Goal: Task Accomplishment & Management: Manage account settings

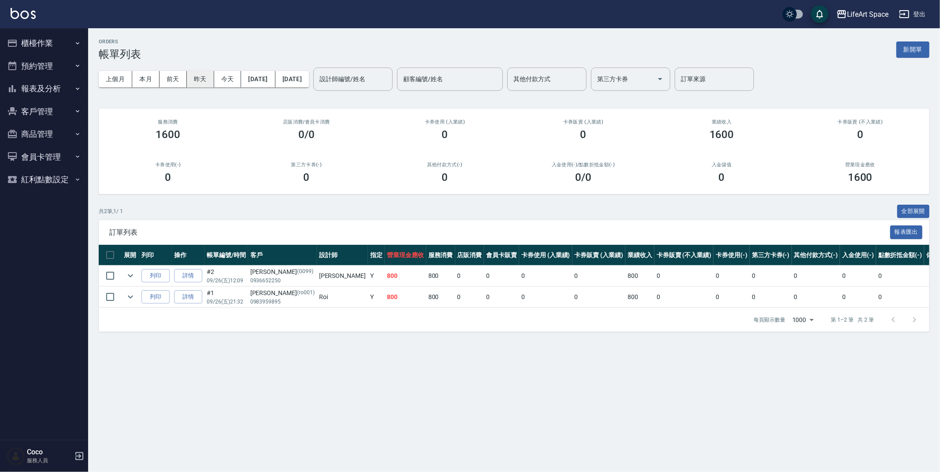
click at [194, 78] on button "昨天" at bounding box center [200, 79] width 27 height 16
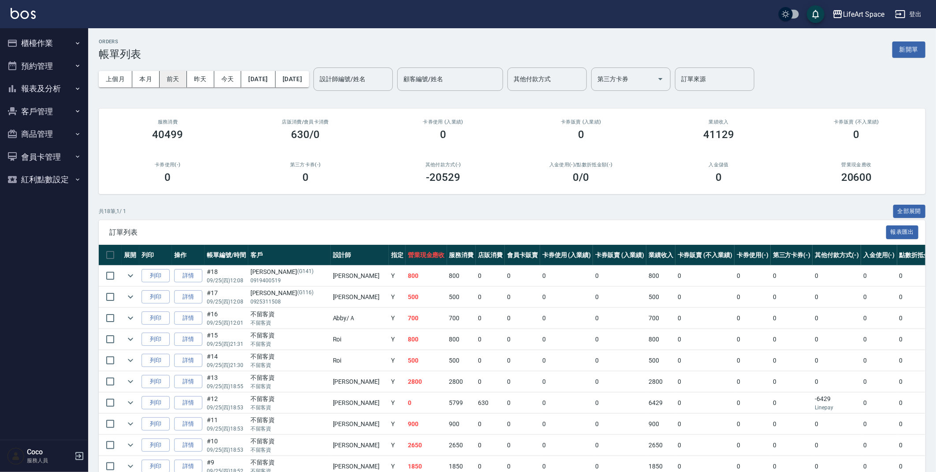
click at [177, 78] on button "前天" at bounding box center [173, 79] width 27 height 16
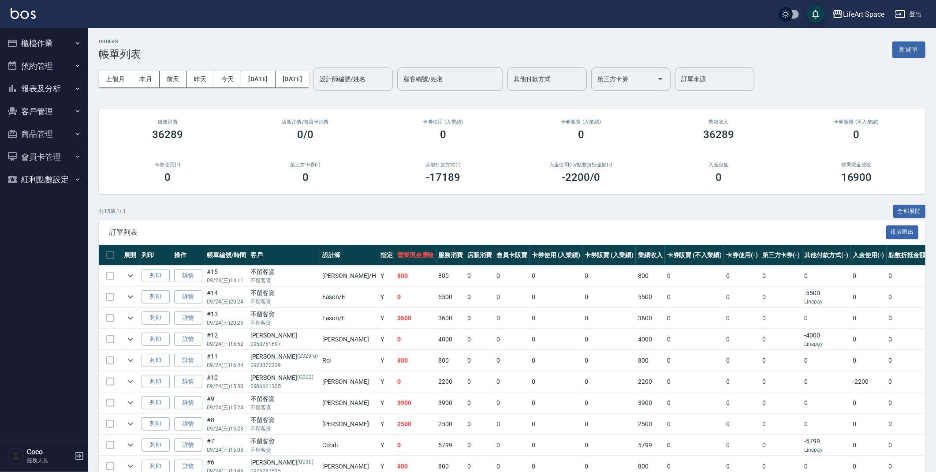
click at [393, 87] on div "設計師編號/姓名" at bounding box center [352, 78] width 79 height 23
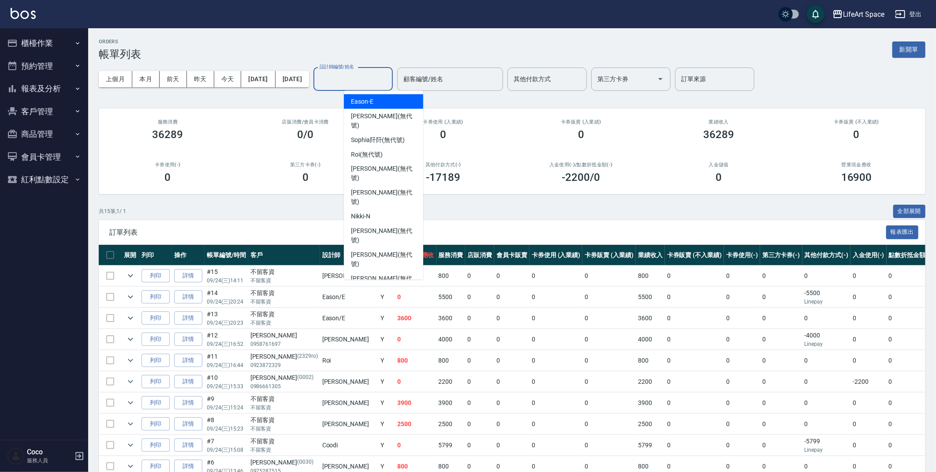
click at [379, 102] on div "Eason -E" at bounding box center [383, 101] width 79 height 15
type input "Eason-E"
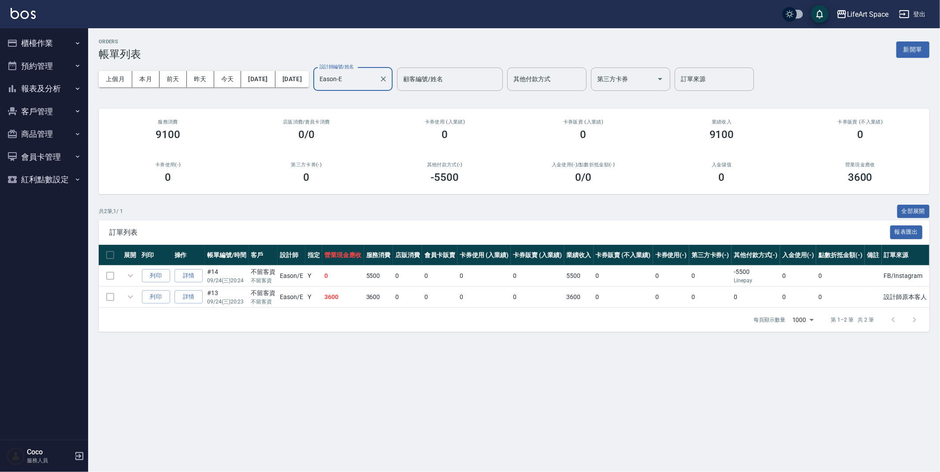
click at [305, 49] on div "ORDERS 帳單列表 新開單" at bounding box center [514, 50] width 831 height 22
click at [388, 77] on icon "Clear" at bounding box center [383, 78] width 9 height 9
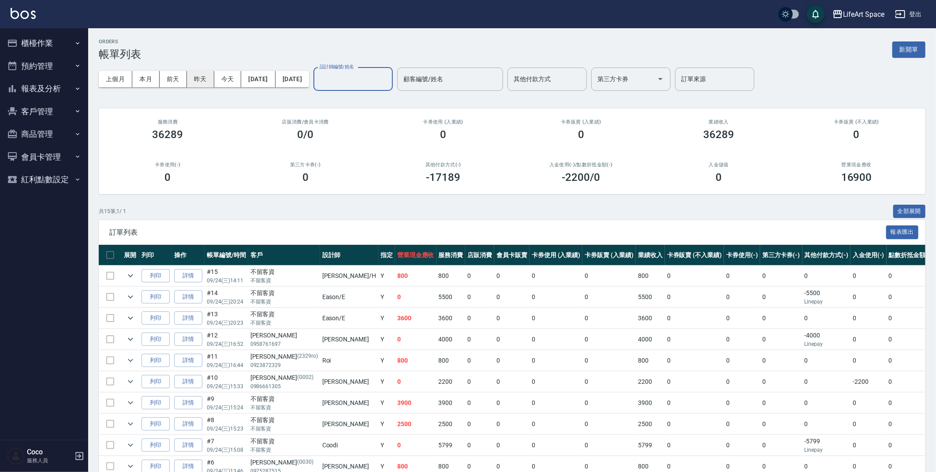
click at [199, 79] on button "昨天" at bounding box center [200, 79] width 27 height 16
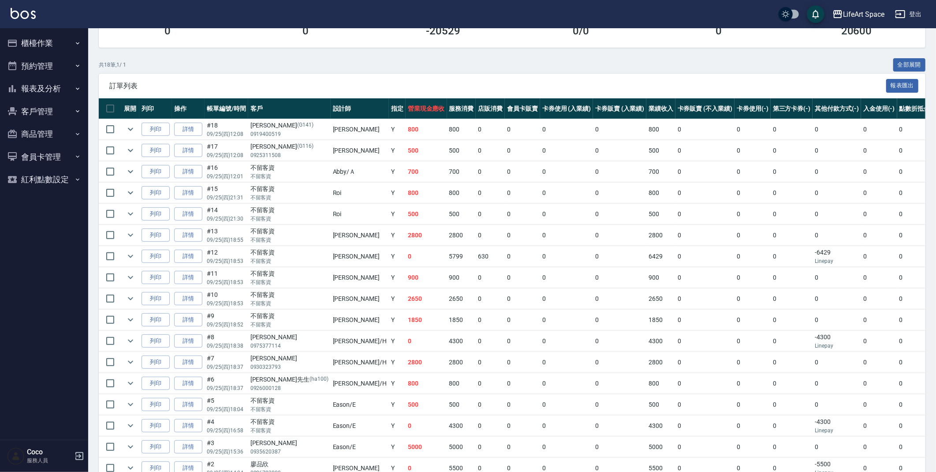
scroll to position [160, 0]
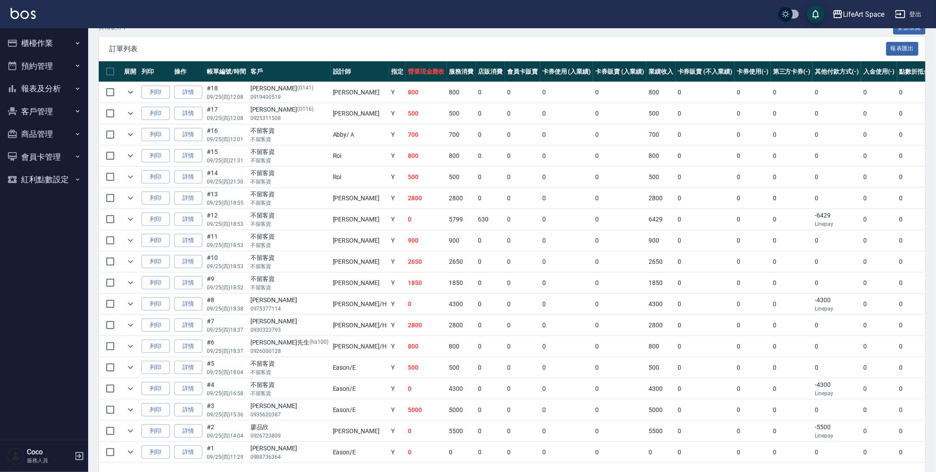
click at [405, 292] on td "1850" at bounding box center [425, 282] width 41 height 21
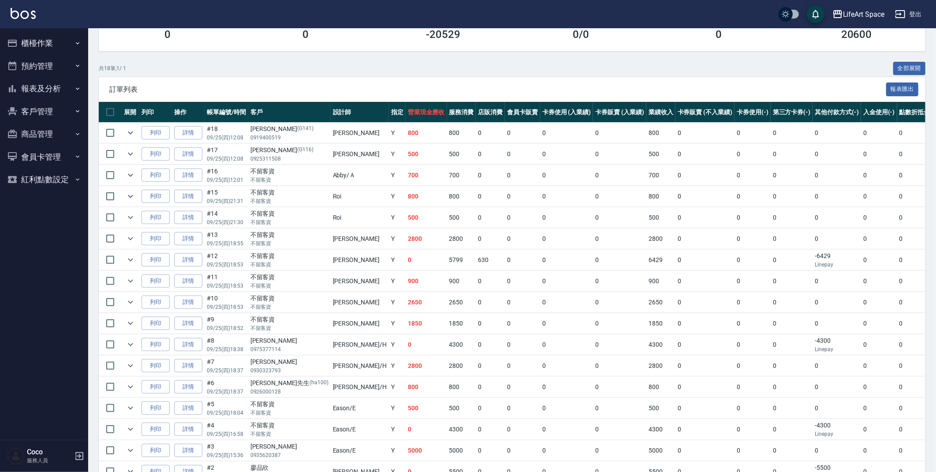
scroll to position [10, 0]
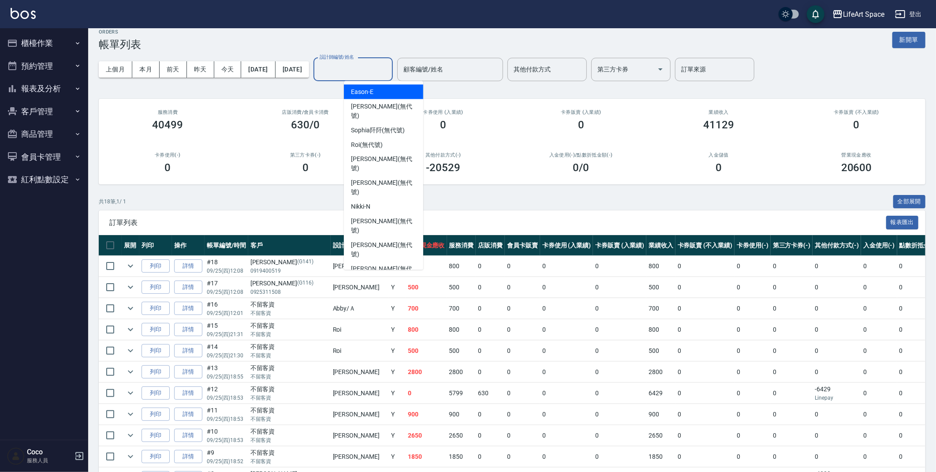
click at [382, 68] on input "設計師編號/姓名" at bounding box center [352, 69] width 71 height 15
click at [377, 88] on div "Eason -E" at bounding box center [383, 92] width 79 height 15
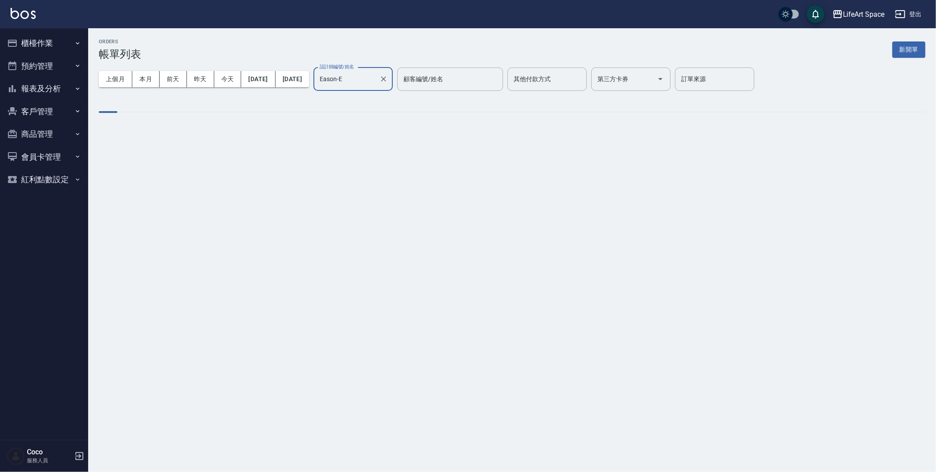
scroll to position [0, 0]
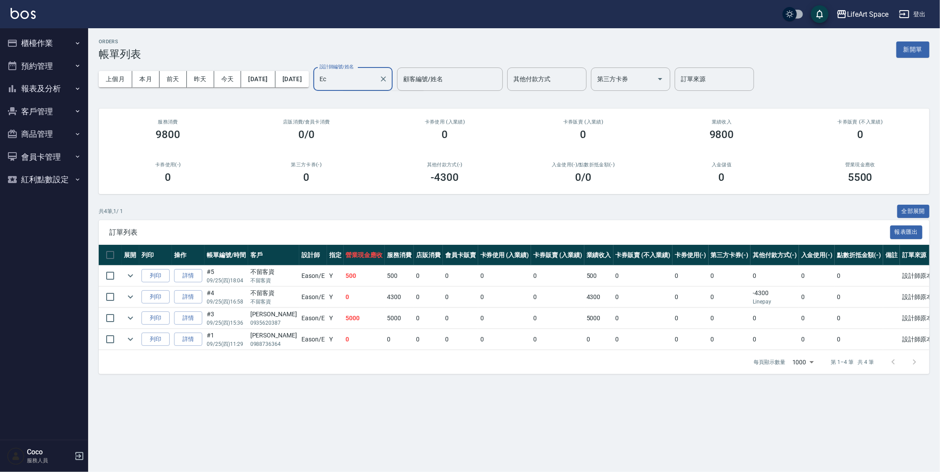
type input "E"
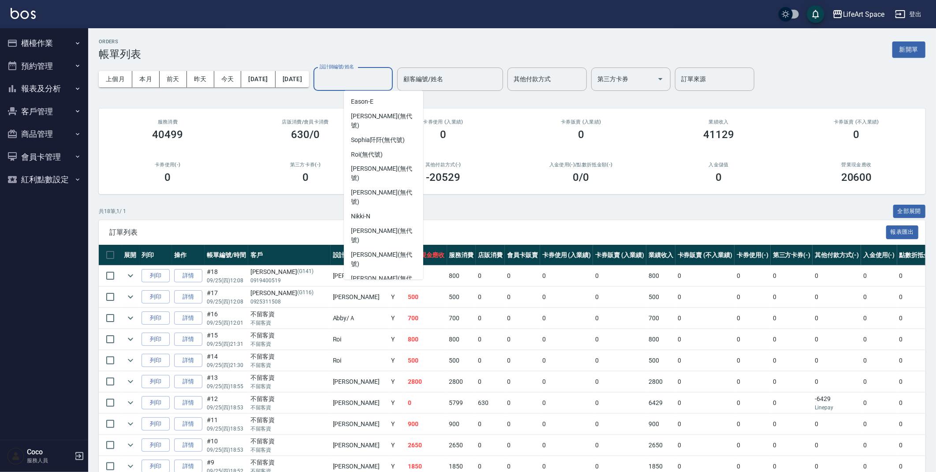
click at [379, 310] on div "Coco -C" at bounding box center [383, 317] width 79 height 15
type input "Coco-C"
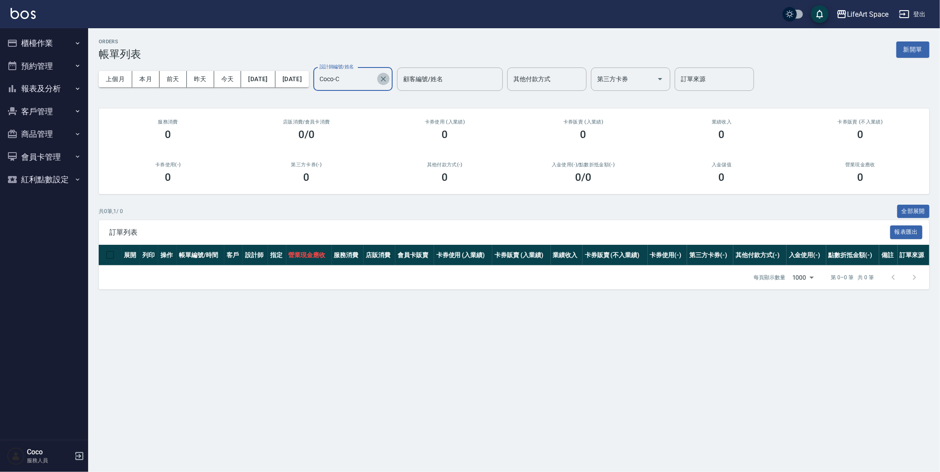
click at [388, 78] on icon "Clear" at bounding box center [383, 78] width 9 height 9
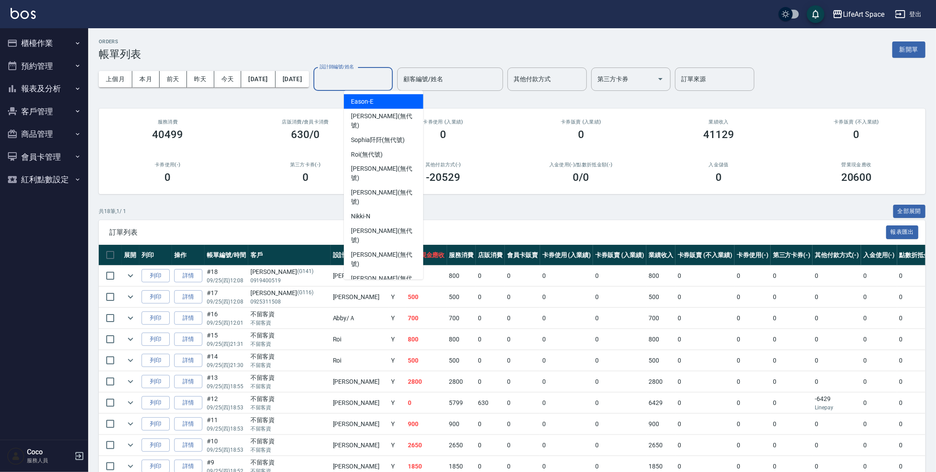
click at [366, 71] on input "設計師編號/姓名" at bounding box center [352, 78] width 71 height 15
click at [364, 312] on span "Coco -C" at bounding box center [361, 316] width 20 height 9
type input "Coco-C"
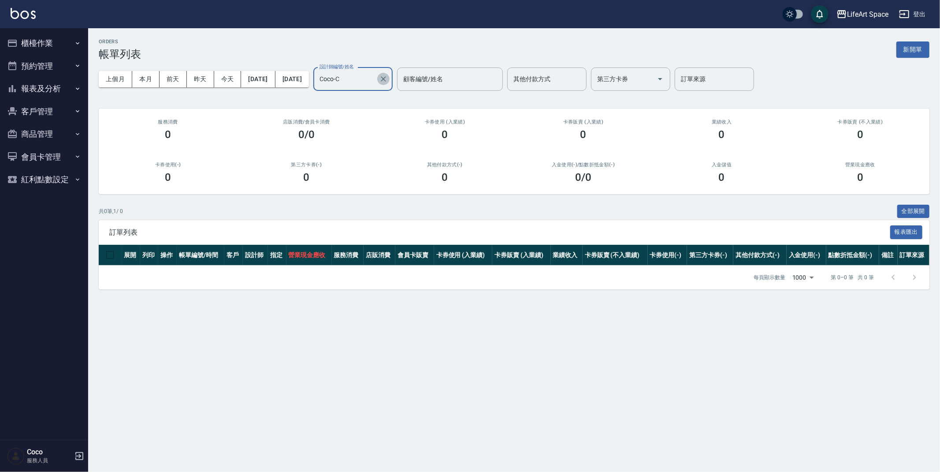
click at [388, 78] on icon "Clear" at bounding box center [383, 78] width 9 height 9
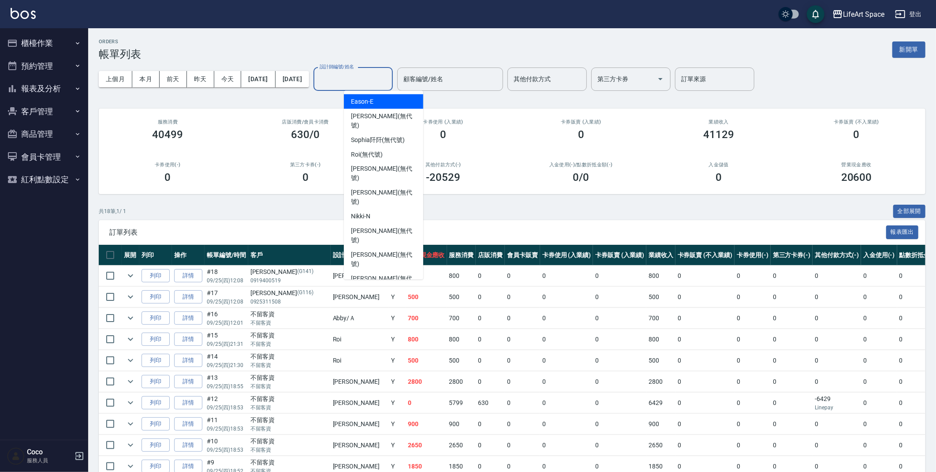
click at [389, 85] on input "設計師編號/姓名" at bounding box center [352, 78] width 71 height 15
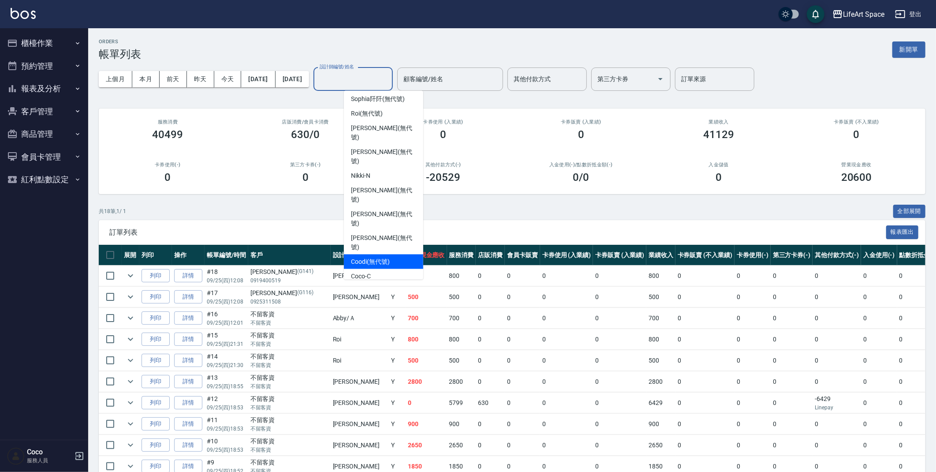
scroll to position [41, 0]
click at [376, 268] on div "Coco -C" at bounding box center [383, 275] width 79 height 15
type input "Coco-C"
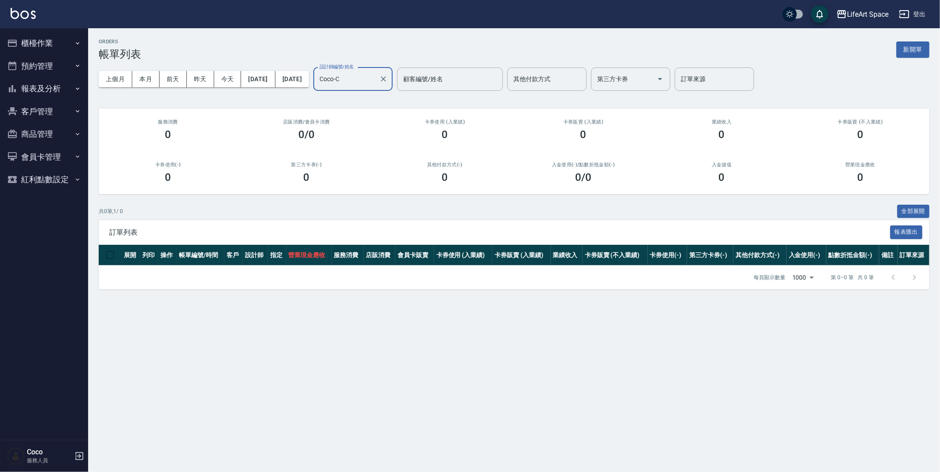
click at [55, 49] on button "櫃檯作業" at bounding box center [44, 43] width 81 height 23
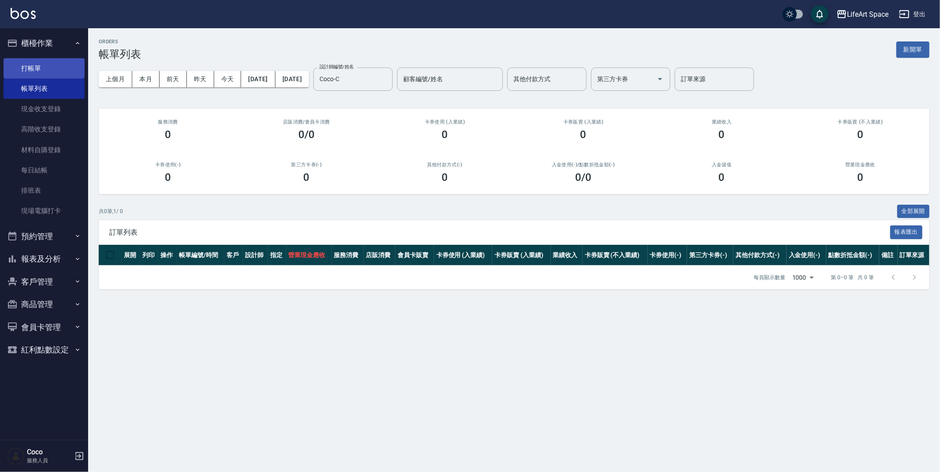
click at [62, 68] on link "打帳單" at bounding box center [44, 68] width 81 height 20
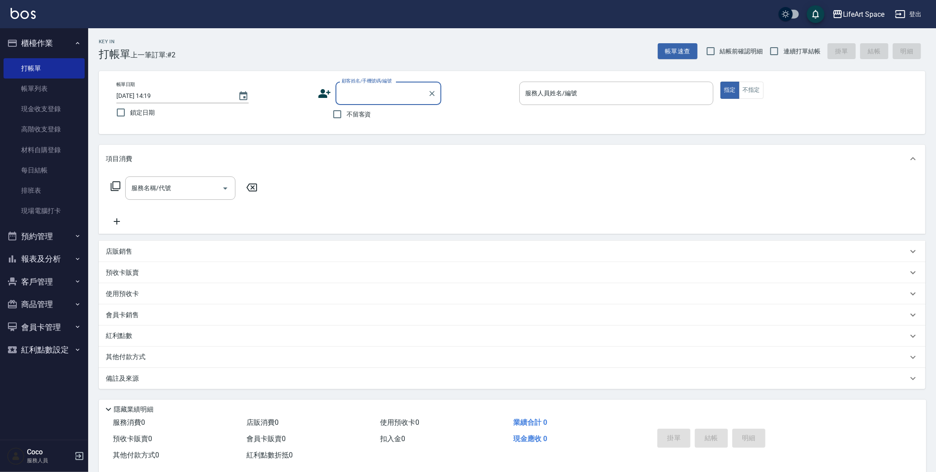
type input "u"
click at [380, 115] on li "[PERSON_NAME]/123444/co483" at bounding box center [388, 115] width 106 height 15
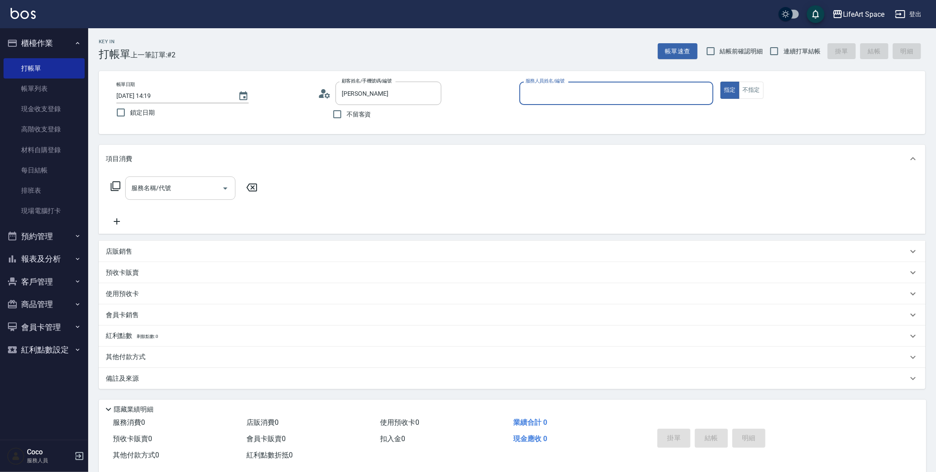
type input "[PERSON_NAME]/123444/co483"
click at [181, 188] on input "服務名稱/代號" at bounding box center [173, 187] width 89 height 15
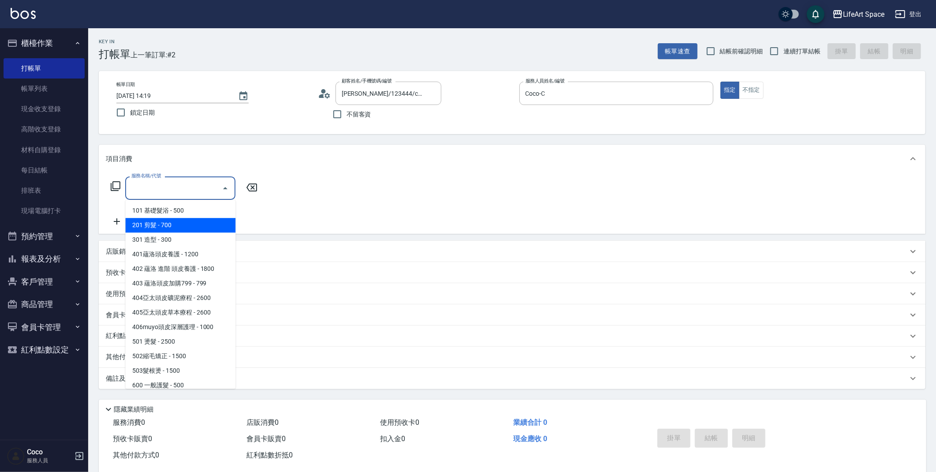
type input "Coco-C"
click at [179, 225] on span "201 剪髮 - 700" at bounding box center [180, 225] width 110 height 15
type input "201 剪髮(201)"
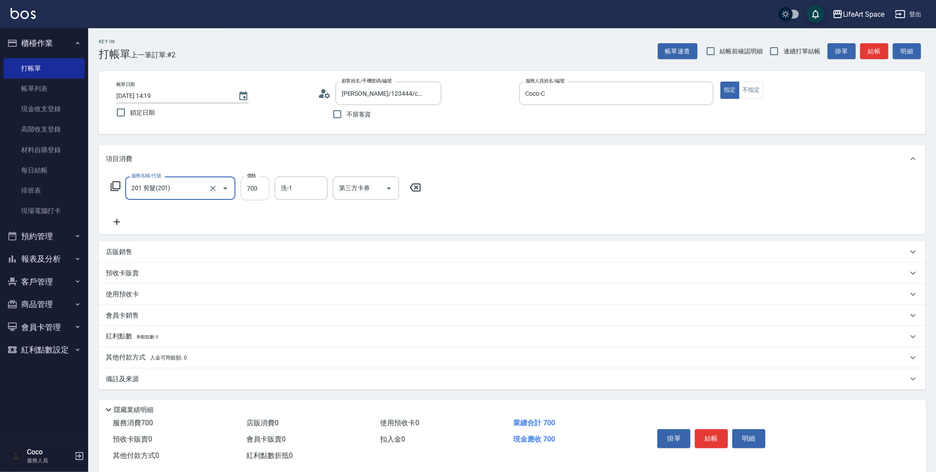
click at [253, 191] on input "700" at bounding box center [255, 188] width 29 height 24
type input "800"
click at [241, 383] on div "備註及來源" at bounding box center [512, 378] width 826 height 21
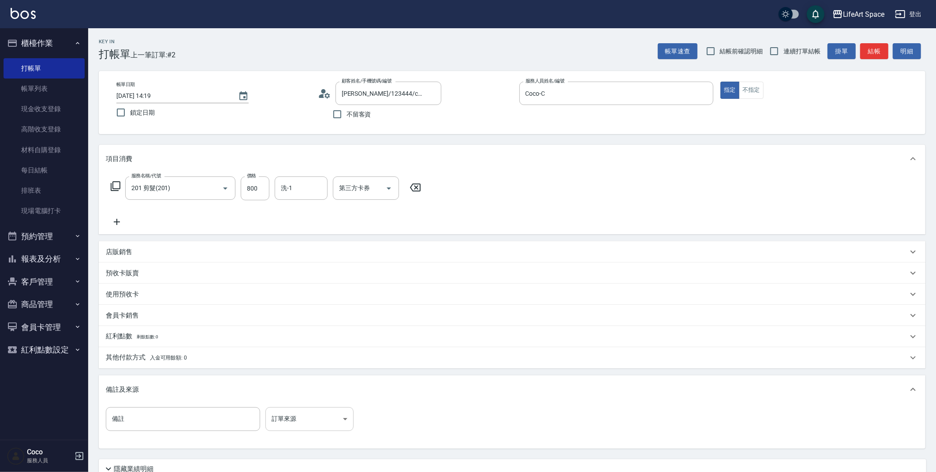
click at [298, 419] on body "LifeArt Space 登出 櫃檯作業 打帳單 帳單列表 現金收支登錄 高階收支登錄 材料自購登錄 每日結帳 排班表 現場電腦打卡 預約管理 預約管理 單…" at bounding box center [468, 272] width 936 height 544
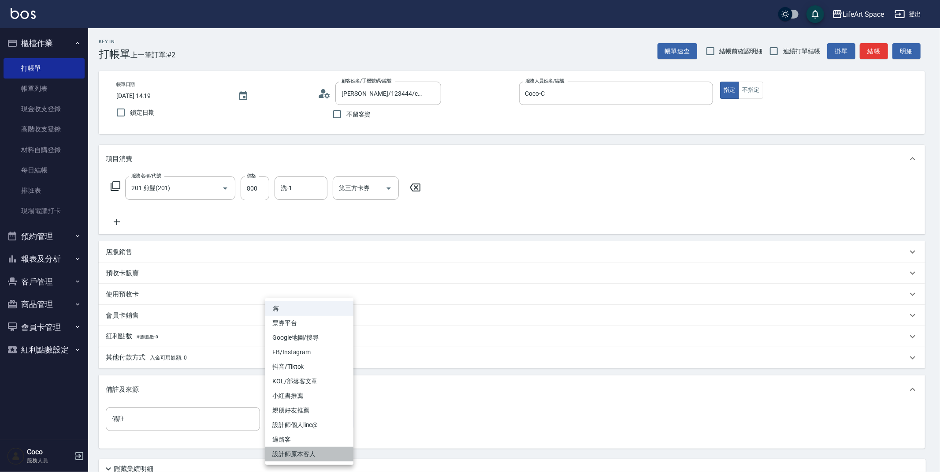
click at [299, 453] on li "設計師原本客人" at bounding box center [309, 453] width 88 height 15
type input "設計師原本客人"
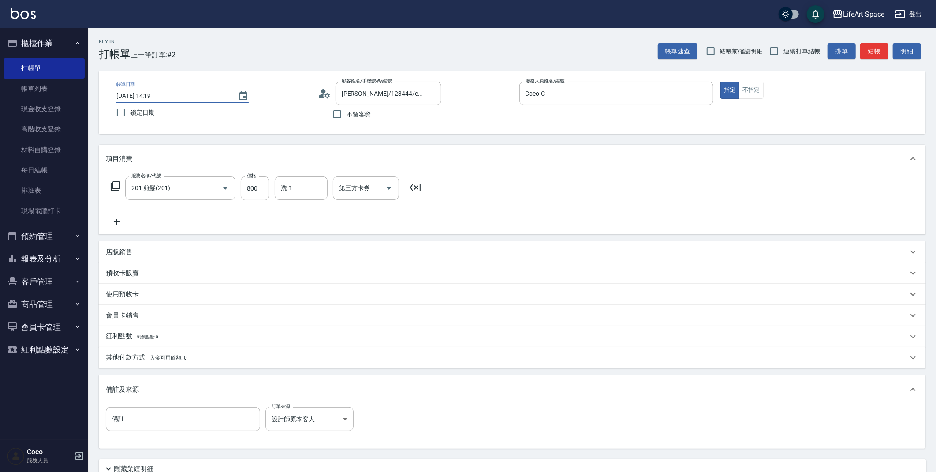
click at [147, 97] on input "[DATE] 14:19" at bounding box center [172, 96] width 113 height 15
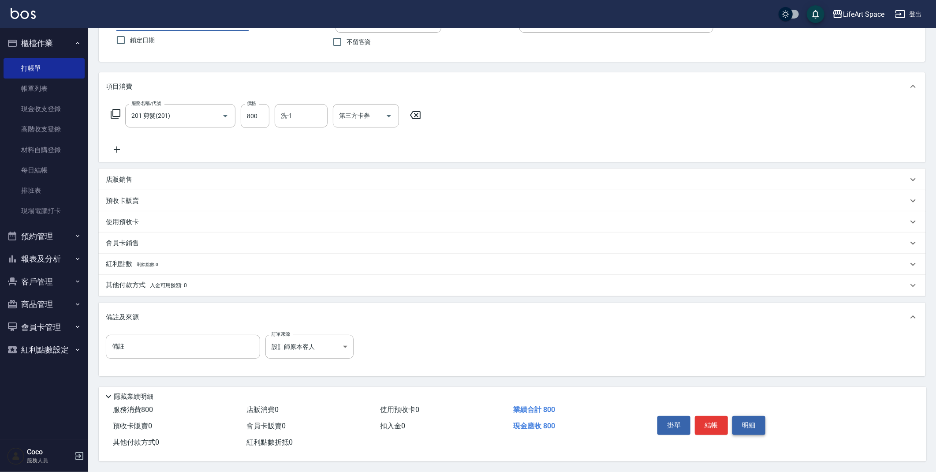
scroll to position [75, 0]
type input "[DATE] 14:19"
click at [706, 422] on button "結帳" at bounding box center [711, 425] width 33 height 19
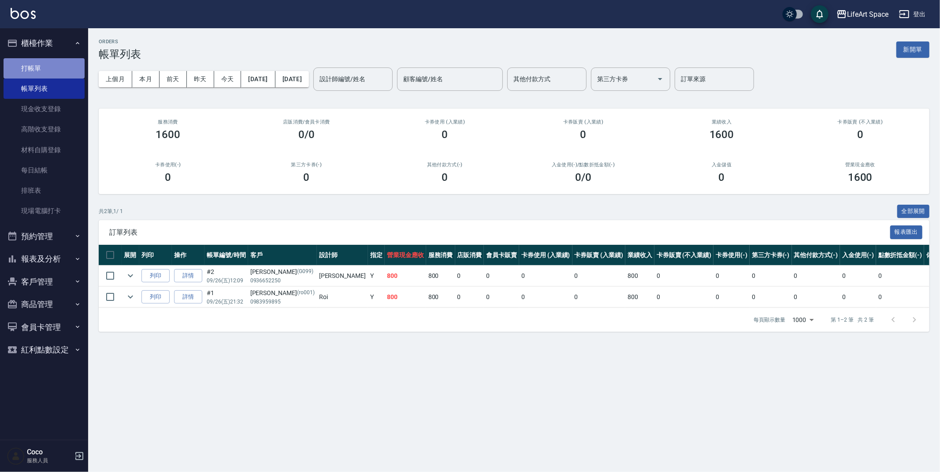
click at [43, 59] on link "打帳單" at bounding box center [44, 68] width 81 height 20
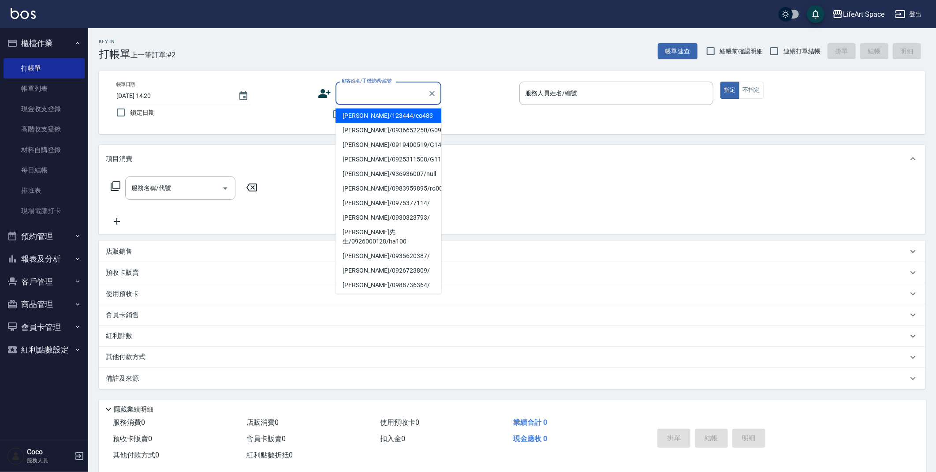
click at [356, 93] on input "顧客姓名/手機號碼/編號" at bounding box center [381, 92] width 85 height 15
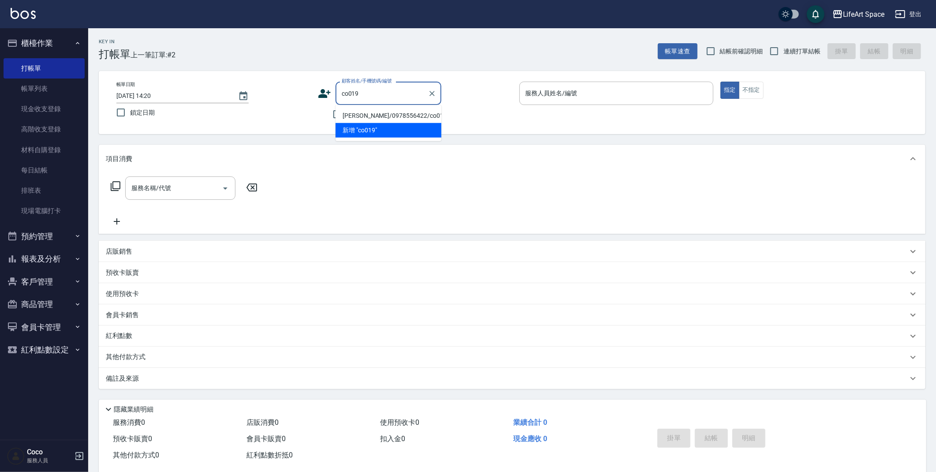
drag, startPoint x: 361, startPoint y: 108, endPoint x: 232, endPoint y: 217, distance: 169.2
click at [362, 118] on li "[PERSON_NAME]/0978556422/co019*" at bounding box center [388, 115] width 106 height 15
type input "[PERSON_NAME]/0978556422/co019*"
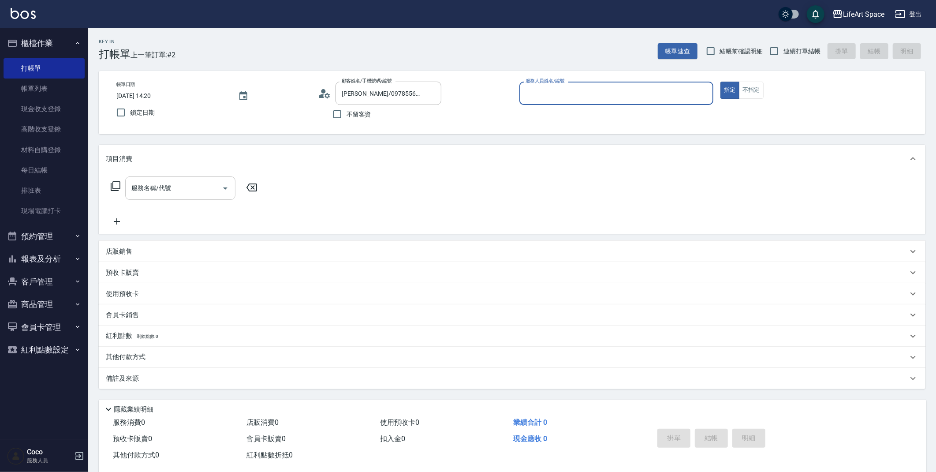
type input "Coco-C"
click at [191, 192] on input "服務名稱/代號" at bounding box center [173, 190] width 89 height 15
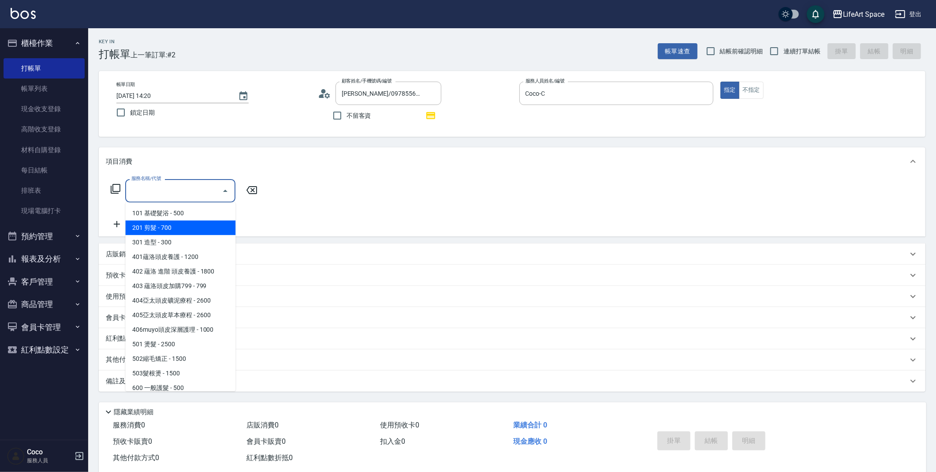
click at [191, 222] on span "201 剪髮 - 700" at bounding box center [180, 227] width 110 height 15
type input "201 剪髮(201)"
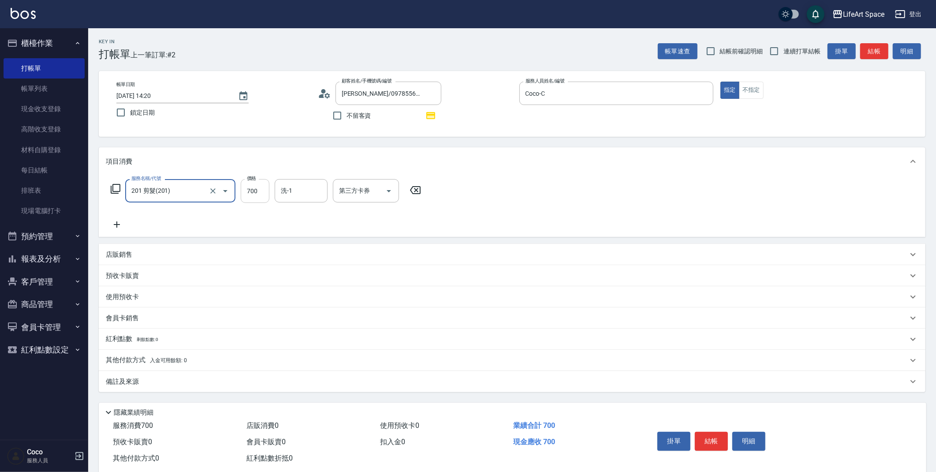
click at [252, 187] on input "700" at bounding box center [255, 191] width 29 height 24
type input "800"
click at [283, 193] on input "洗-1" at bounding box center [301, 190] width 45 height 15
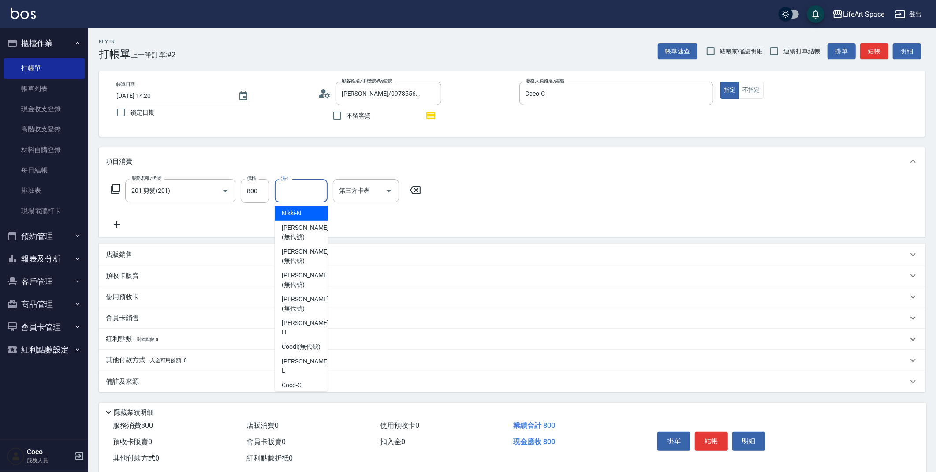
click at [296, 194] on input "洗-1" at bounding box center [301, 190] width 45 height 15
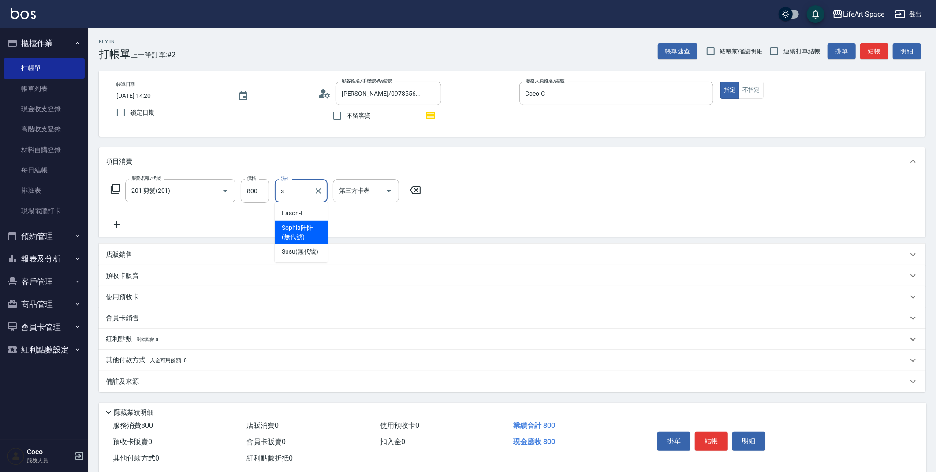
click at [304, 233] on span "[PERSON_NAME]阡 (無代號)" at bounding box center [301, 232] width 39 height 19
type input "[PERSON_NAME]阡(無代號)"
click at [230, 385] on div "備註及來源" at bounding box center [507, 381] width 802 height 9
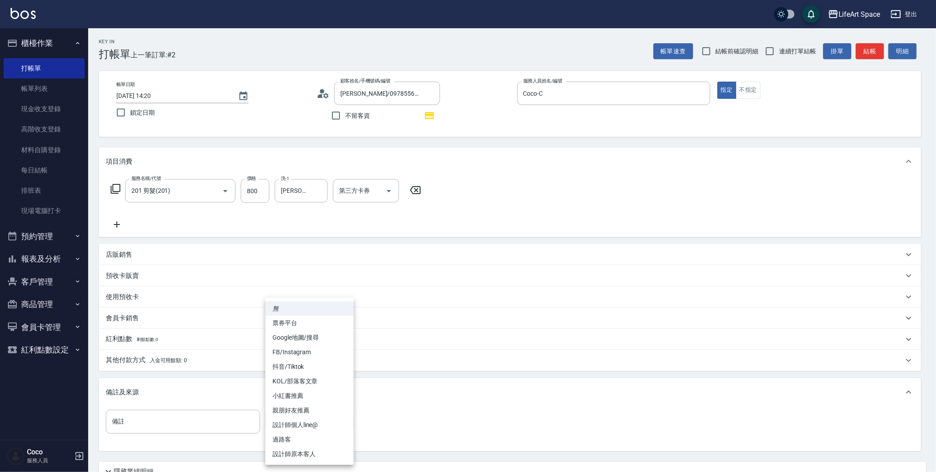
click at [320, 416] on body "LifeArt Space 登出 櫃檯作業 打帳單 帳單列表 現金收支登錄 高階收支登錄 材料自購登錄 每日結帳 排班表 現場電腦打卡 預約管理 預約管理 單…" at bounding box center [468, 273] width 936 height 546
click at [327, 455] on li "設計師原本客人" at bounding box center [309, 453] width 88 height 15
type input "設計師原本客人"
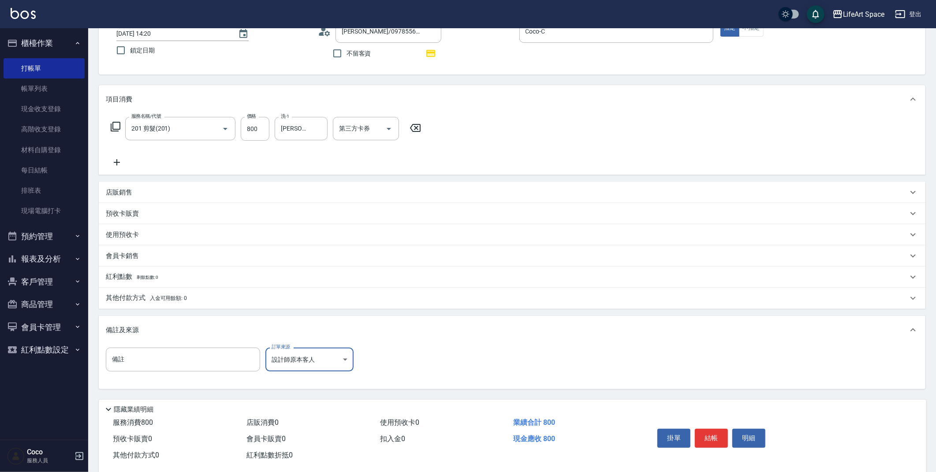
scroll to position [33, 0]
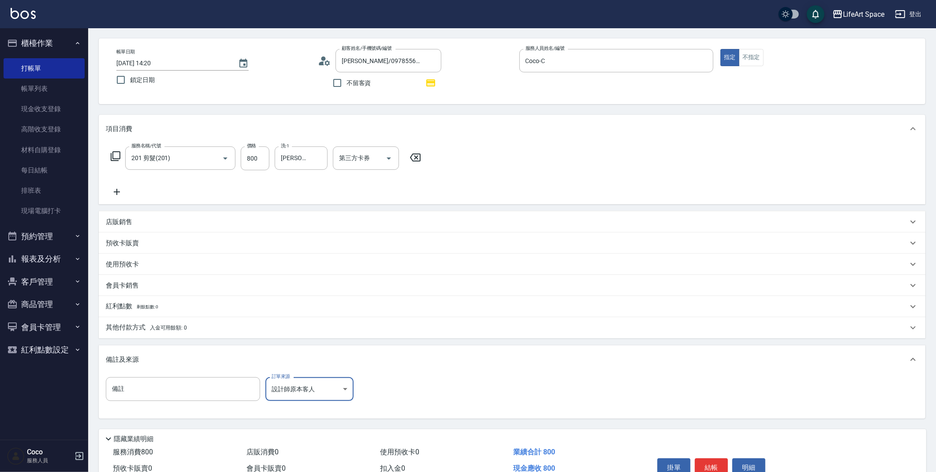
click at [145, 66] on input "[DATE] 14:20" at bounding box center [172, 63] width 113 height 15
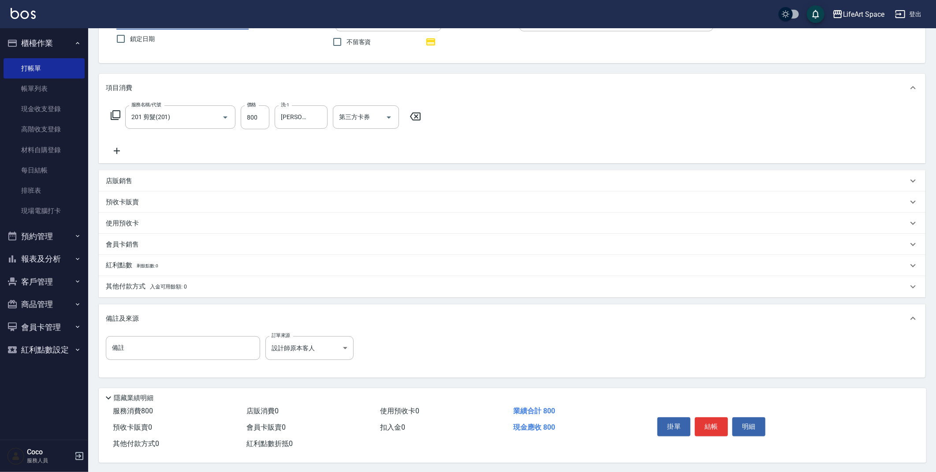
scroll to position [78, 0]
type input "[DATE] 14:20"
click at [713, 418] on button "結帳" at bounding box center [711, 425] width 33 height 19
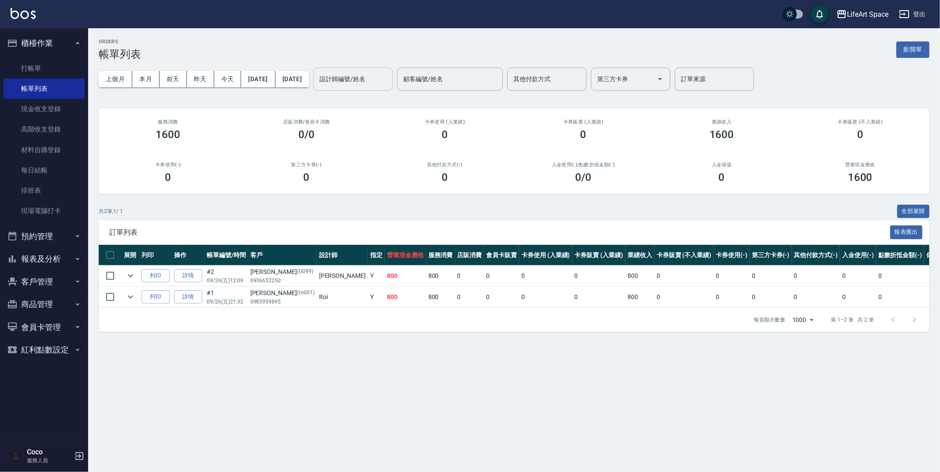
click at [375, 78] on input "設計師編號/姓名" at bounding box center [352, 78] width 71 height 15
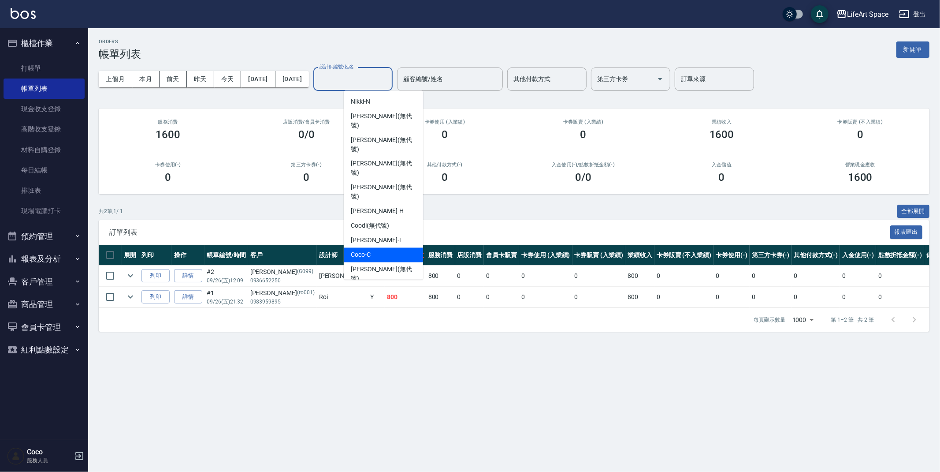
click at [373, 248] on div "Coco -C" at bounding box center [383, 255] width 79 height 15
type input "Coco-C"
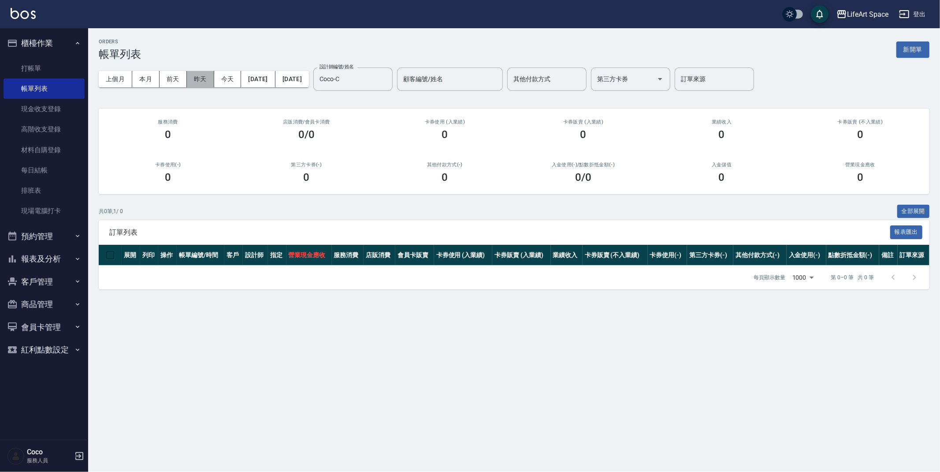
click at [208, 79] on button "昨天" at bounding box center [200, 79] width 27 height 16
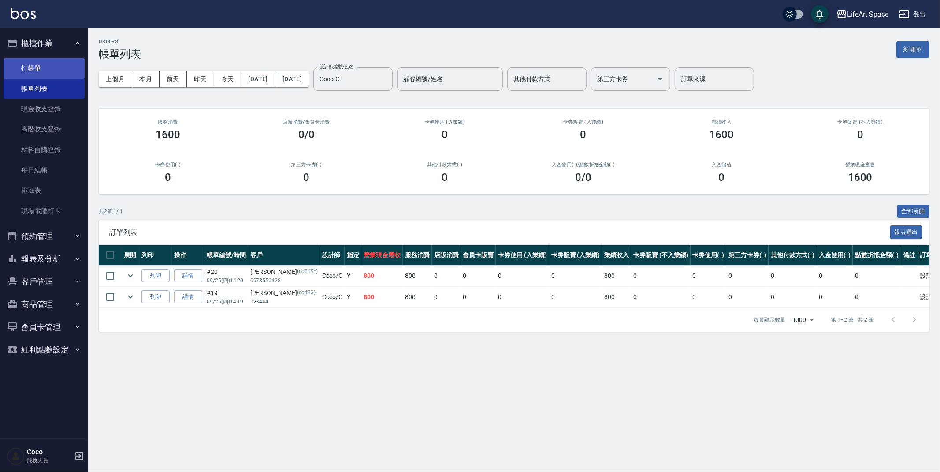
click at [16, 63] on link "打帳單" at bounding box center [44, 68] width 81 height 20
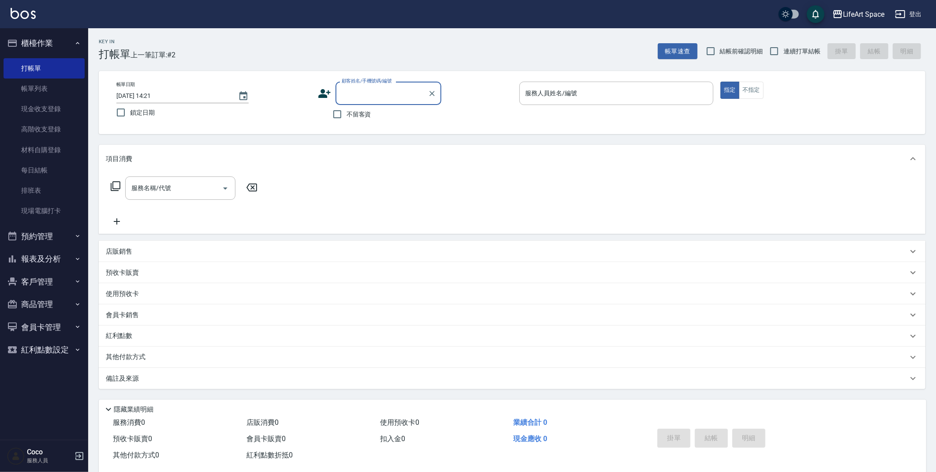
drag, startPoint x: 34, startPoint y: 87, endPoint x: 167, endPoint y: 247, distance: 208.7
click at [34, 87] on link "帳單列表" at bounding box center [44, 88] width 81 height 20
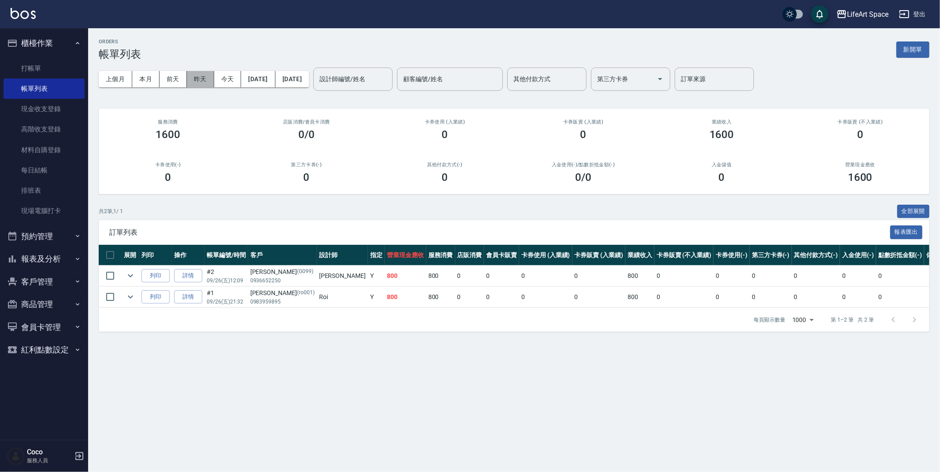
click at [199, 74] on button "昨天" at bounding box center [200, 79] width 27 height 16
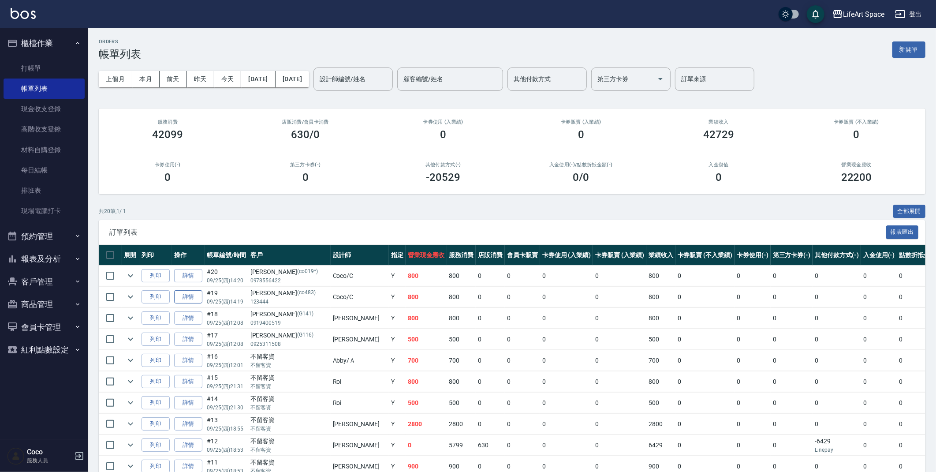
click at [190, 298] on link "詳情" at bounding box center [188, 297] width 28 height 14
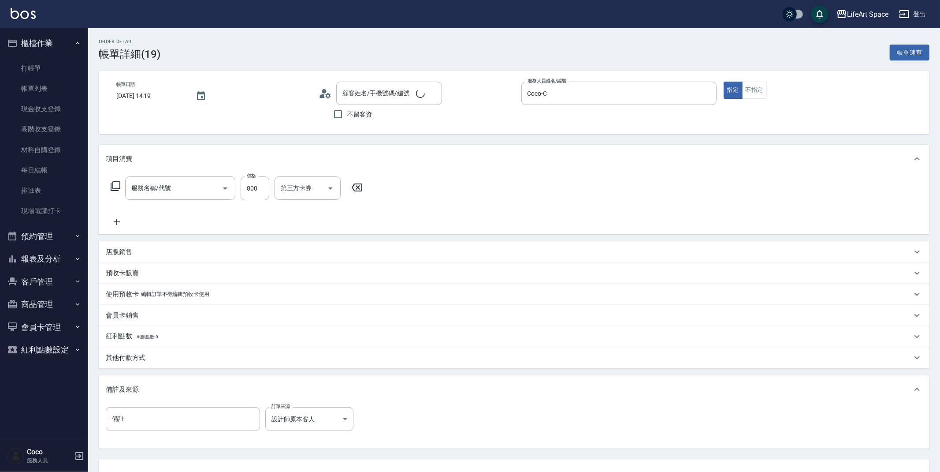
type input "[DATE] 14:19"
type input "Coco-C"
type input "設計師原本客人"
type input "[PERSON_NAME]/123444/co483"
type input "201 剪髮(201)"
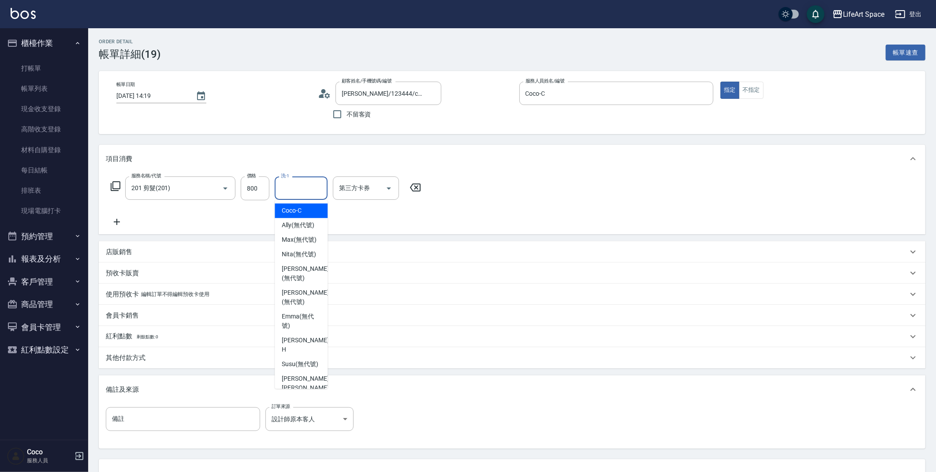
click at [306, 193] on input "洗-1" at bounding box center [301, 187] width 45 height 15
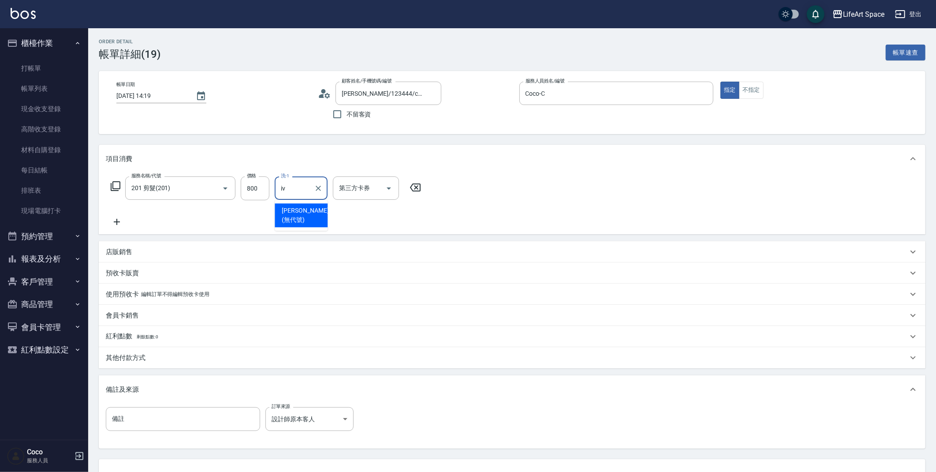
click at [308, 216] on div "[PERSON_NAME] (無代號)" at bounding box center [301, 215] width 53 height 24
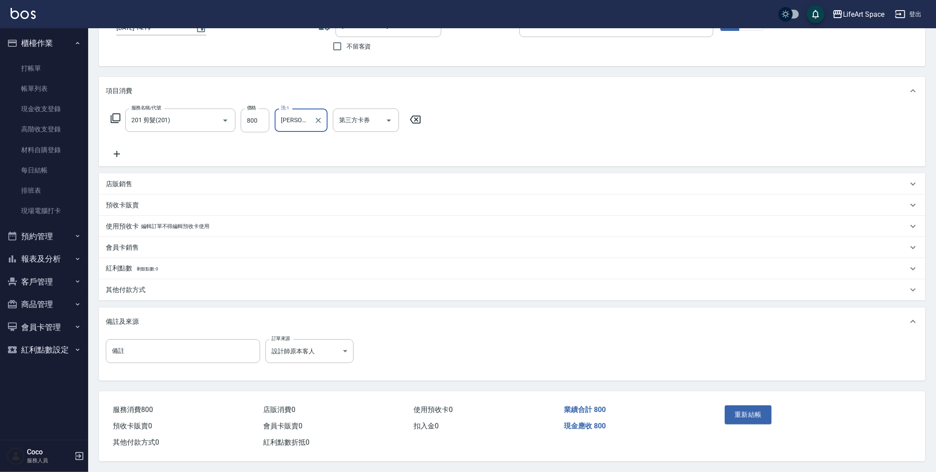
scroll to position [71, 0]
type input "[PERSON_NAME](無代號)"
click at [735, 409] on button "重新結帳" at bounding box center [748, 414] width 47 height 19
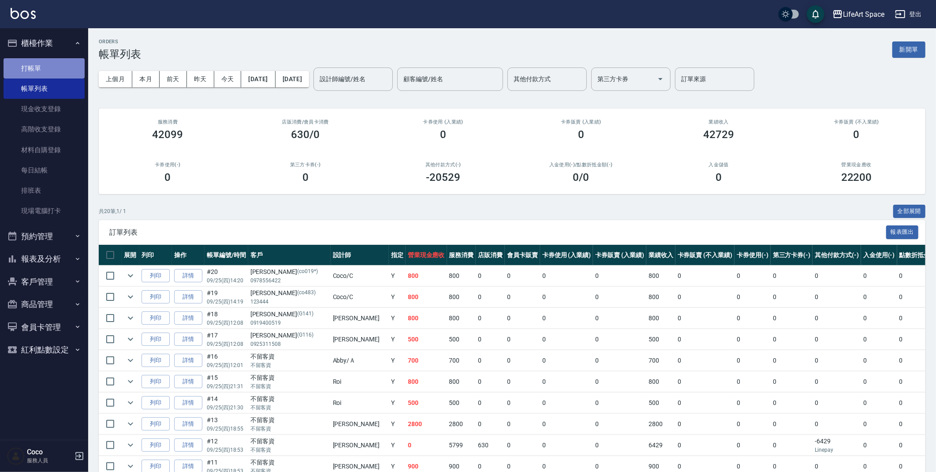
click at [60, 68] on link "打帳單" at bounding box center [44, 68] width 81 height 20
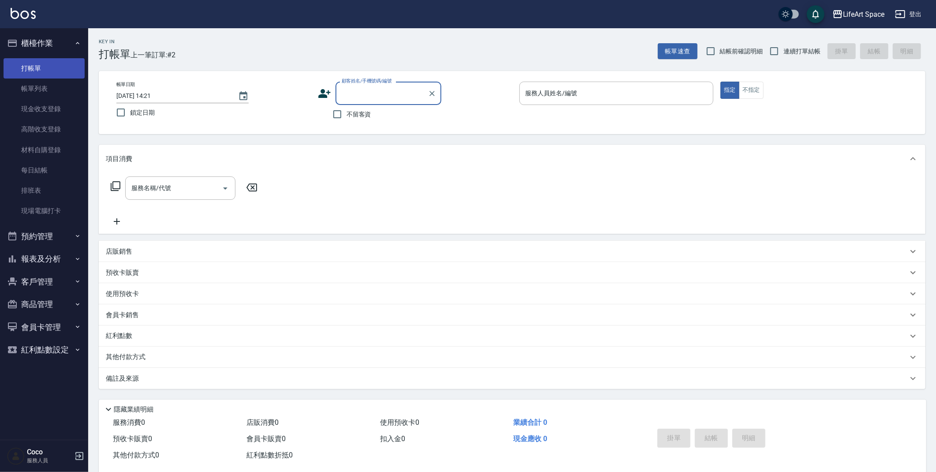
type input "j"
click at [347, 118] on li "[PERSON_NAME]/0909673757/co247*" at bounding box center [388, 115] width 106 height 15
type input "[PERSON_NAME]/0909673757/co247*"
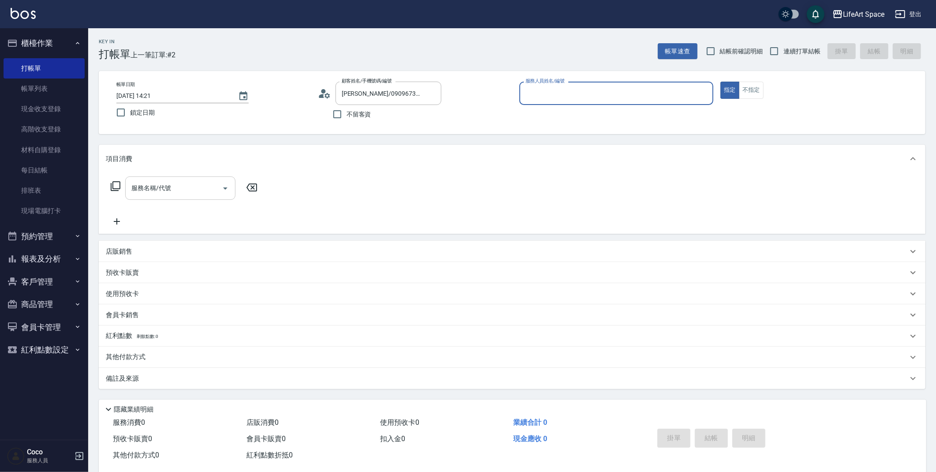
type input "Coco-C"
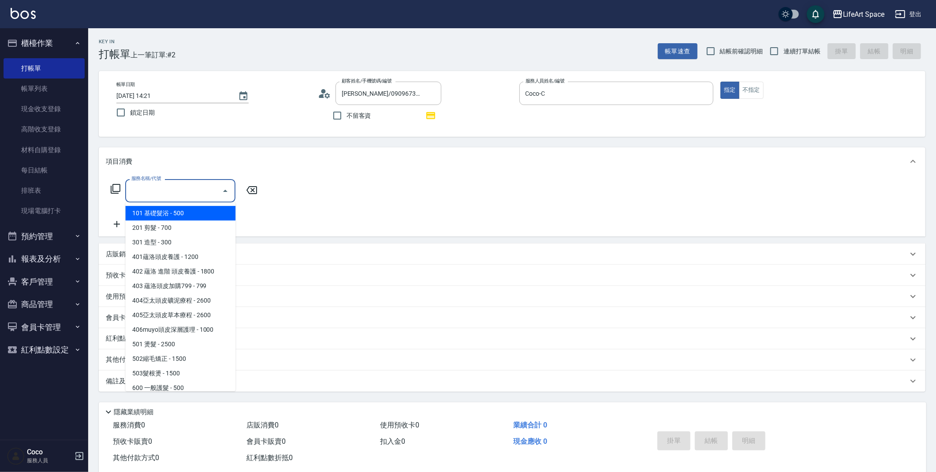
click at [194, 186] on input "服務名稱/代號" at bounding box center [173, 190] width 89 height 15
click at [203, 232] on span "201 剪髮 - 700" at bounding box center [180, 227] width 110 height 15
type input "201 剪髮(201)"
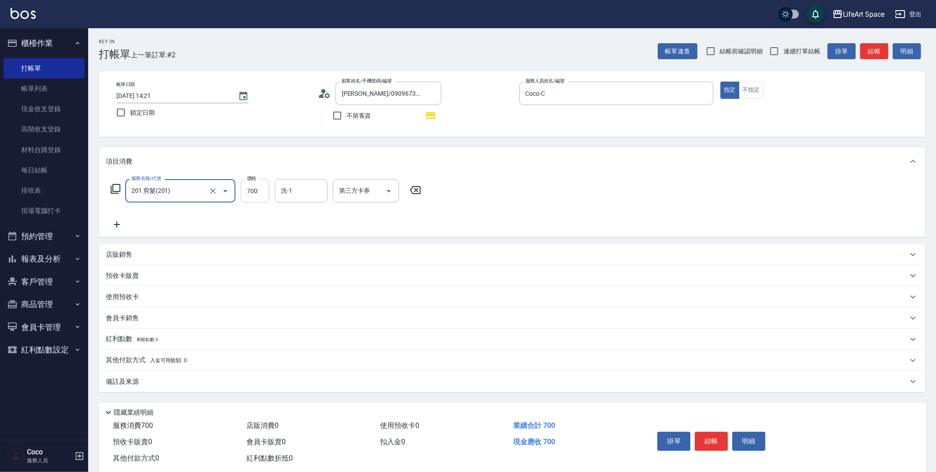
click at [259, 187] on input "700" at bounding box center [255, 191] width 29 height 24
type input "800"
click at [119, 224] on icon at bounding box center [117, 224] width 6 height 6
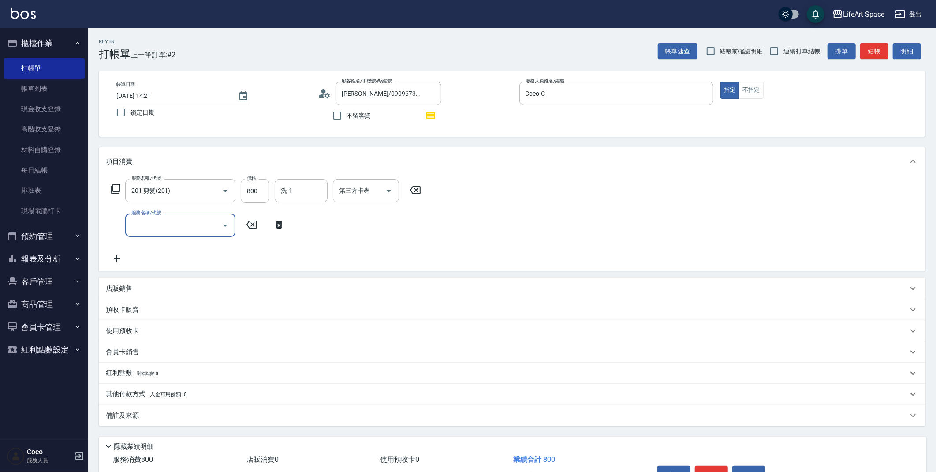
click at [150, 230] on input "服務名稱/代號" at bounding box center [173, 224] width 89 height 15
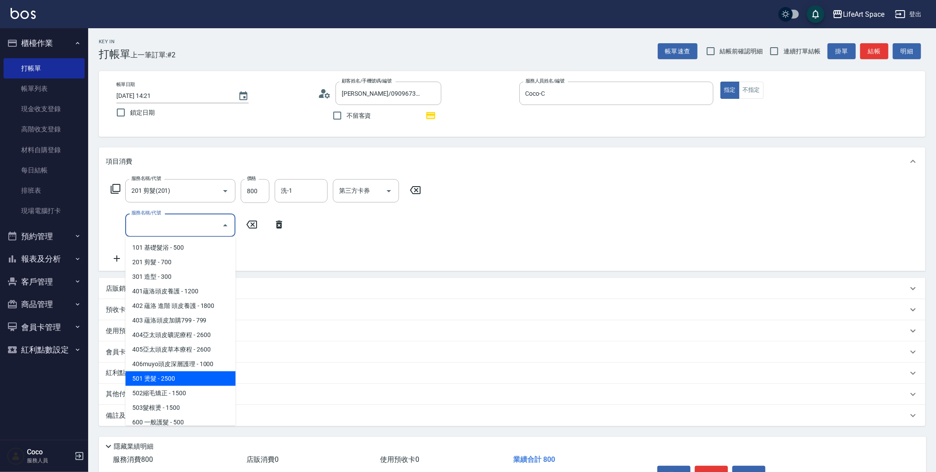
drag, startPoint x: 168, startPoint y: 380, endPoint x: 146, endPoint y: 353, distance: 34.4
click at [168, 380] on span "501 燙髮 - 2500" at bounding box center [180, 378] width 110 height 15
type input "501 燙髮(501)"
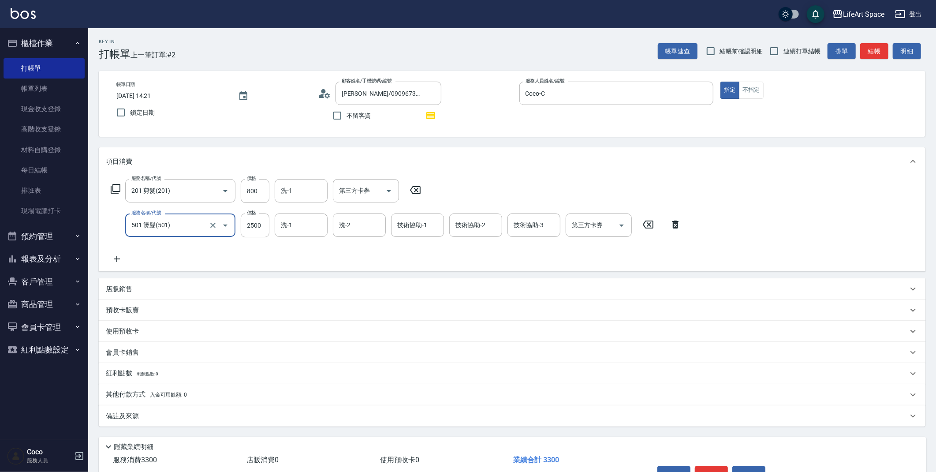
click at [118, 255] on icon at bounding box center [117, 258] width 22 height 11
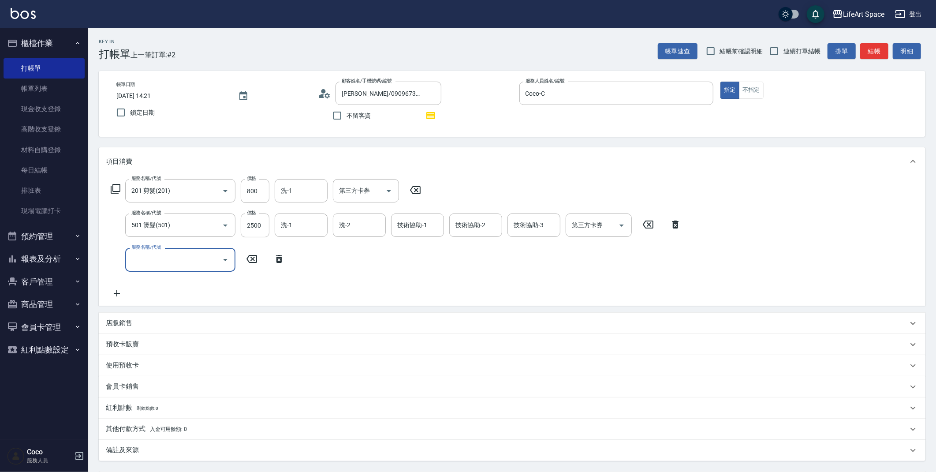
click at [176, 257] on input "服務名稱/代號" at bounding box center [173, 259] width 89 height 15
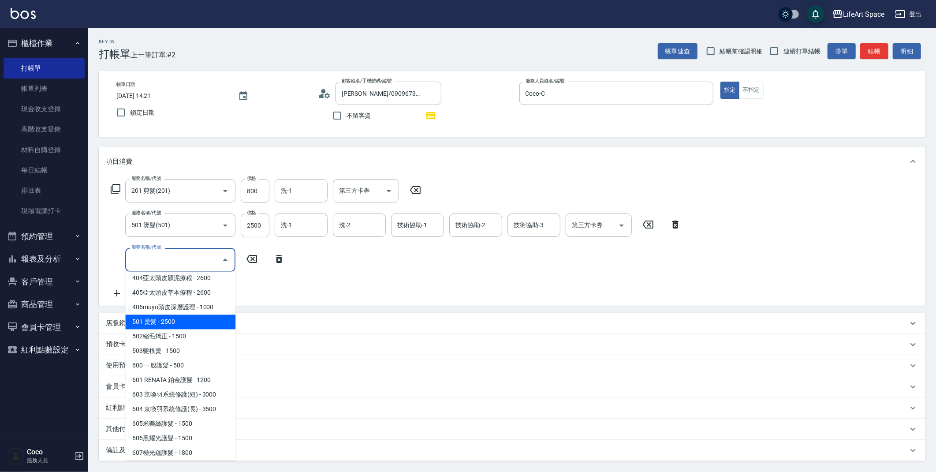
scroll to position [93, 0]
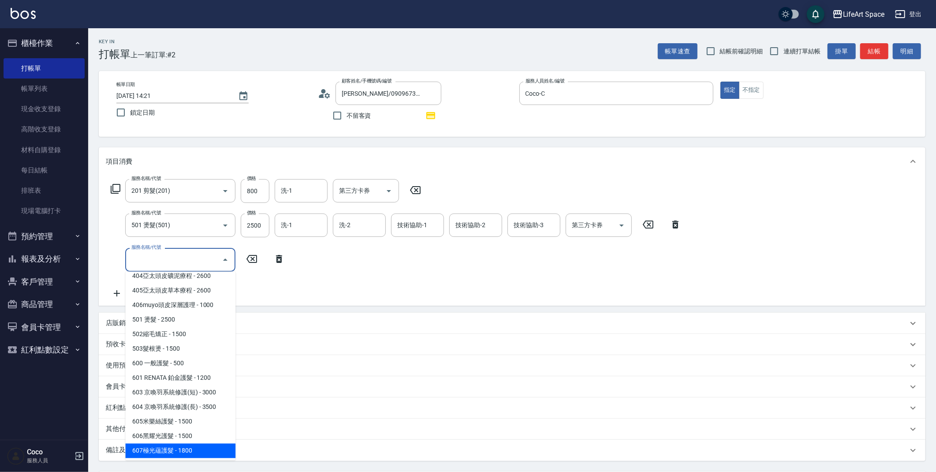
click at [166, 448] on span "607極光蘊護髮 - 1800" at bounding box center [180, 450] width 110 height 15
type input "607極光蘊護髮(607)"
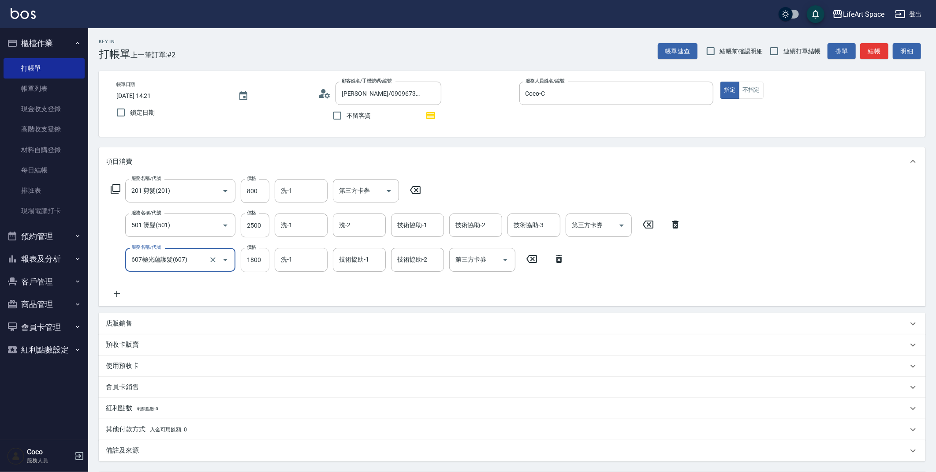
click at [259, 268] on input "1800" at bounding box center [255, 260] width 29 height 24
type input "2200"
click at [261, 231] on input "2500" at bounding box center [255, 225] width 29 height 24
type input "3850"
click at [176, 319] on div "店販銷售" at bounding box center [507, 323] width 802 height 9
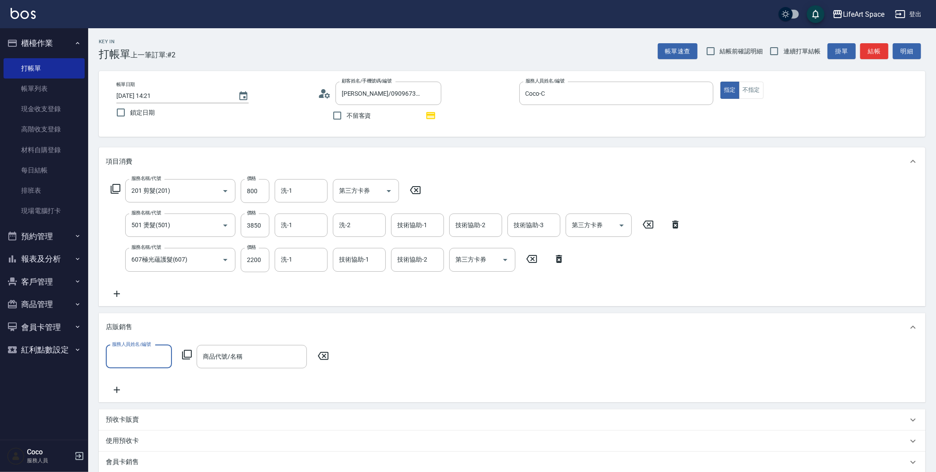
scroll to position [0, 0]
click at [136, 325] on div "店販銷售" at bounding box center [507, 326] width 802 height 9
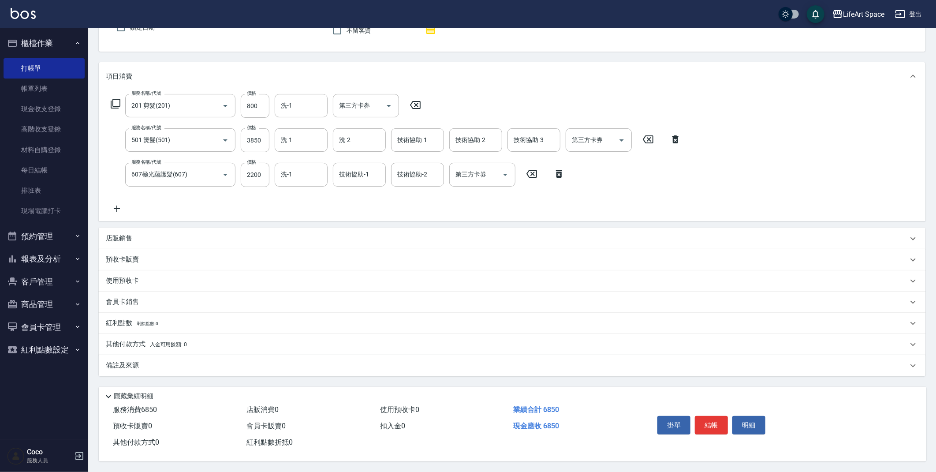
scroll to position [87, 0]
click at [128, 344] on p "其他付款方式 入金可用餘額: 0" at bounding box center [146, 344] width 81 height 10
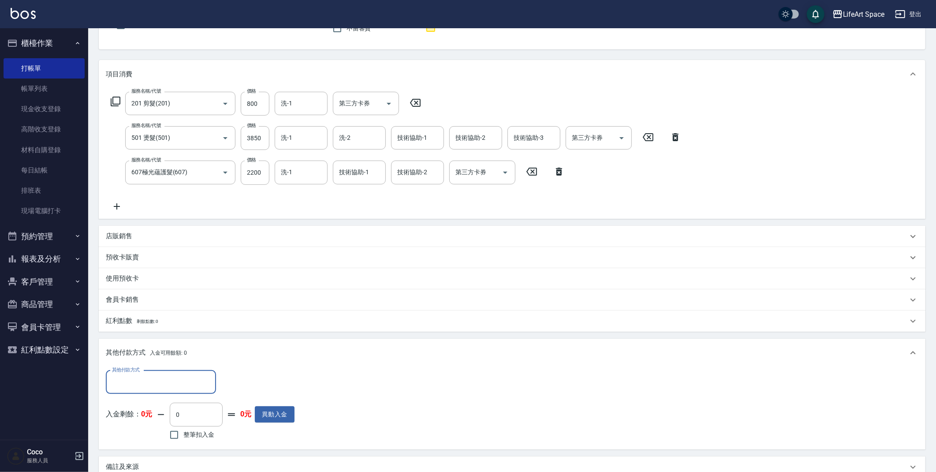
scroll to position [0, 0]
click at [131, 381] on input "其他付款方式" at bounding box center [161, 381] width 102 height 15
click at [153, 421] on span "Linepay" at bounding box center [161, 418] width 110 height 15
type input "Linepay"
click at [135, 297] on p "會員卡銷售" at bounding box center [122, 299] width 33 height 9
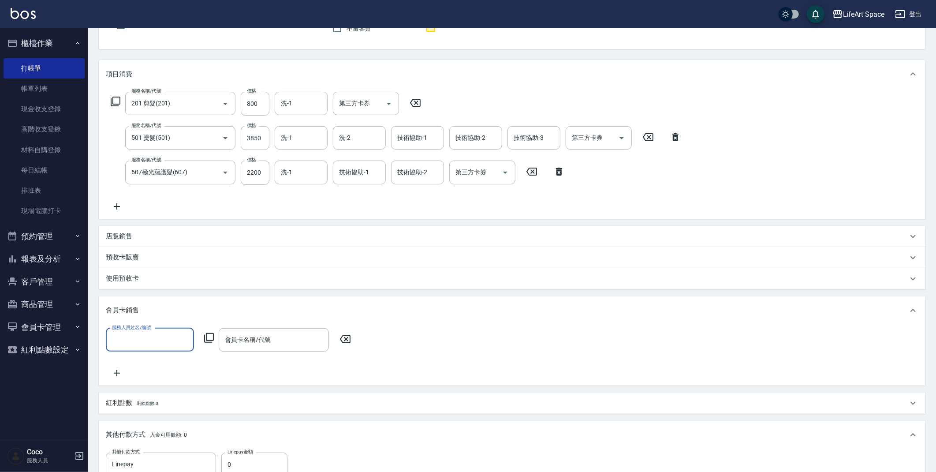
click at [148, 338] on input "服務人員姓名/編號" at bounding box center [150, 339] width 80 height 15
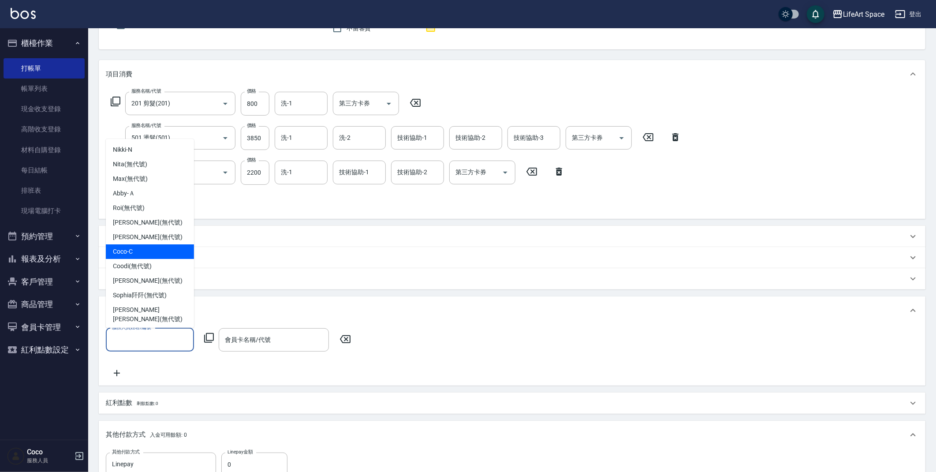
click at [145, 251] on div "Coco -C" at bounding box center [150, 251] width 88 height 15
type input "Coco-C"
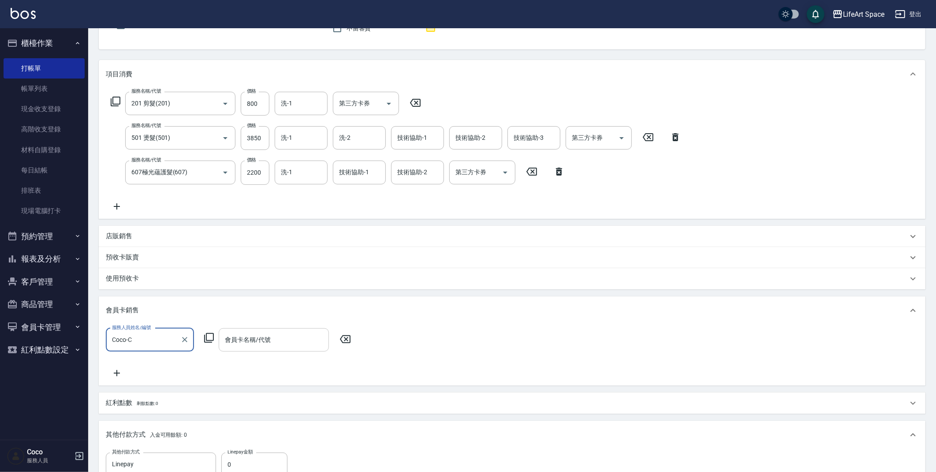
click at [241, 334] on input "會員卡名稱/代號" at bounding box center [274, 339] width 102 height 15
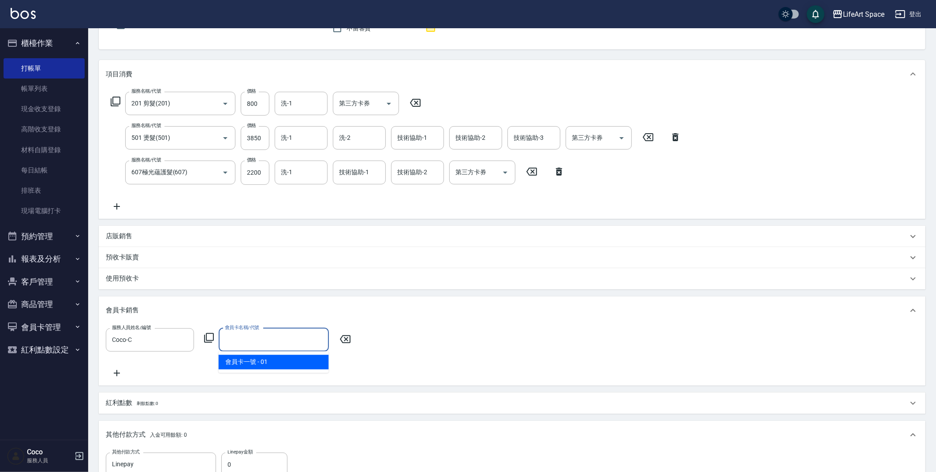
click at [250, 368] on span "會員卡一號 - 01" at bounding box center [274, 361] width 110 height 15
type input "會員卡一號-0天"
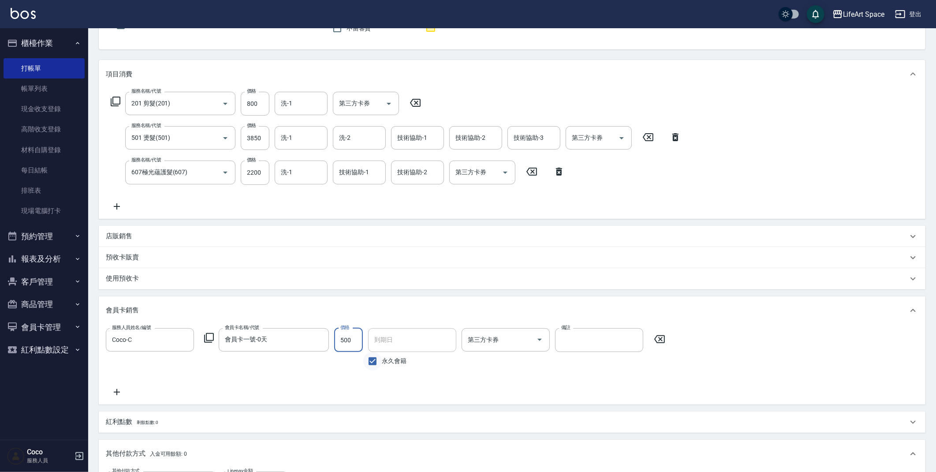
type input "500"
click at [372, 359] on input "永久會籍" at bounding box center [372, 361] width 19 height 19
checkbox input "false"
click at [382, 348] on input "[DATE]" at bounding box center [409, 340] width 82 height 24
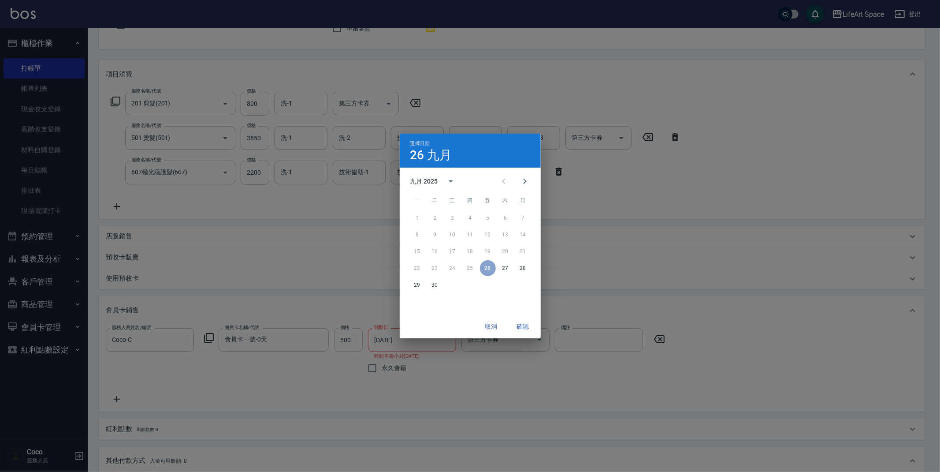
click at [435, 186] on div "九月 2025" at bounding box center [424, 181] width 28 height 9
click at [460, 198] on button "2026" at bounding box center [470, 202] width 32 height 16
type input "[DATE]"
click at [522, 321] on button "確認" at bounding box center [523, 326] width 28 height 16
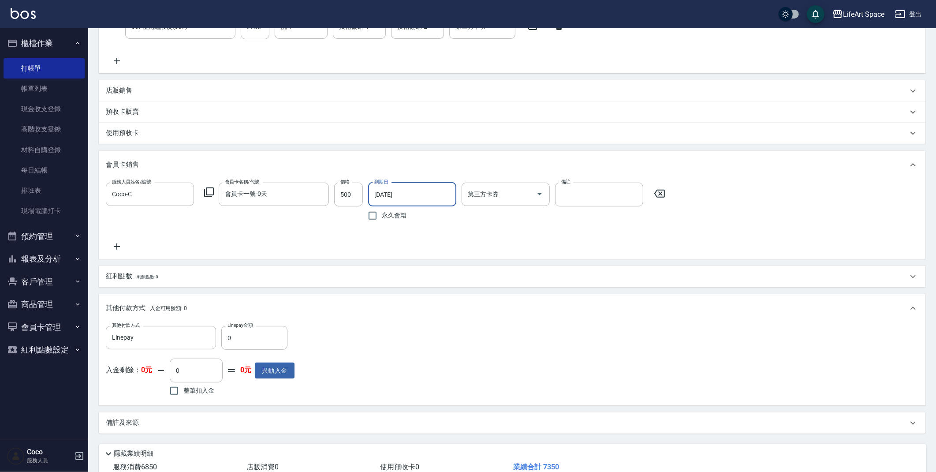
scroll to position [293, 0]
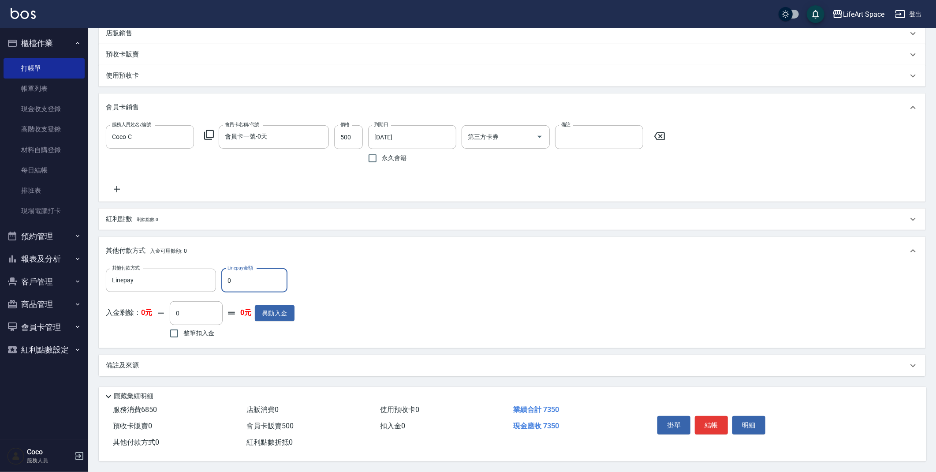
click at [261, 280] on input "0" at bounding box center [254, 280] width 66 height 24
type input "7350"
click at [250, 357] on div "備註及來源" at bounding box center [512, 365] width 826 height 21
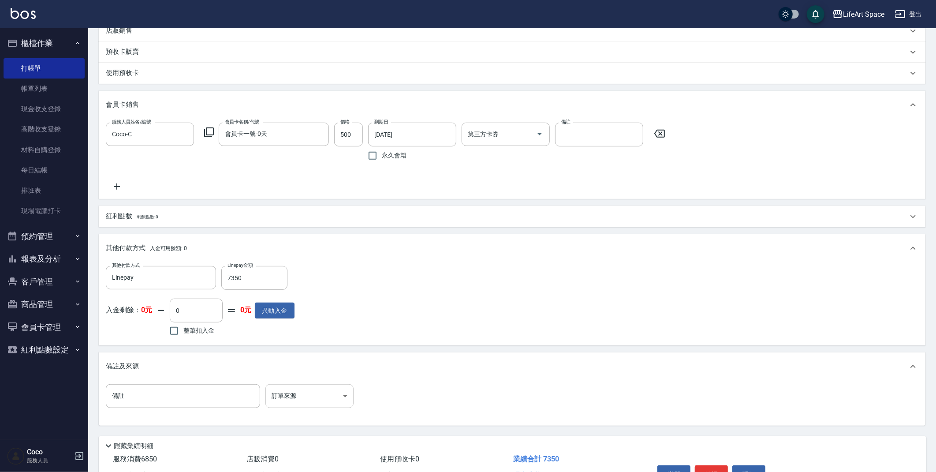
click at [314, 398] on body "LifeArt Space 登出 櫃檯作業 打帳單 帳單列表 現金收支登錄 高階收支登錄 材料自購登錄 每日結帳 排班表 現場電腦打卡 預約管理 預約管理 單…" at bounding box center [468, 114] width 936 height 814
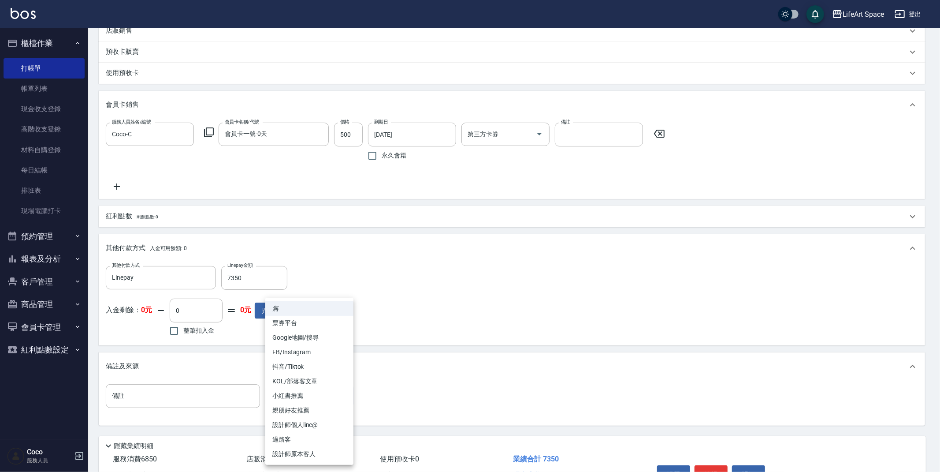
click at [325, 453] on li "設計師原本客人" at bounding box center [309, 453] width 88 height 15
type input "設計師原本客人"
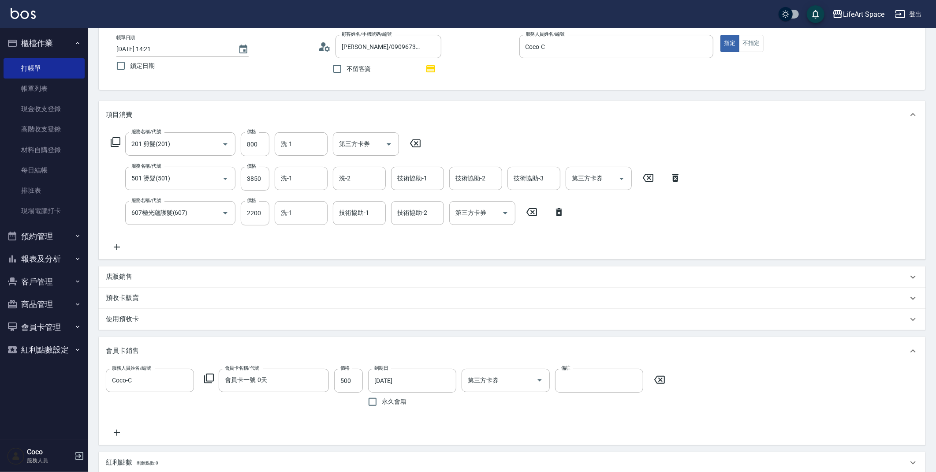
scroll to position [0, 0]
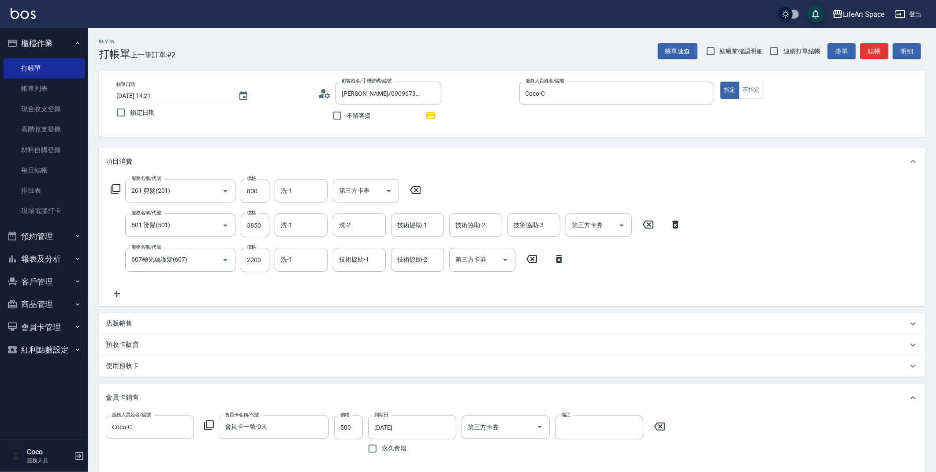
click at [146, 94] on input "[DATE] 14:21" at bounding box center [172, 96] width 113 height 15
type input "[DATE] 14:21"
click at [306, 231] on input "洗-1" at bounding box center [301, 224] width 45 height 15
drag, startPoint x: 299, startPoint y: 253, endPoint x: 338, endPoint y: 226, distance: 47.2
click at [298, 252] on div "[PERSON_NAME] (無代號)" at bounding box center [301, 252] width 53 height 24
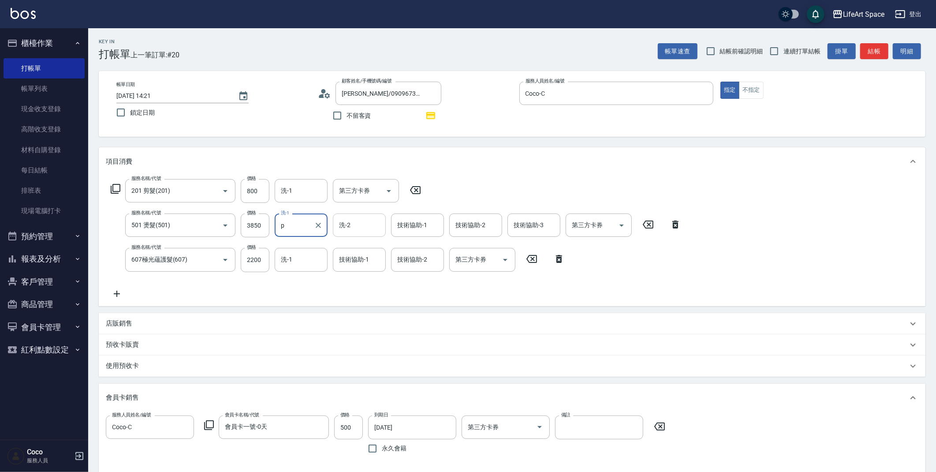
type input "[PERSON_NAME](無代號)"
type input "0"
type input "[PERSON_NAME](無代號)"
click at [338, 226] on input "洗-2" at bounding box center [359, 224] width 45 height 15
click at [354, 246] on span "[PERSON_NAME] (無代號)" at bounding box center [362, 252] width 47 height 19
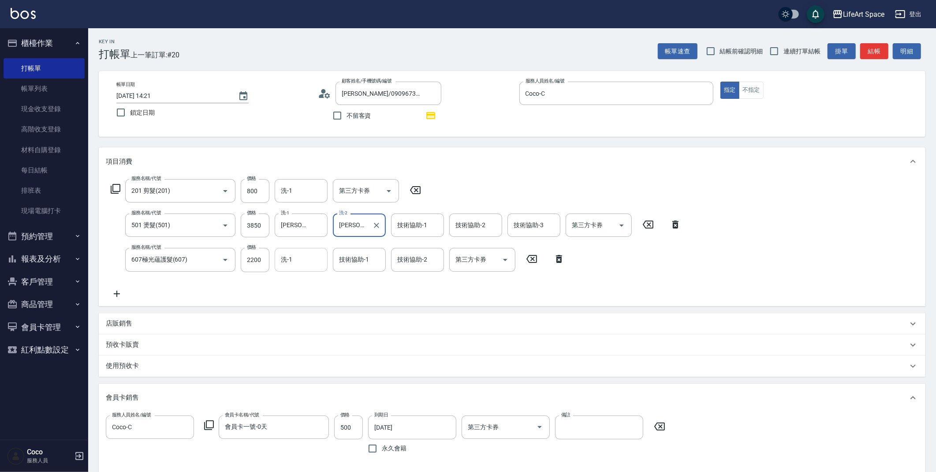
type input "[PERSON_NAME](無代號)"
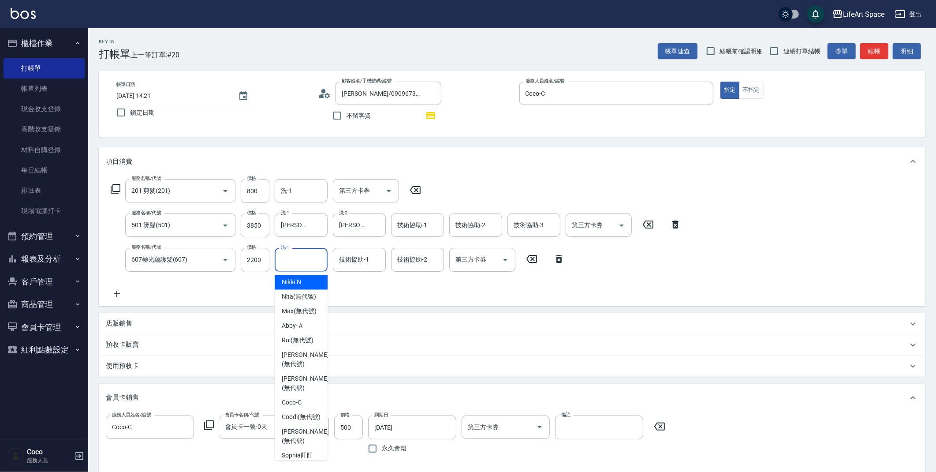
click at [301, 262] on input "洗-1" at bounding box center [301, 259] width 45 height 15
click at [308, 282] on span "[PERSON_NAME] (無代號)" at bounding box center [305, 287] width 47 height 19
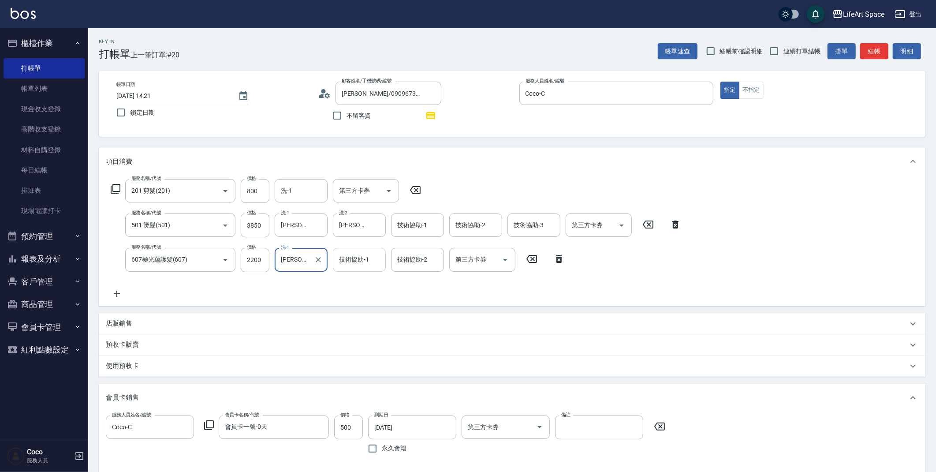
type input "[PERSON_NAME](無代號)"
click at [372, 260] on input "技術協助-1" at bounding box center [359, 259] width 45 height 15
click at [364, 282] on span "[PERSON_NAME] (無代號)" at bounding box center [362, 287] width 47 height 19
type input "[PERSON_NAME](無代號)"
click at [402, 264] on input "技術協助-2" at bounding box center [417, 259] width 45 height 15
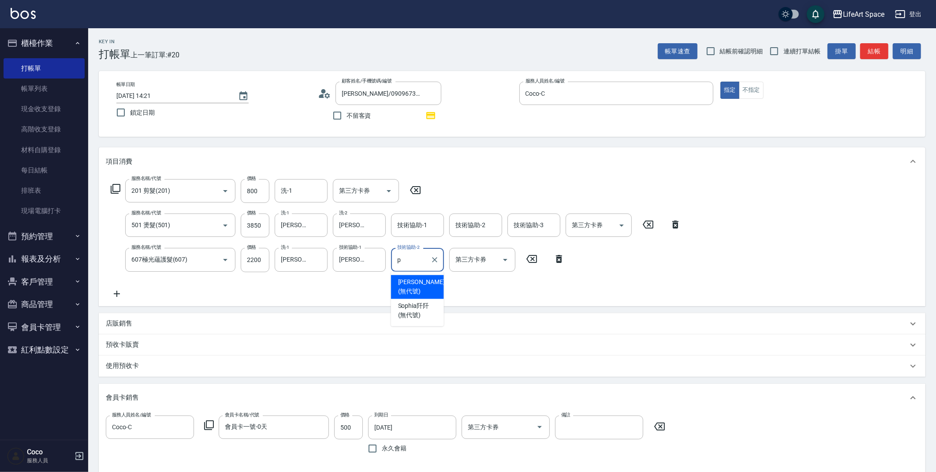
click at [407, 280] on span "[PERSON_NAME] (無代號)" at bounding box center [421, 287] width 47 height 19
type input "[PERSON_NAME](無代號)"
click at [406, 222] on div "技術協助-1 技術協助-1" at bounding box center [417, 224] width 53 height 23
click at [410, 252] on span "[PERSON_NAME] (無代號)" at bounding box center [421, 252] width 47 height 19
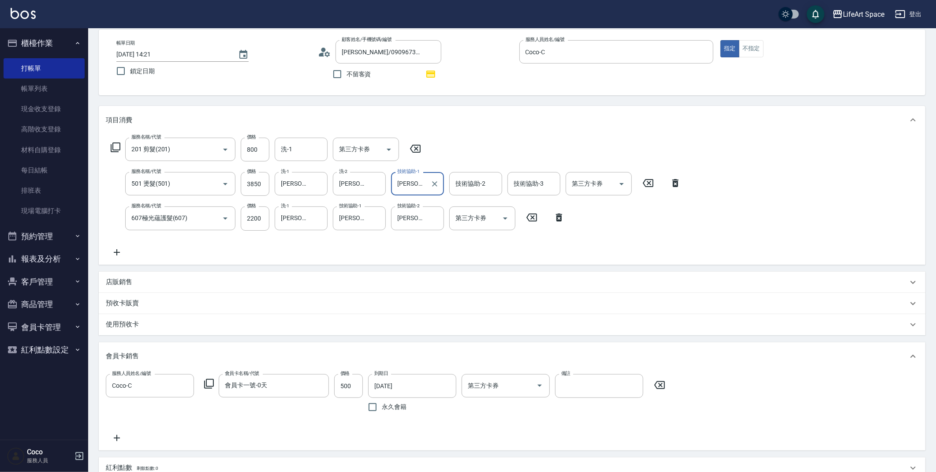
scroll to position [345, 0]
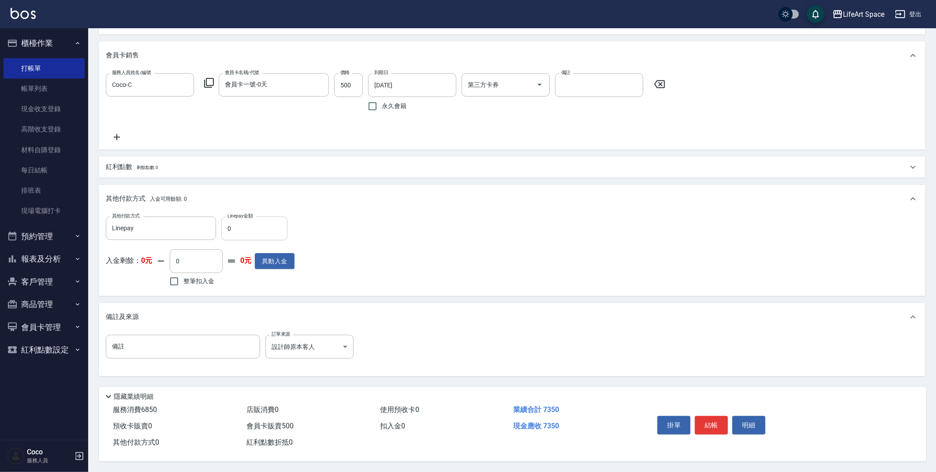
type input "[PERSON_NAME](無代號)"
click at [254, 223] on input "0" at bounding box center [254, 228] width 66 height 24
type input "7350"
click at [184, 346] on input "備註" at bounding box center [183, 346] width 154 height 24
type input ":0"
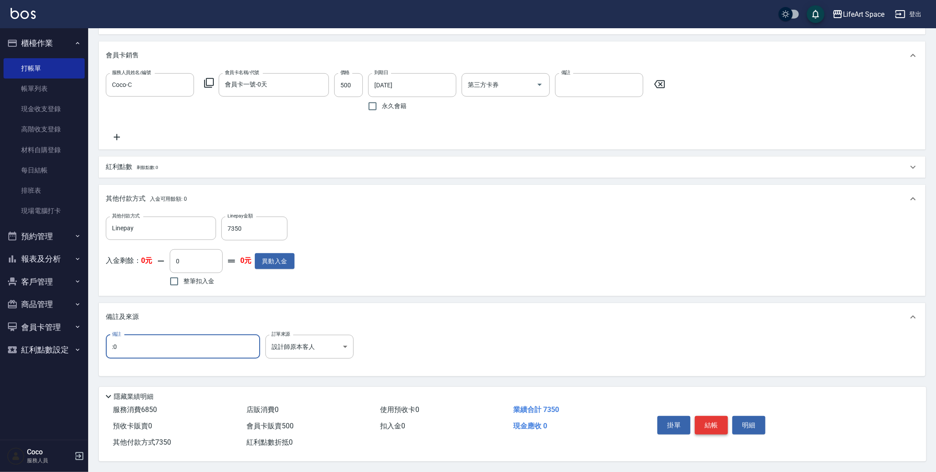
click at [718, 424] on button "結帳" at bounding box center [711, 425] width 33 height 19
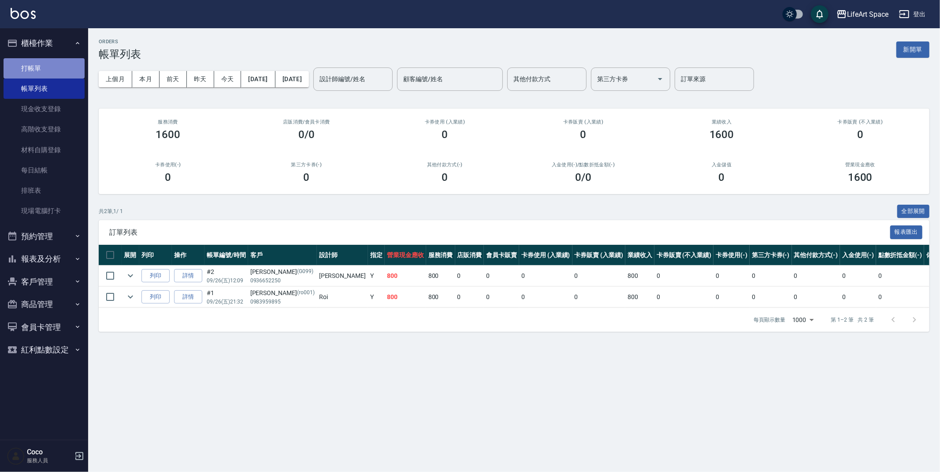
click at [43, 63] on link "打帳單" at bounding box center [44, 68] width 81 height 20
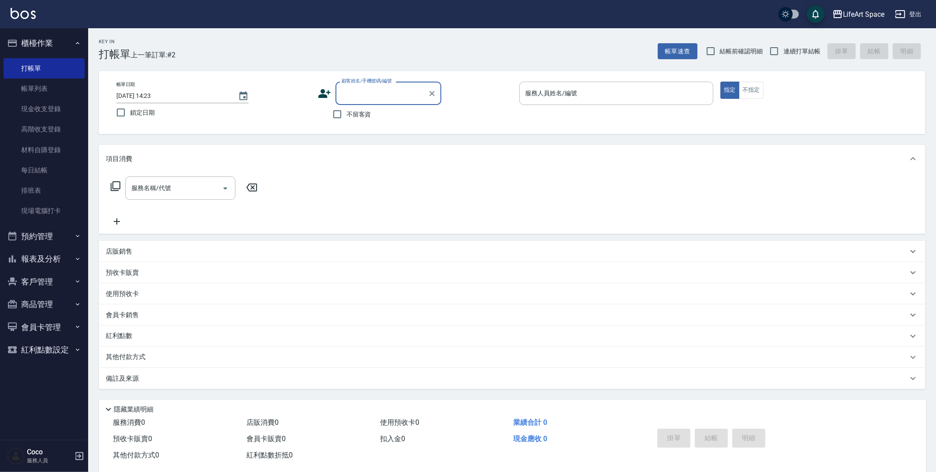
type input "c"
type input "何"
click at [375, 132] on li "[PERSON_NAME]/７５８/co529" at bounding box center [388, 139] width 106 height 15
type input "[PERSON_NAME]/７５８/co529"
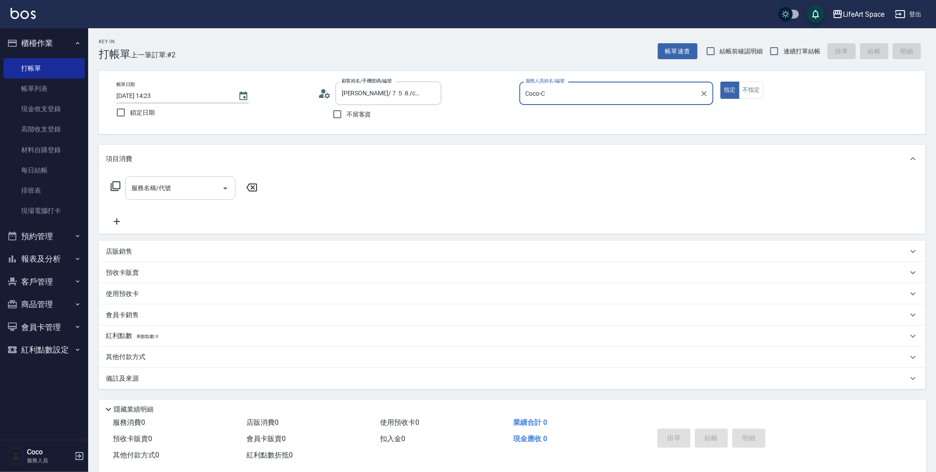
type input "Coco-C"
click at [159, 179] on div "服務名稱/代號" at bounding box center [180, 187] width 110 height 23
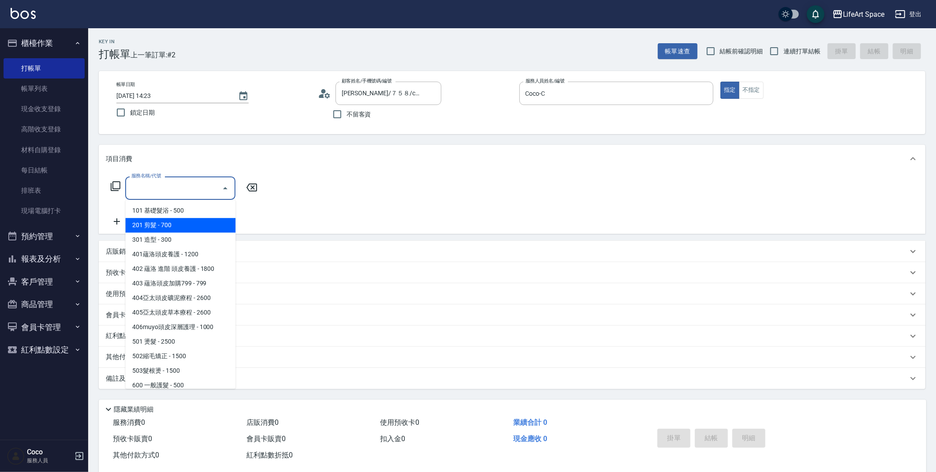
click at [170, 228] on span "201 剪髮 - 700" at bounding box center [180, 225] width 110 height 15
type input "201 剪髮(201)"
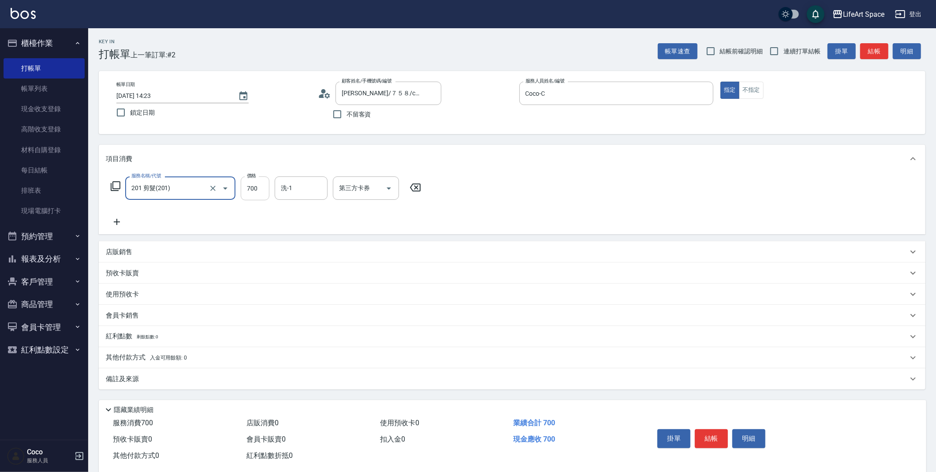
click at [255, 192] on input "700" at bounding box center [255, 188] width 29 height 24
type input "800"
click at [232, 385] on div "備註及來源" at bounding box center [512, 378] width 826 height 21
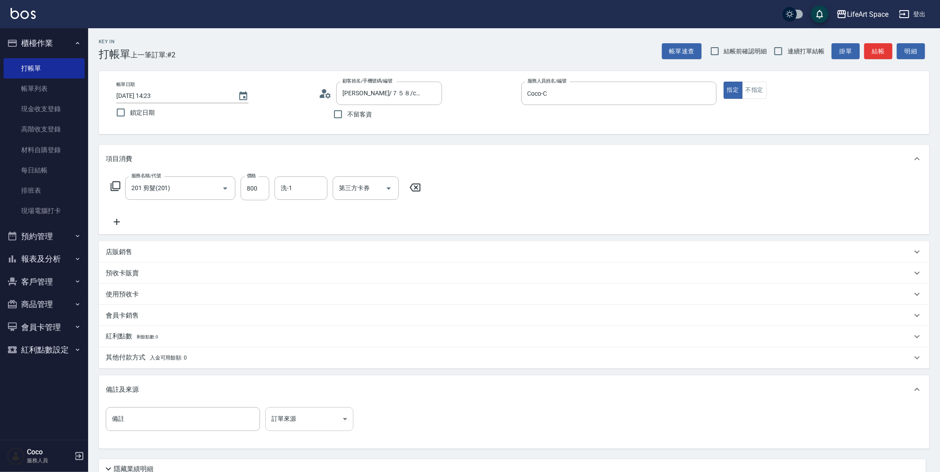
click at [278, 417] on body "LifeArt Space 登出 櫃檯作業 打帳單 帳單列表 現金收支登錄 高階收支登錄 材料自購登錄 每日結帳 排班表 現場電腦打卡 預約管理 預約管理 單…" at bounding box center [470, 272] width 940 height 544
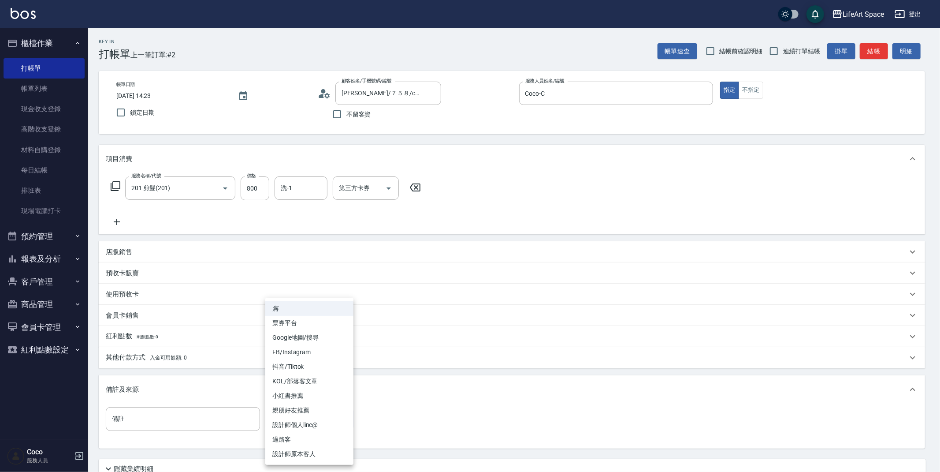
drag, startPoint x: 311, startPoint y: 453, endPoint x: 351, endPoint y: 432, distance: 45.2
click at [311, 453] on li "設計師原本客人" at bounding box center [309, 453] width 88 height 15
type input "設計師原本客人"
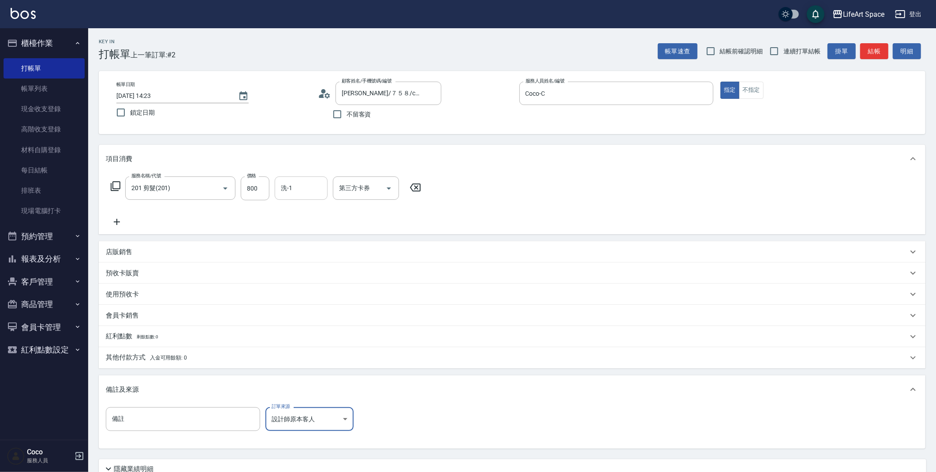
click at [296, 186] on input "洗-1" at bounding box center [301, 187] width 45 height 15
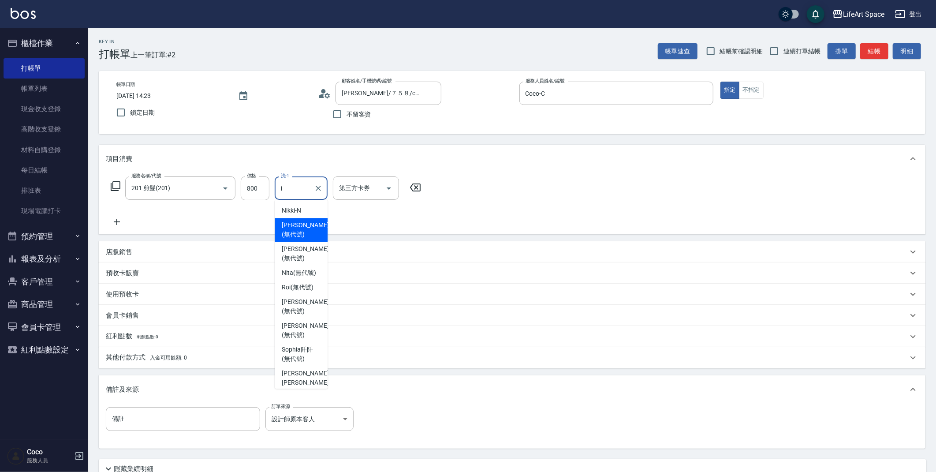
click at [294, 227] on span "[PERSON_NAME] (無代號)" at bounding box center [305, 229] width 47 height 19
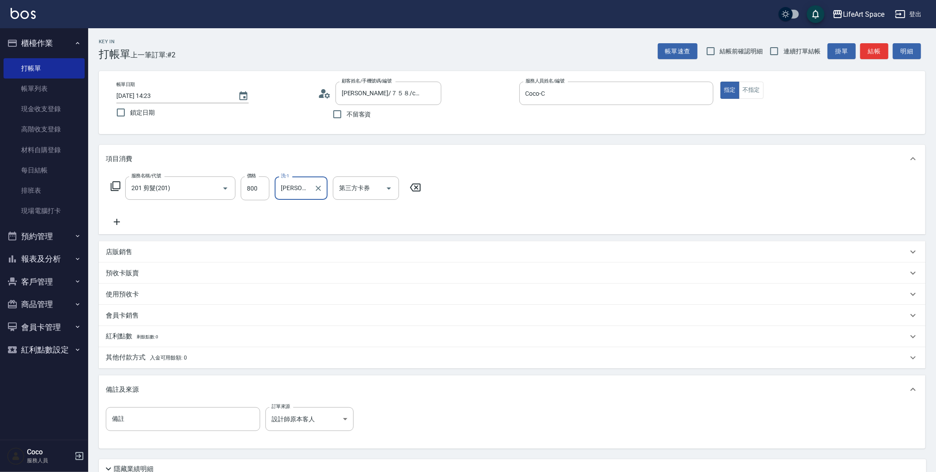
type input "[PERSON_NAME](無代號)"
click at [150, 95] on input "[DATE] 14:23" at bounding box center [172, 96] width 113 height 15
click at [146, 96] on input "[DATE] 14:23" at bounding box center [172, 96] width 113 height 15
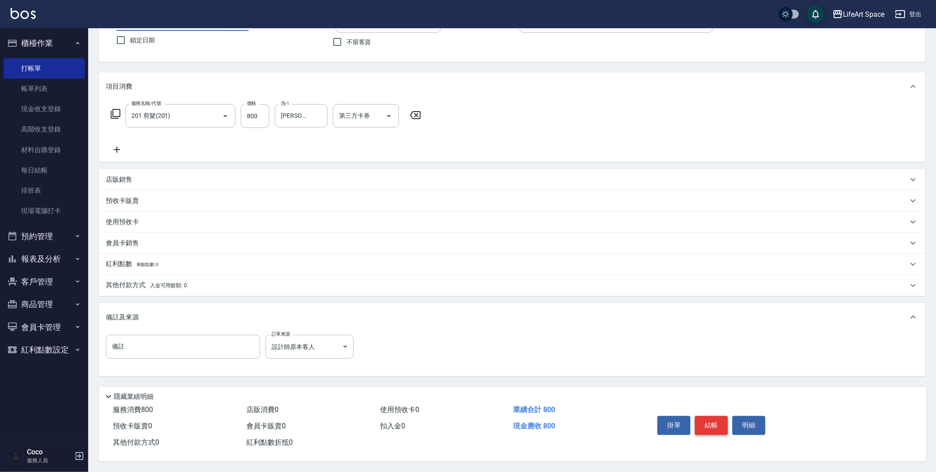
scroll to position [75, 0]
type input "[DATE] 14:23"
click at [706, 421] on button "結帳" at bounding box center [711, 425] width 33 height 19
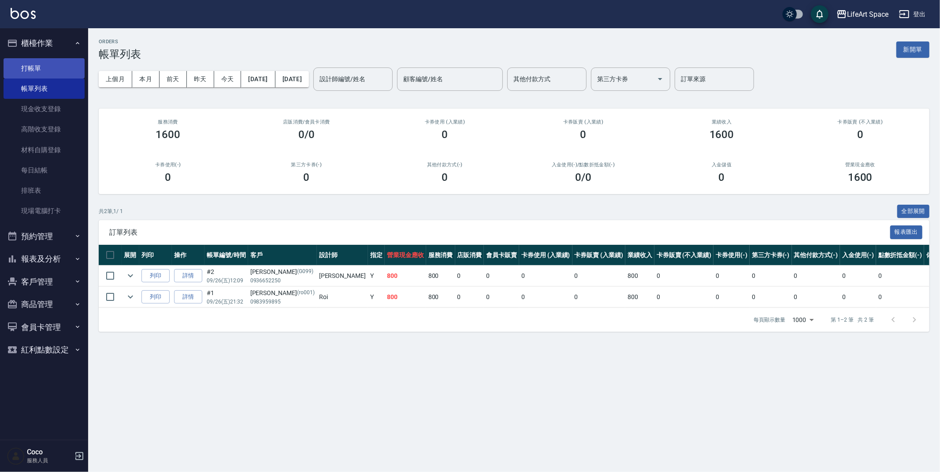
click at [44, 73] on link "打帳單" at bounding box center [44, 68] width 81 height 20
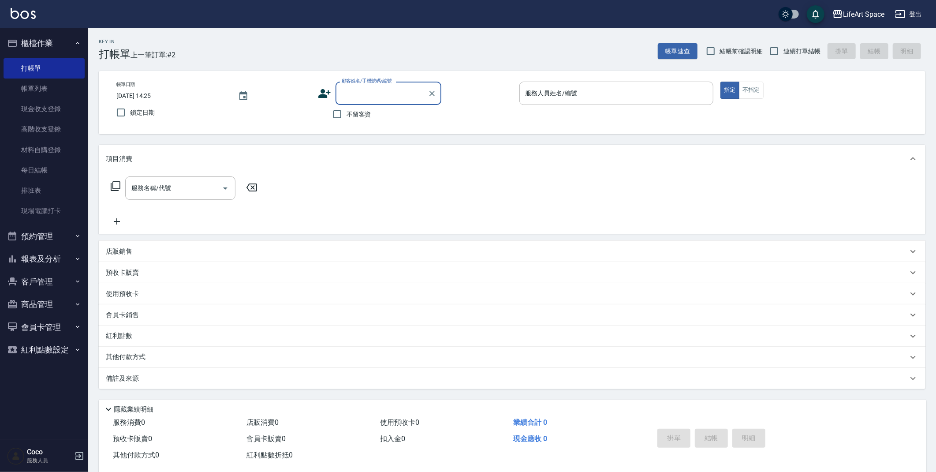
click at [145, 98] on input "[DATE] 14:25" at bounding box center [172, 96] width 113 height 15
type input "[DATE] 14:25"
click at [338, 117] on input "不留客資" at bounding box center [337, 114] width 19 height 19
checkbox input "true"
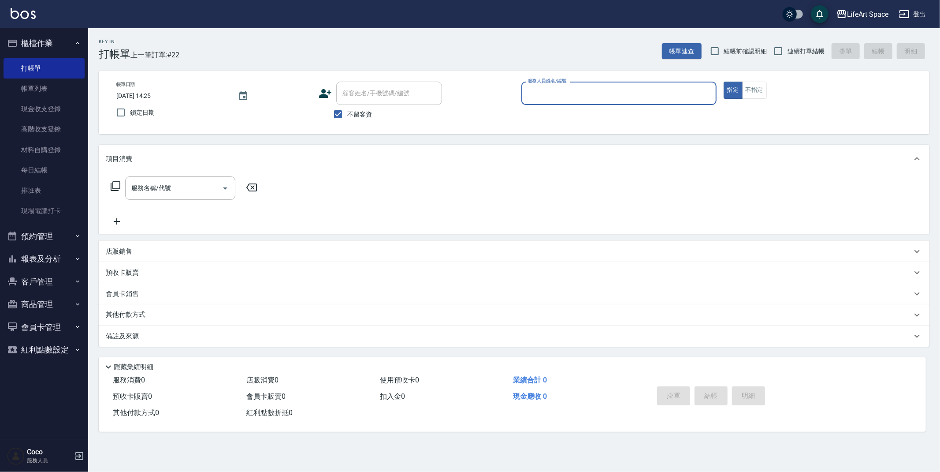
click at [588, 86] on input "服務人員姓名/編號" at bounding box center [618, 92] width 187 height 15
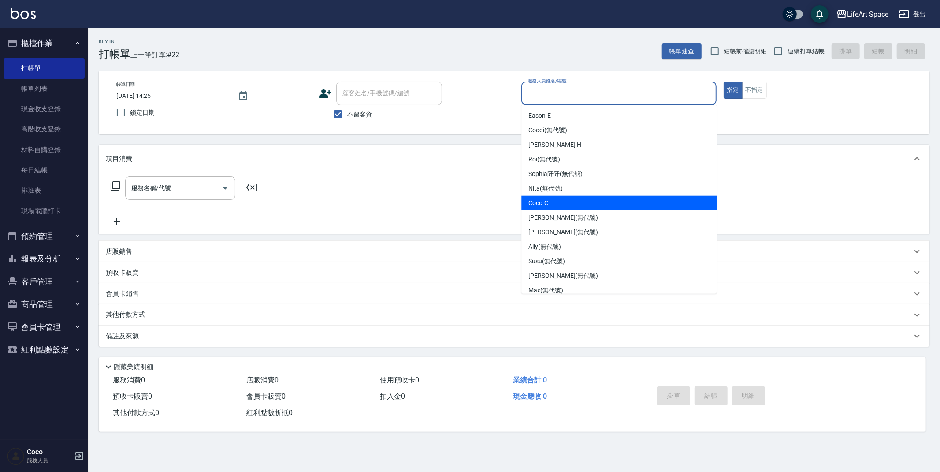
click at [550, 202] on div "Coco -C" at bounding box center [618, 203] width 195 height 15
type input "Coco-C"
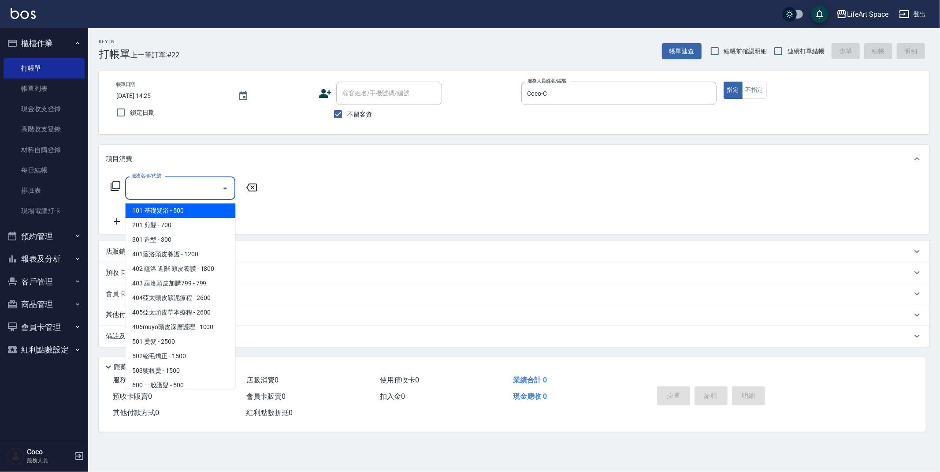
click at [197, 187] on input "服務名稱/代號" at bounding box center [173, 187] width 89 height 15
click at [193, 223] on span "201 剪髮 - 700" at bounding box center [180, 225] width 110 height 15
type input "201 剪髮(201)"
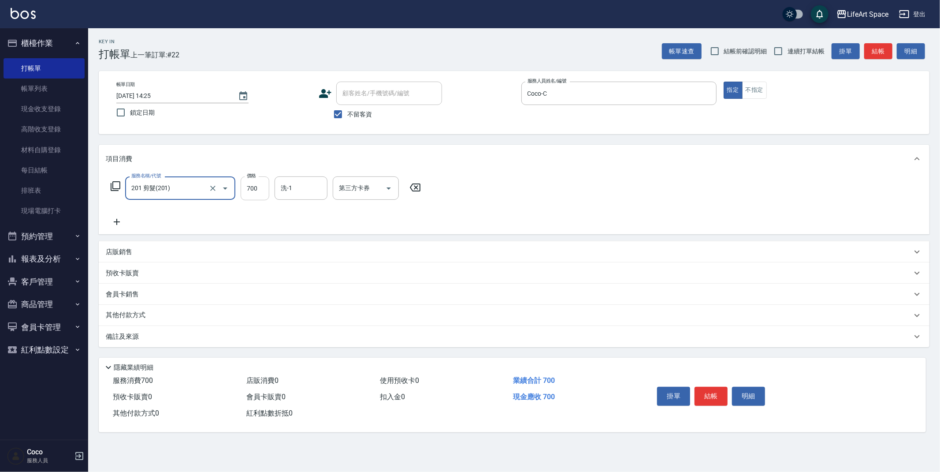
click at [259, 188] on input "700" at bounding box center [255, 188] width 29 height 24
type input "800"
click at [321, 193] on input "洗-1" at bounding box center [301, 187] width 45 height 15
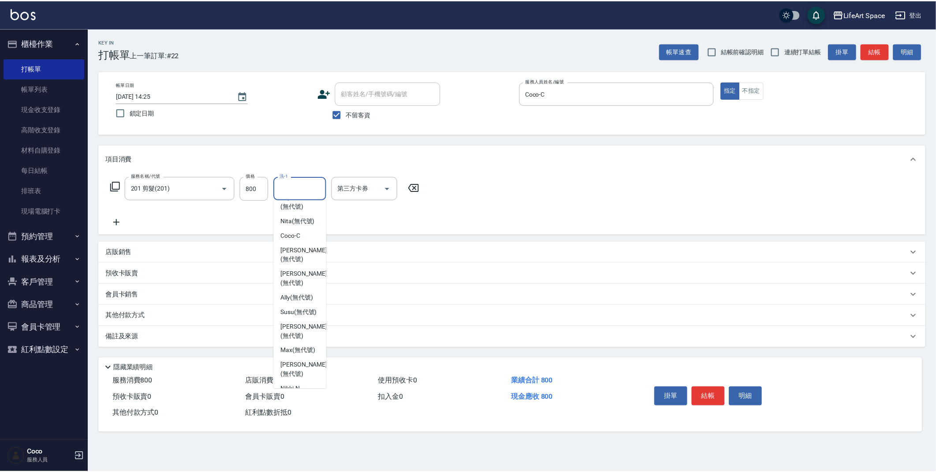
scroll to position [84, 0]
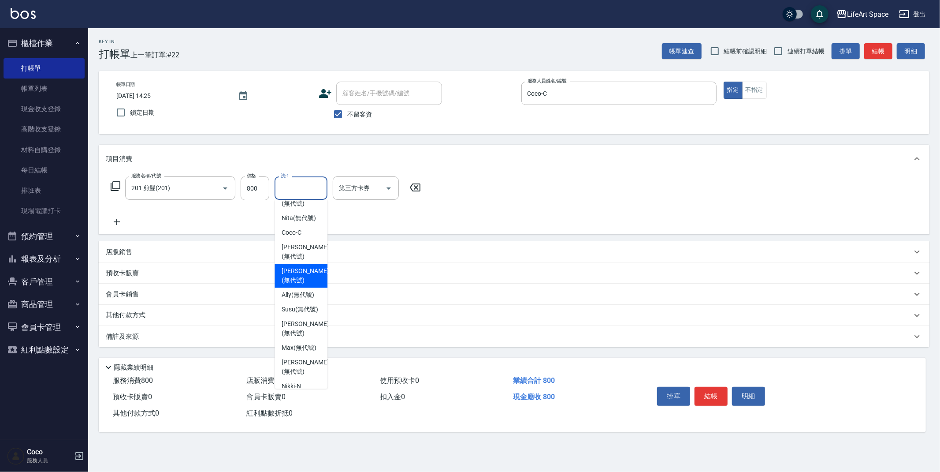
click at [303, 281] on span "[PERSON_NAME] (無代號)" at bounding box center [305, 275] width 47 height 19
type input "[PERSON_NAME](無代號)"
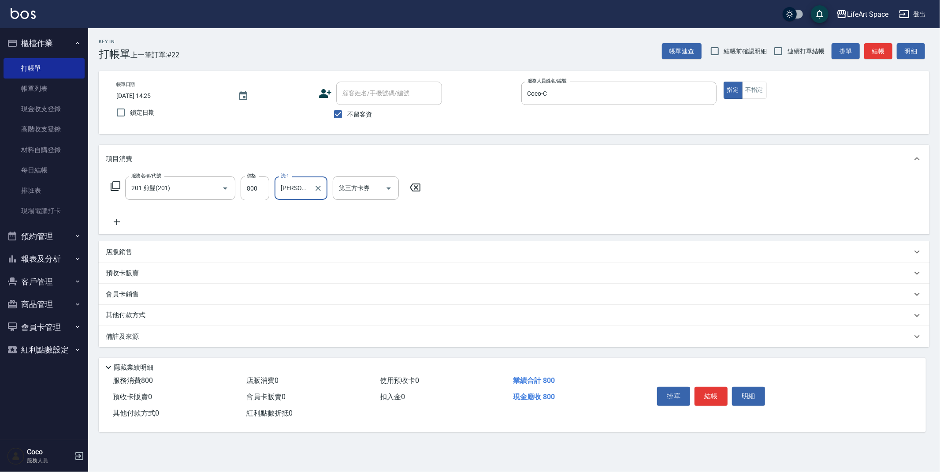
click at [277, 335] on div "備註及來源" at bounding box center [509, 336] width 806 height 9
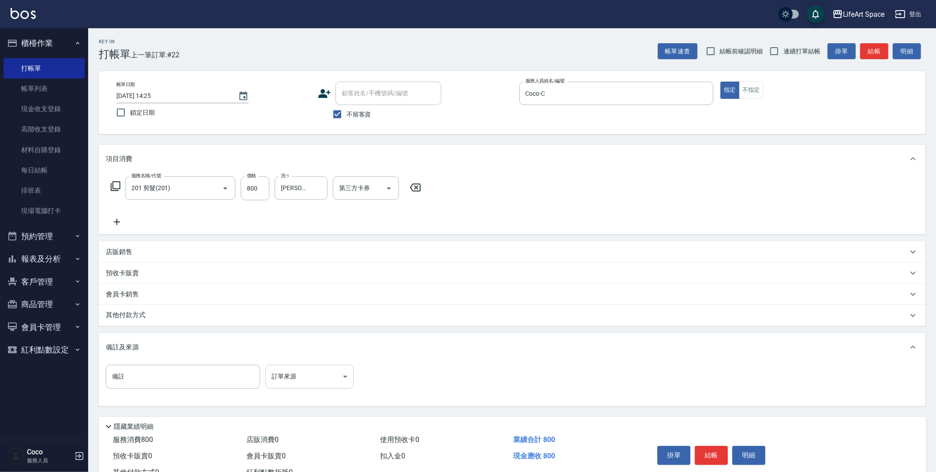
click at [323, 367] on body "LifeArt Space 登出 櫃檯作業 打帳單 帳單列表 現金收支登錄 高階收支登錄 材料自購登錄 每日結帳 排班表 現場電腦打卡 預約管理 預約管理 單…" at bounding box center [468, 251] width 936 height 502
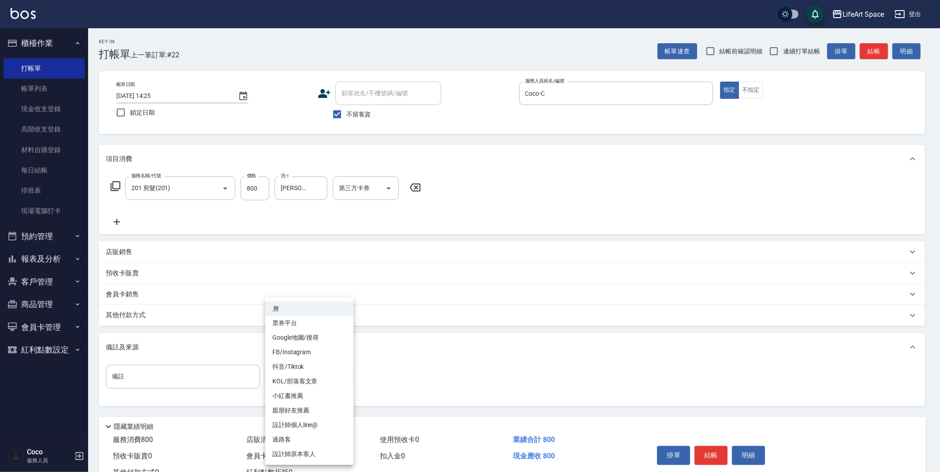
click at [321, 454] on li "設計師原本客人" at bounding box center [309, 453] width 88 height 15
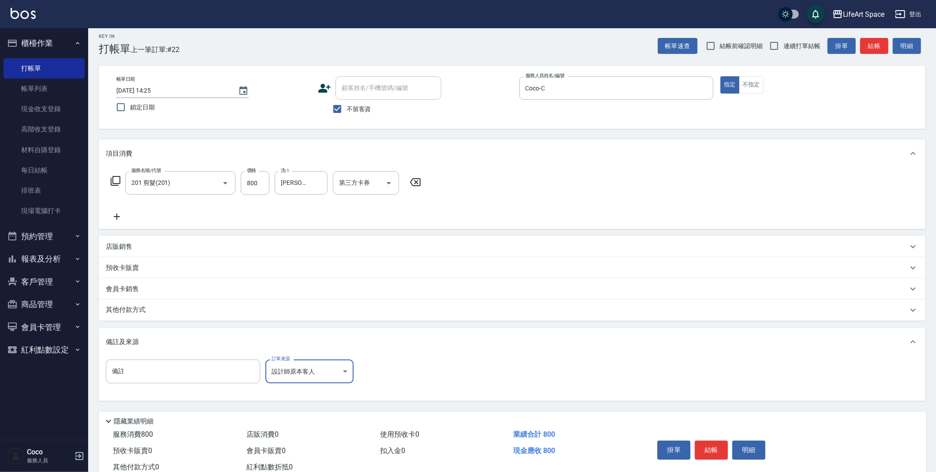
scroll to position [33, 0]
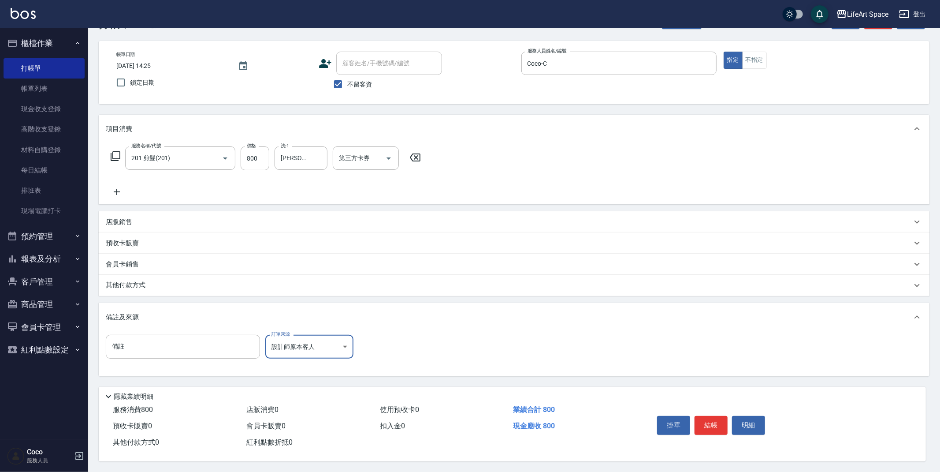
click at [328, 342] on body "LifeArt Space 登出 櫃檯作業 打帳單 帳單列表 現金收支登錄 高階收支登錄 材料自購登錄 每日結帳 排班表 現場電腦打卡 預約管理 預約管理 單…" at bounding box center [470, 221] width 940 height 502
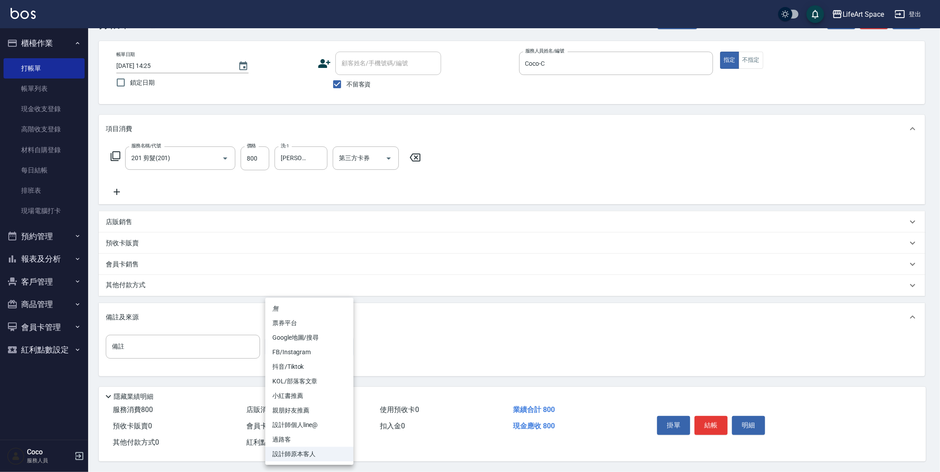
drag, startPoint x: 324, startPoint y: 412, endPoint x: 331, endPoint y: 413, distance: 6.6
click at [324, 412] on li "親朋好友推薦" at bounding box center [309, 410] width 88 height 15
type input "親朋好友推薦"
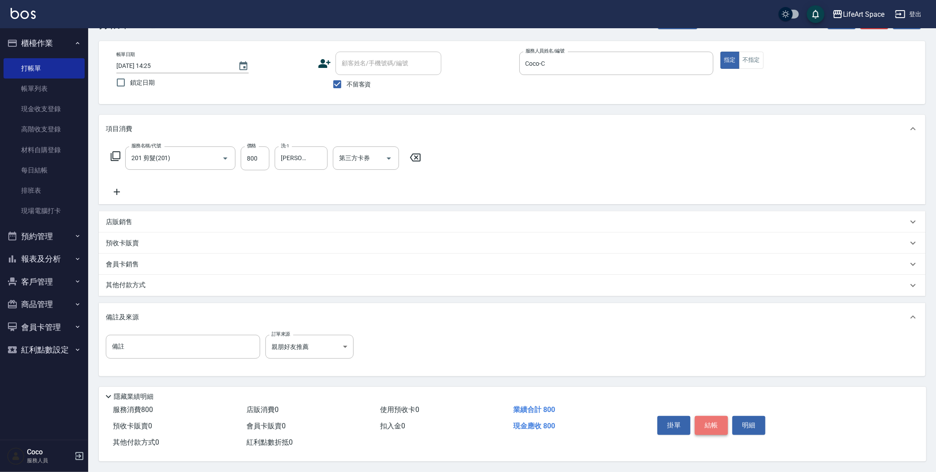
click at [703, 424] on button "結帳" at bounding box center [711, 425] width 33 height 19
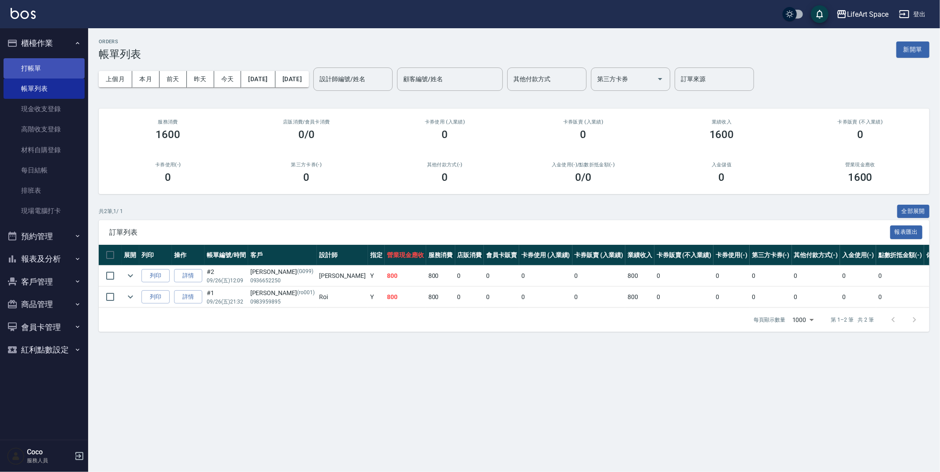
click at [54, 71] on link "打帳單" at bounding box center [44, 68] width 81 height 20
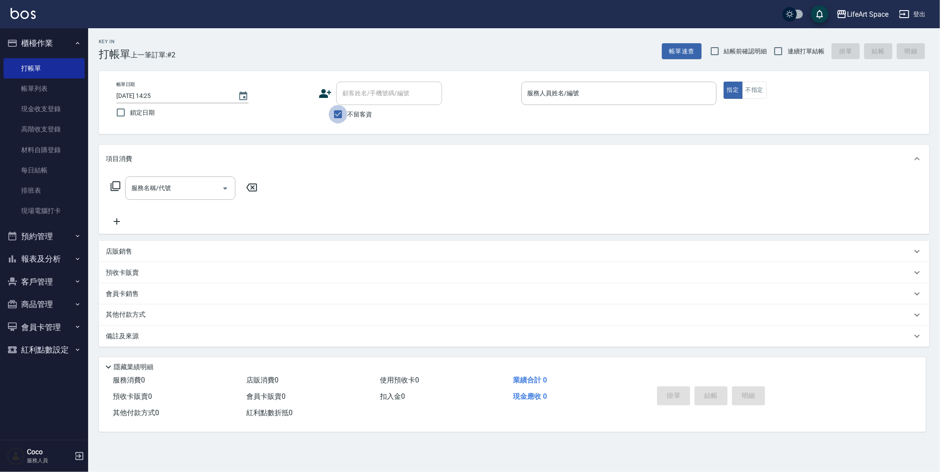
click at [346, 115] on input "不留客資" at bounding box center [338, 114] width 19 height 19
checkbox input "false"
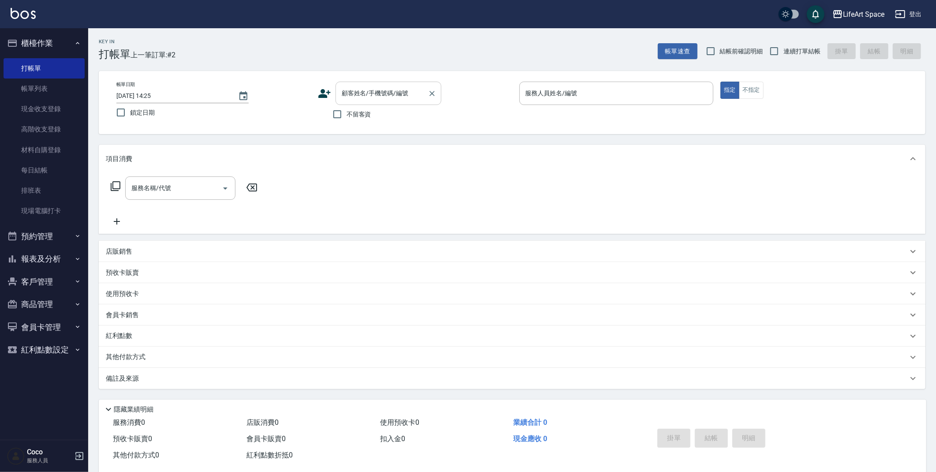
click at [368, 104] on div "顧客姓名/手機號碼/編號" at bounding box center [388, 93] width 106 height 23
type input "z"
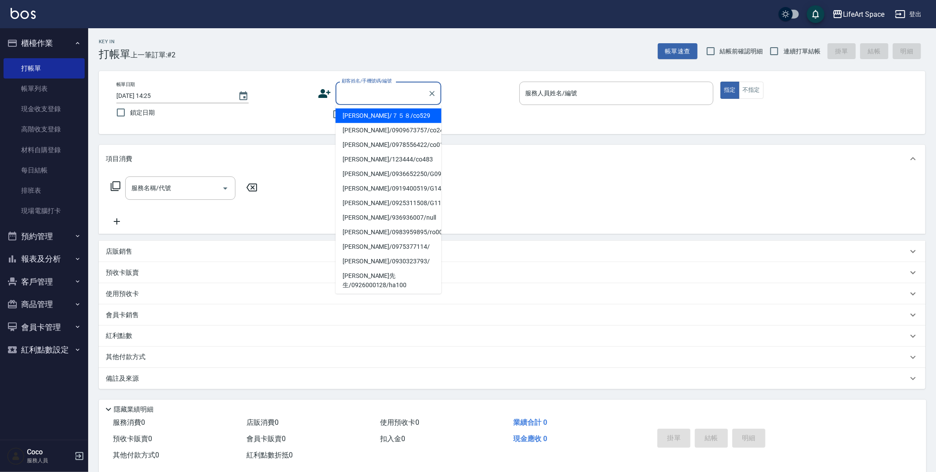
type input "z"
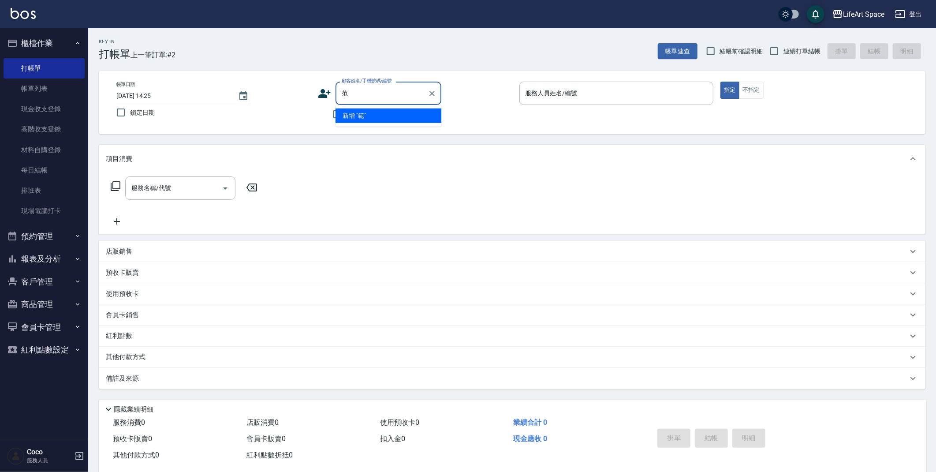
type input "範"
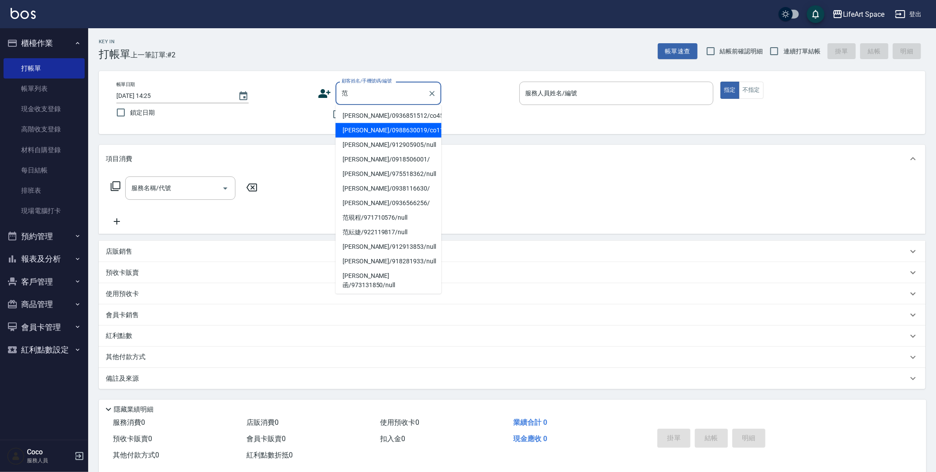
click at [369, 127] on li "[PERSON_NAME]/0988630019/co112*" at bounding box center [388, 130] width 106 height 15
type input "[PERSON_NAME]/0988630019/co112*"
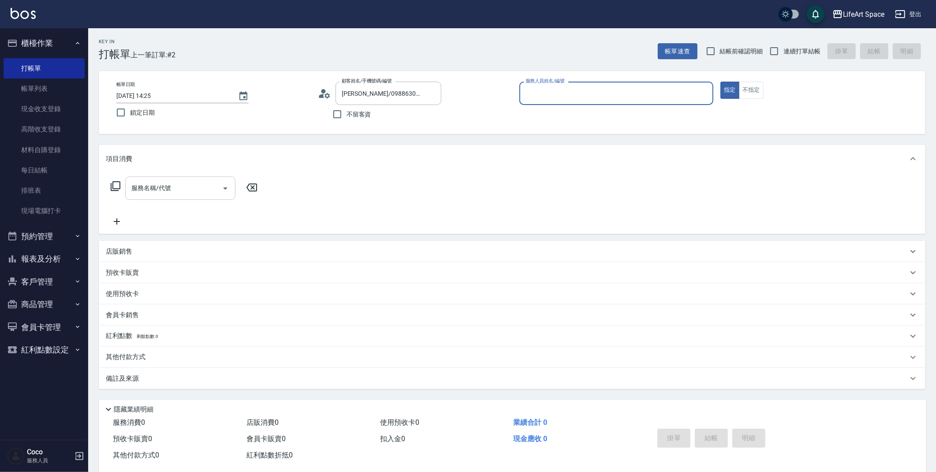
type input "Coco-C"
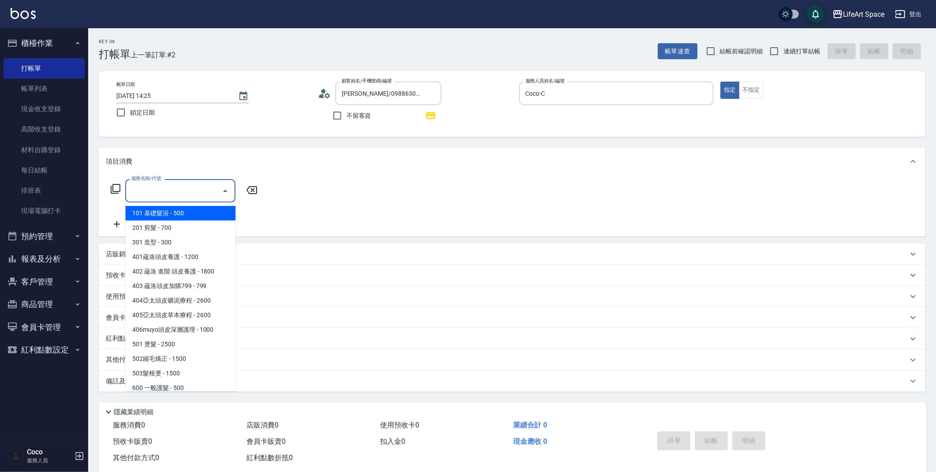
click at [190, 187] on input "服務名稱/代號" at bounding box center [173, 190] width 89 height 15
click at [186, 226] on span "201 剪髮 - 700" at bounding box center [180, 227] width 110 height 15
type input "201 剪髮(201)"
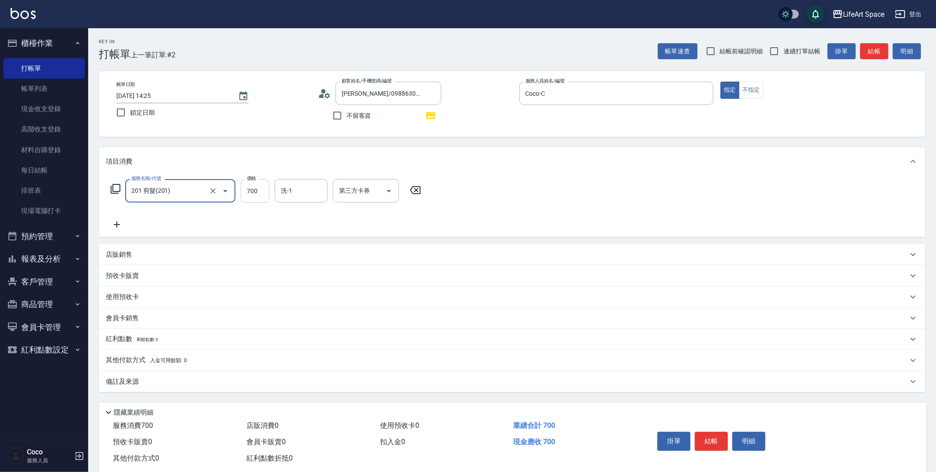
click at [256, 193] on input "700" at bounding box center [255, 191] width 29 height 24
type input "800"
click at [227, 381] on div "備註及來源" at bounding box center [507, 381] width 802 height 9
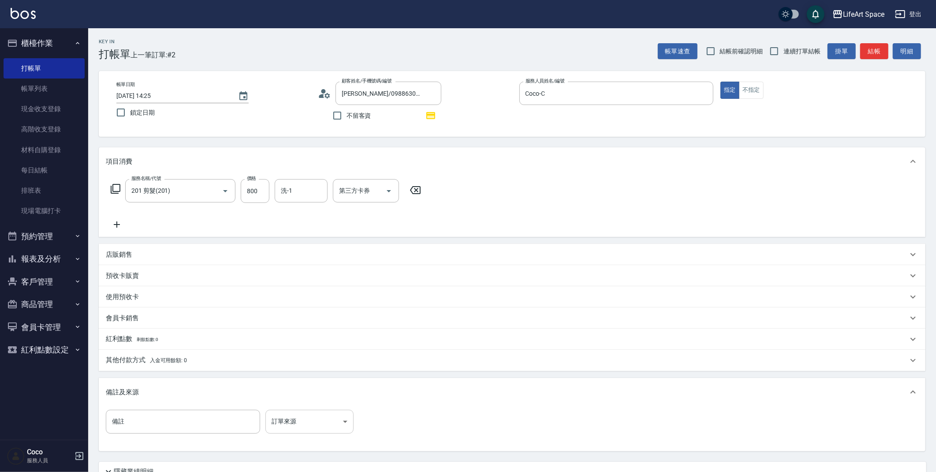
click at [295, 424] on body "LifeArt Space 登出 櫃檯作業 打帳單 帳單列表 現金收支登錄 高階收支登錄 材料自購登錄 每日結帳 排班表 現場電腦打卡 預約管理 預約管理 單…" at bounding box center [468, 273] width 936 height 546
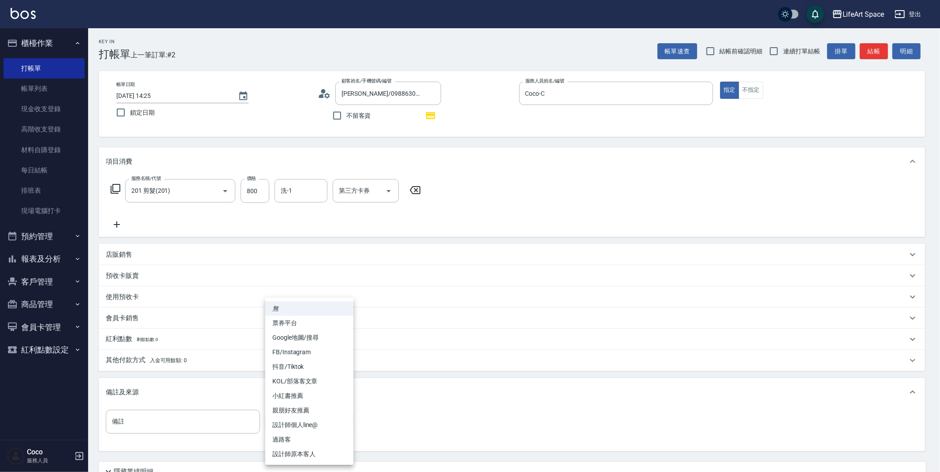
click at [310, 457] on li "設計師原本客人" at bounding box center [309, 453] width 88 height 15
type input "設計師原本客人"
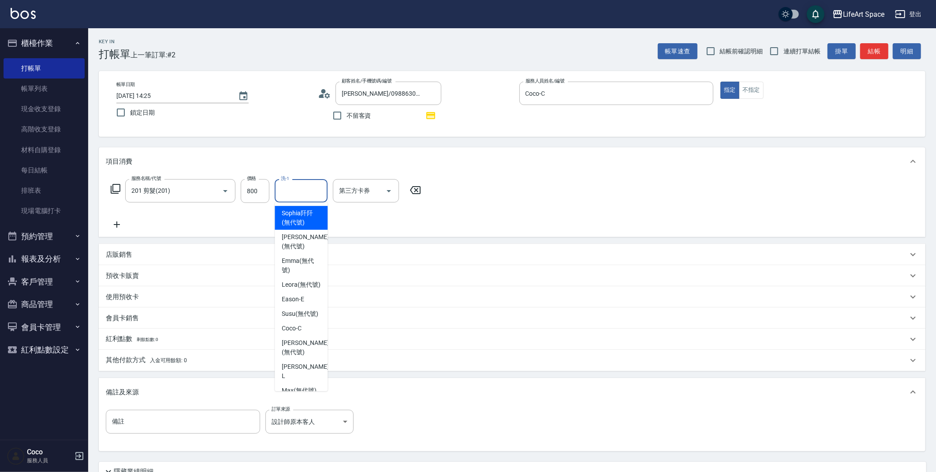
click at [292, 188] on input "洗-1" at bounding box center [301, 190] width 45 height 15
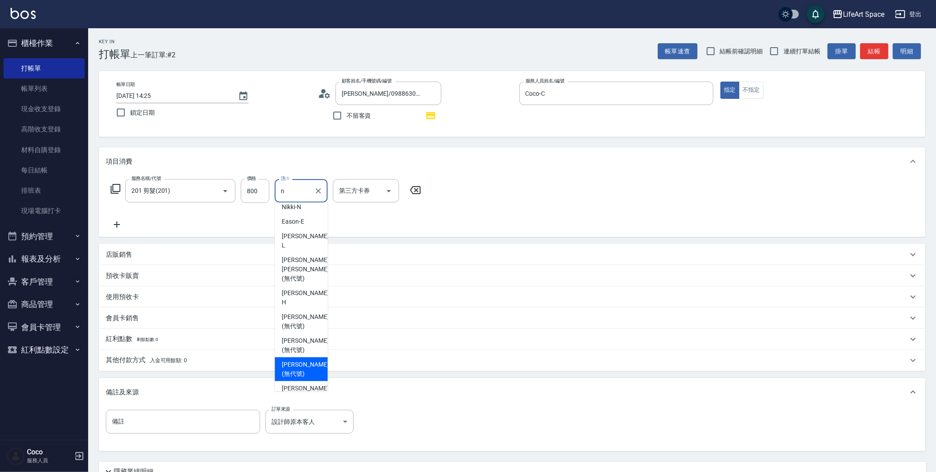
scroll to position [10, 0]
click at [305, 403] on span "Nita (無代號)" at bounding box center [299, 407] width 34 height 9
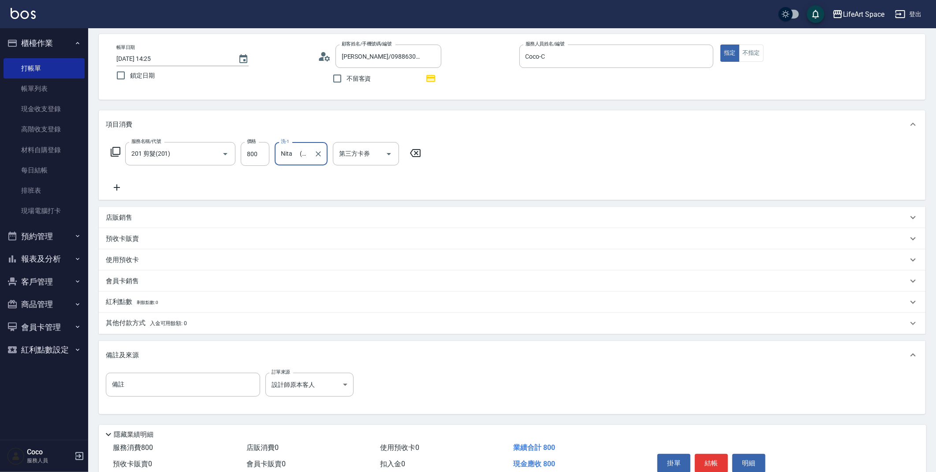
scroll to position [78, 0]
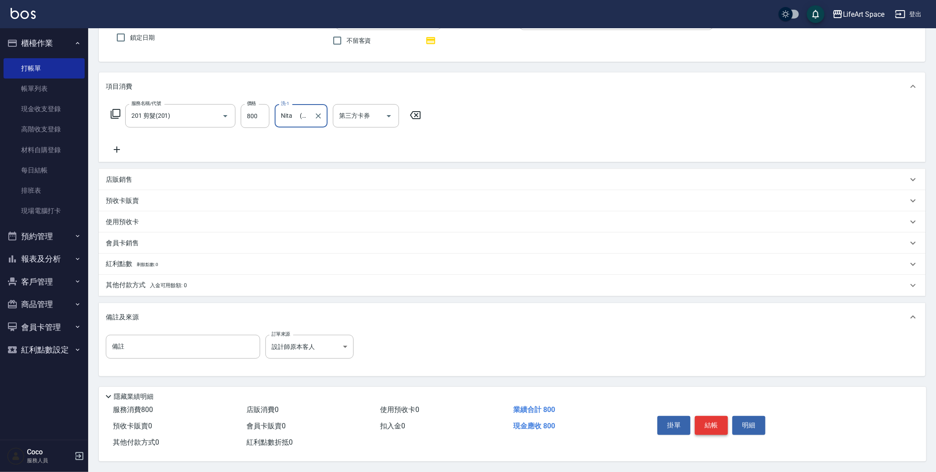
type input "Nita (無代號)"
click at [713, 427] on button "結帳" at bounding box center [711, 425] width 33 height 19
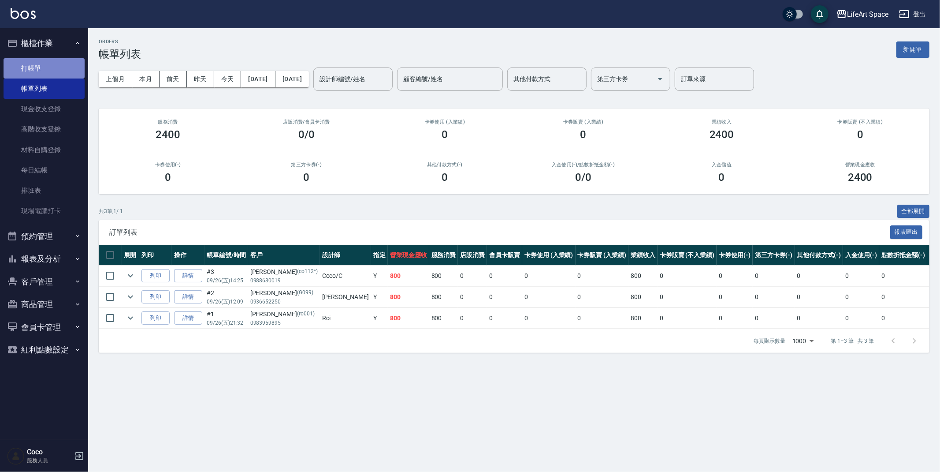
click at [37, 66] on link "打帳單" at bounding box center [44, 68] width 81 height 20
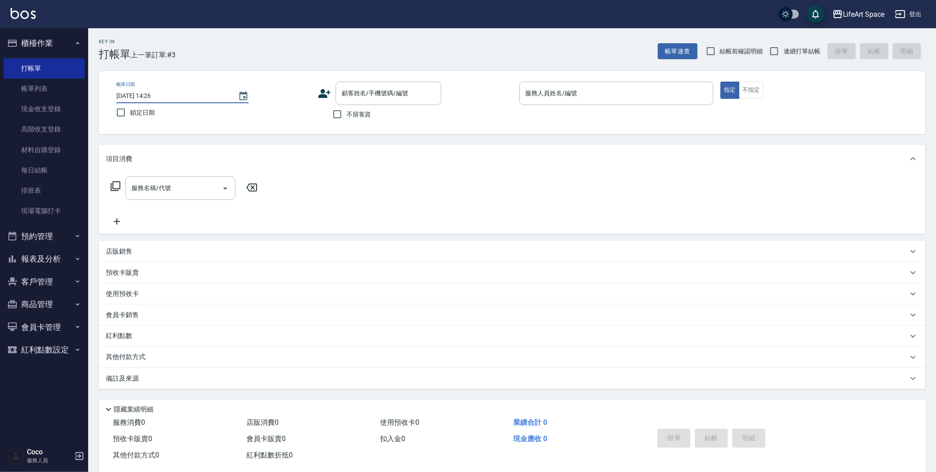
click at [147, 96] on input "[DATE] 14:26" at bounding box center [172, 96] width 113 height 15
click at [427, 97] on icon "Clear" at bounding box center [431, 93] width 9 height 9
type input "[DATE] 14:26"
type input "r"
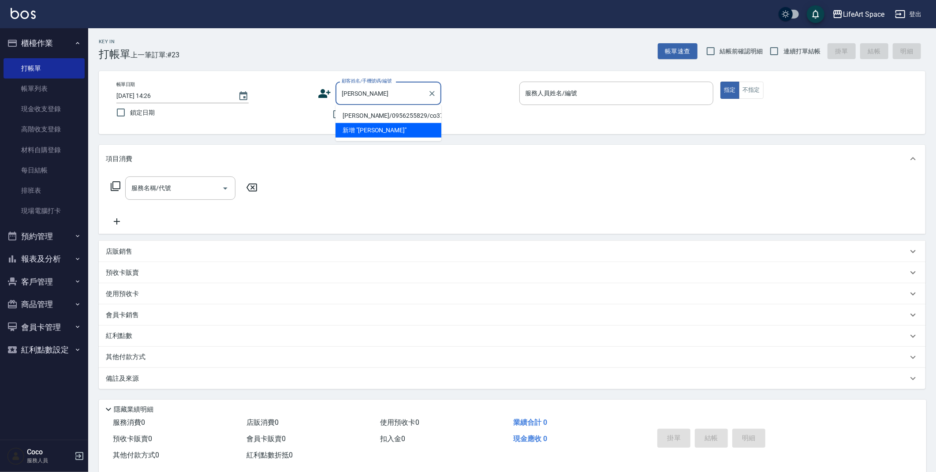
click at [424, 115] on li "[PERSON_NAME]/0956255829/co375*" at bounding box center [388, 115] width 106 height 15
type input "[PERSON_NAME]/0956255829/co375*"
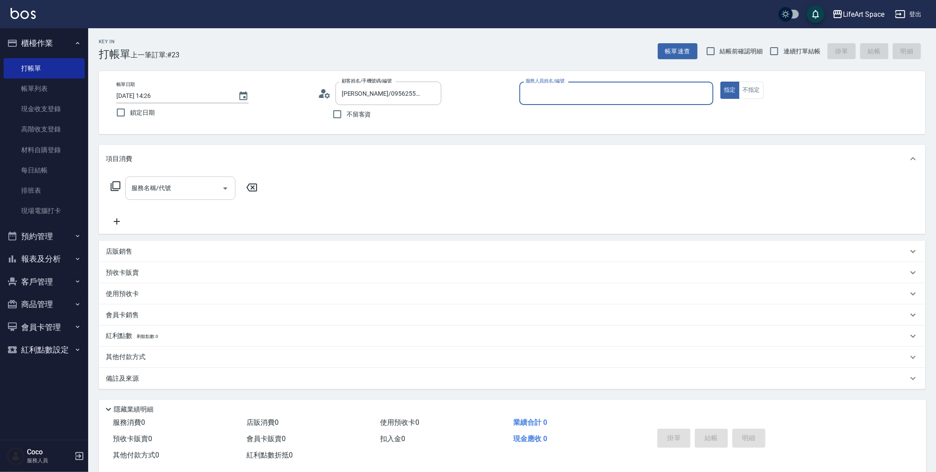
type input "Coco-C"
click at [219, 184] on div at bounding box center [224, 190] width 13 height 23
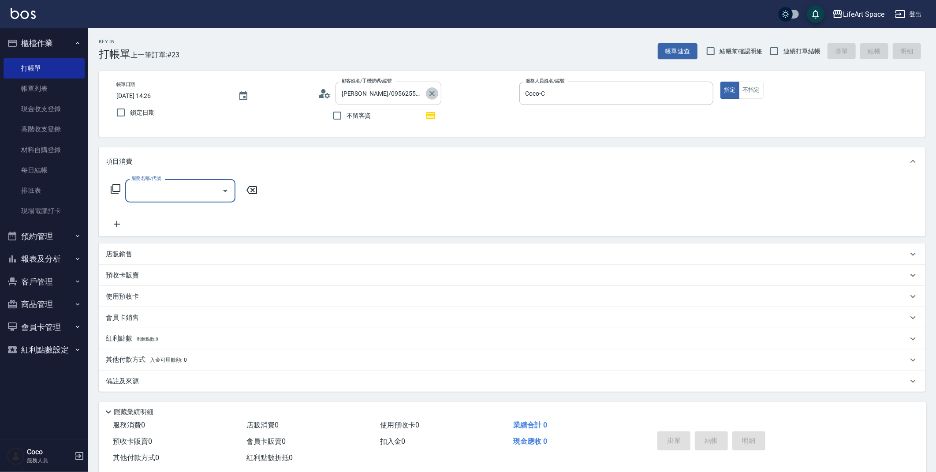
click at [433, 90] on icon "Clear" at bounding box center [431, 93] width 9 height 9
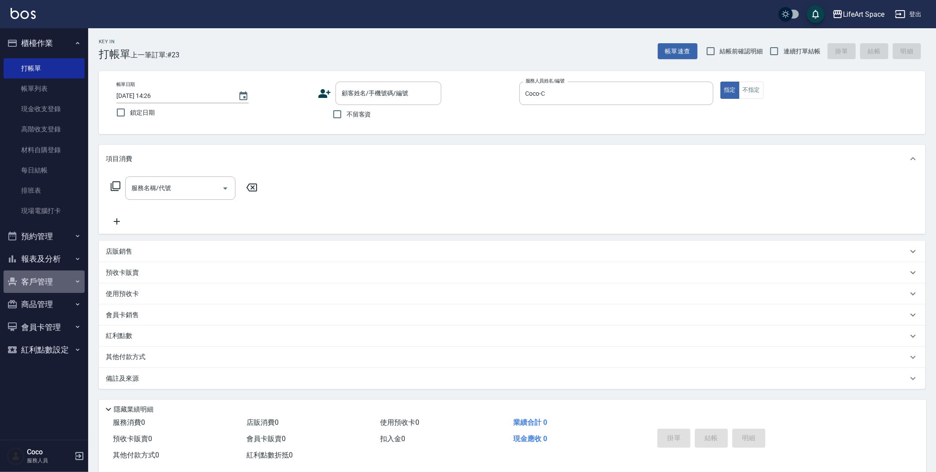
drag, startPoint x: 35, startPoint y: 281, endPoint x: 40, endPoint y: 291, distance: 11.5
click at [35, 281] on button "客戶管理" at bounding box center [44, 281] width 81 height 23
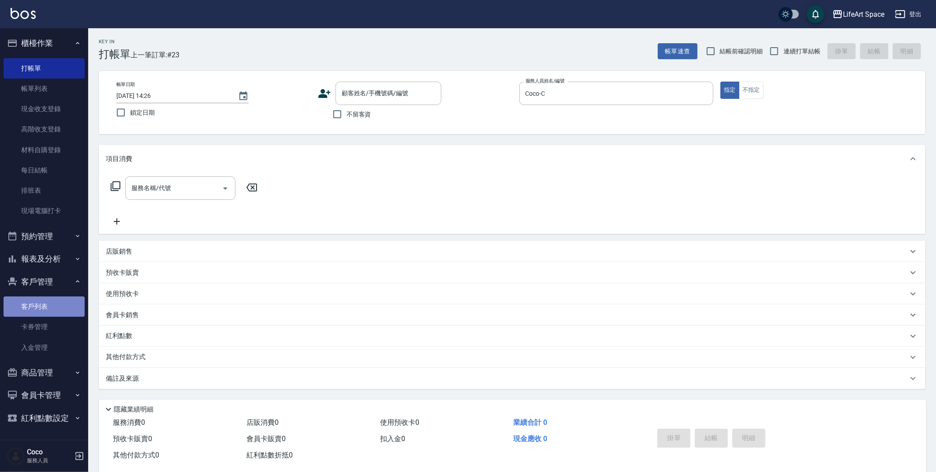
click at [47, 303] on link "客戶列表" at bounding box center [44, 306] width 81 height 20
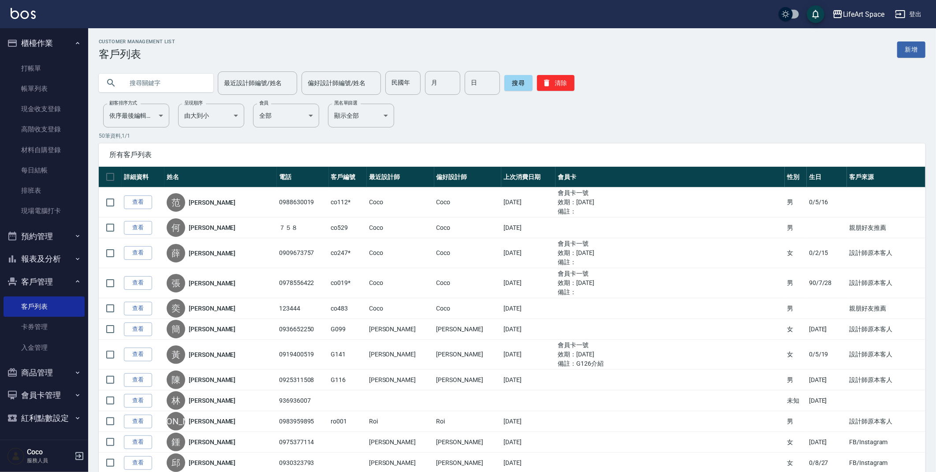
click at [191, 83] on input "text" at bounding box center [164, 83] width 83 height 24
type input "ㄏ"
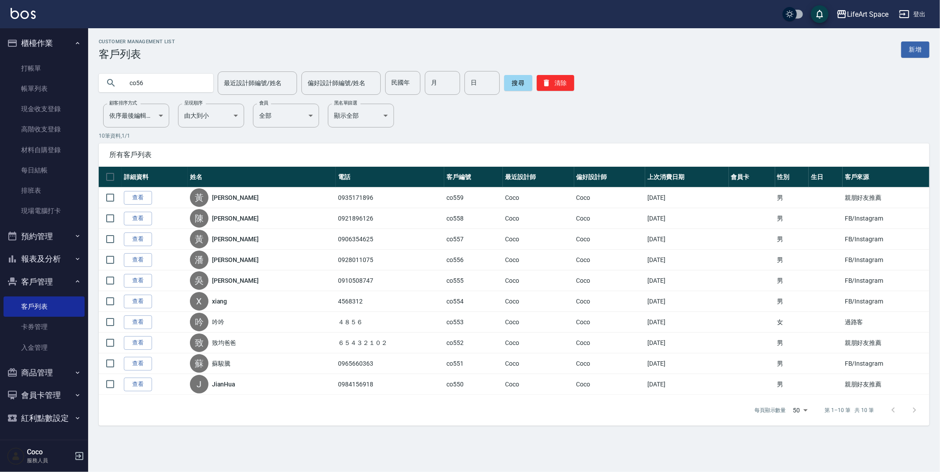
type input "co56"
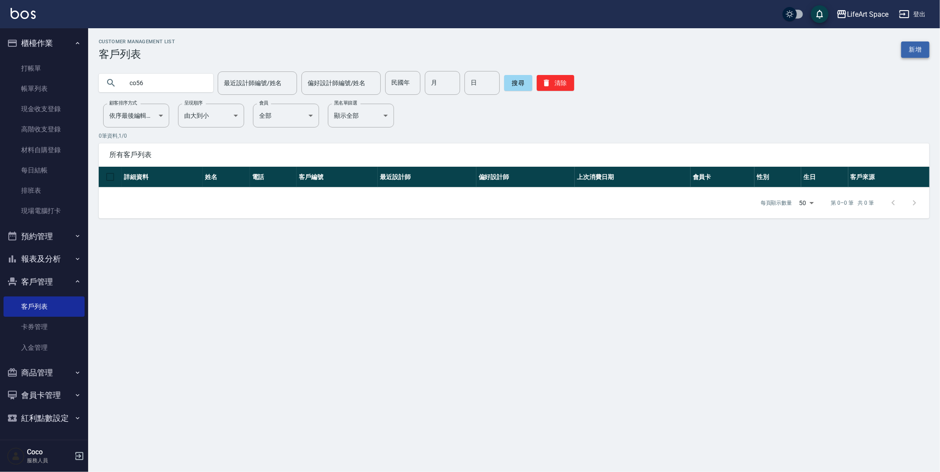
click at [918, 52] on link "新增" at bounding box center [915, 49] width 28 height 16
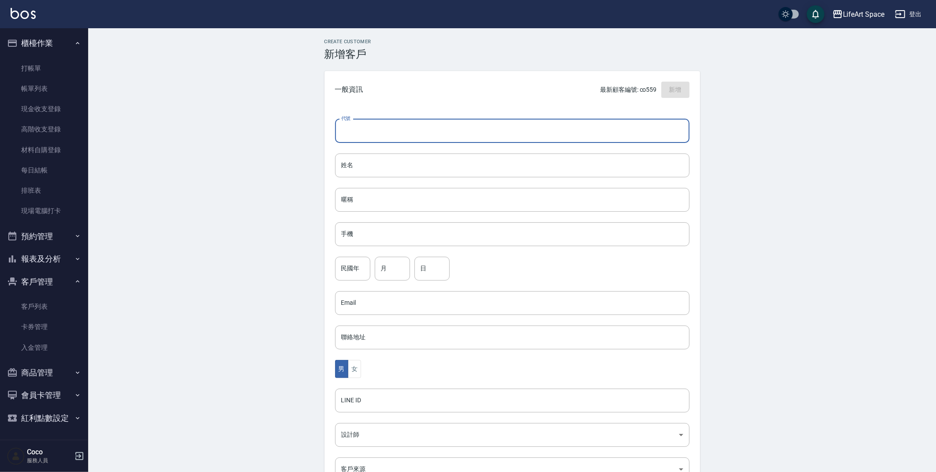
click at [469, 139] on input "代號" at bounding box center [512, 131] width 354 height 24
type input "co560"
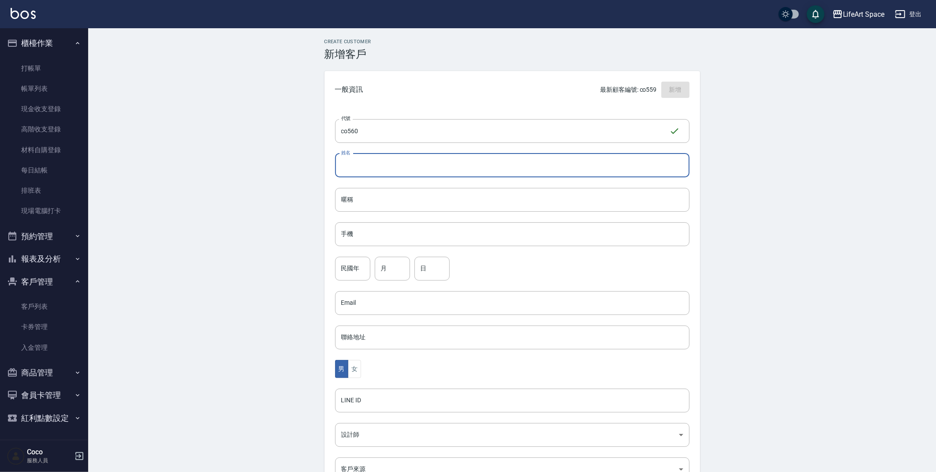
click at [417, 166] on input "姓名" at bounding box center [512, 165] width 354 height 24
type input "d"
type input "[PERSON_NAME]"
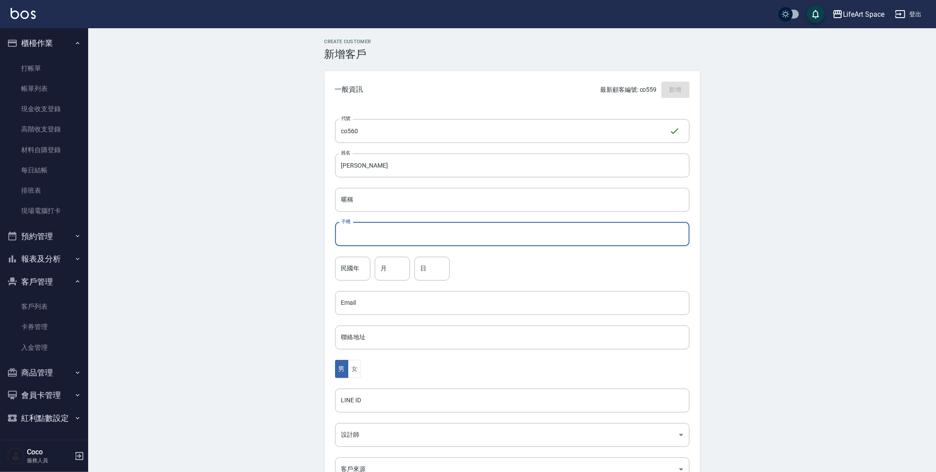
click at [406, 235] on input "手機" at bounding box center [512, 234] width 354 height 24
type input "0989871111"
click at [361, 206] on input "暱稱" at bounding box center [512, 200] width 354 height 24
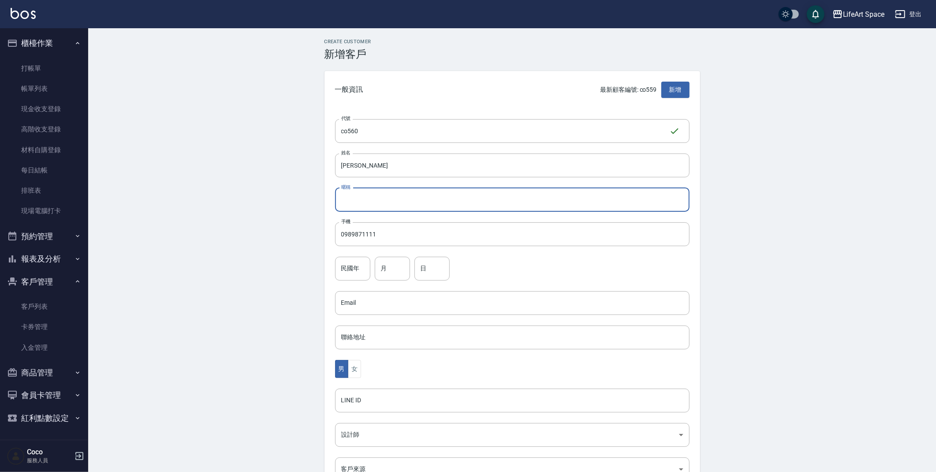
type input "r"
type input "[PERSON_NAME]女友"
click at [346, 270] on input "民國年" at bounding box center [352, 268] width 35 height 24
type input "87"
click at [380, 271] on input "月" at bounding box center [392, 268] width 35 height 24
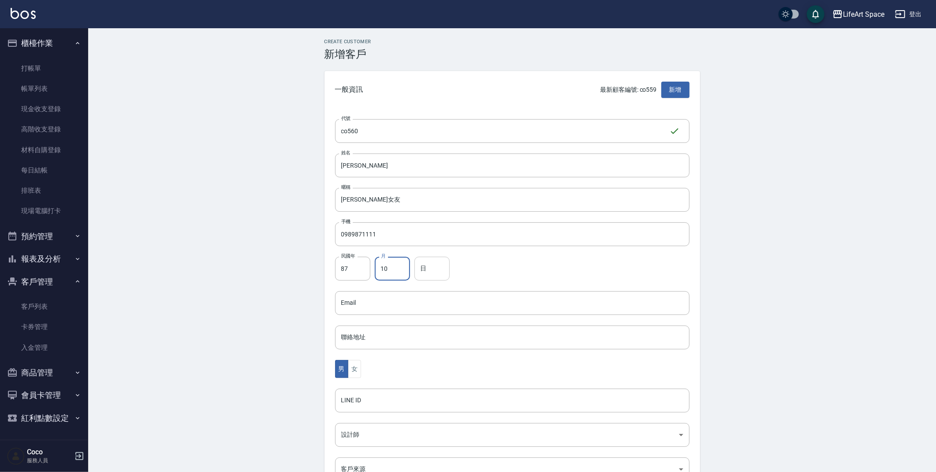
type input "10"
click at [430, 271] on input "日" at bounding box center [431, 268] width 35 height 24
type input "16"
click at [244, 318] on div "Create Customer 新增客戶 一般資訊 最新顧客編號: co559 新增 代號 co560 ​ 代號 姓名 [PERSON_NAME] 暱稱 [P…" at bounding box center [511, 301] width 847 height 546
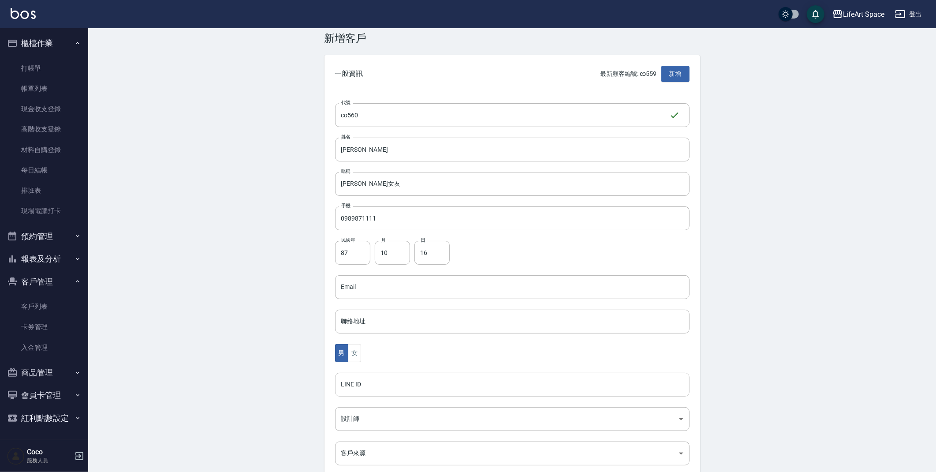
scroll to position [35, 0]
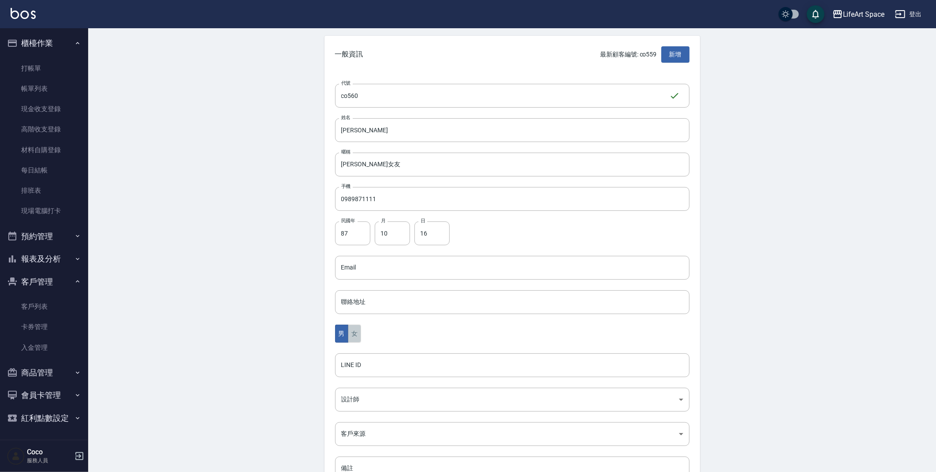
click at [357, 338] on button "女" at bounding box center [354, 333] width 13 height 18
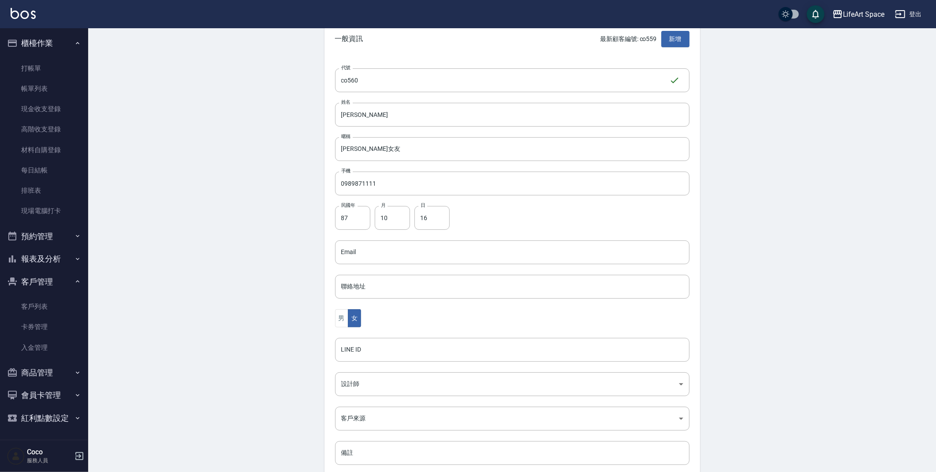
scroll to position [62, 0]
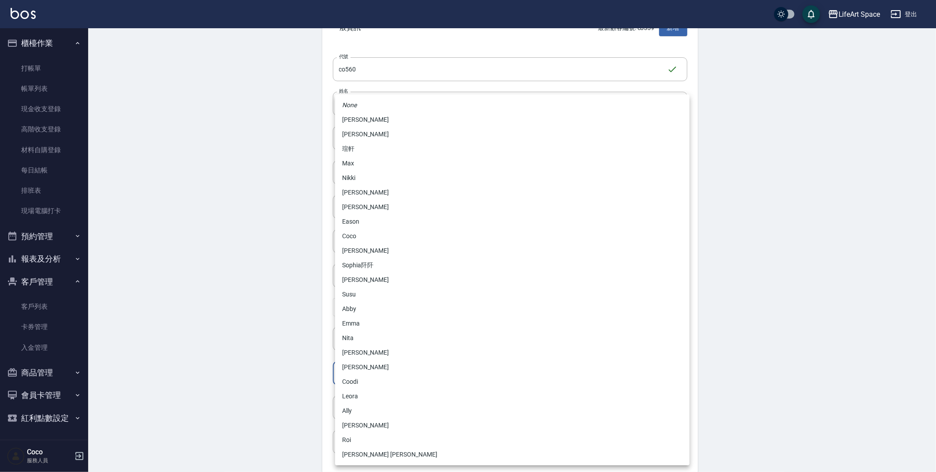
click at [346, 369] on body "LifeArt Space 登出 櫃檯作業 打帳單 帳單列表 現金收支登錄 高階收支登錄 材料自購登錄 每日結帳 排班表 現場電腦打卡 預約管理 預約管理 單…" at bounding box center [468, 225] width 936 height 574
click at [353, 237] on li "Coco" at bounding box center [512, 236] width 354 height 15
type input "cda1efc3-0924-40dc-b120-f8115da55f2e"
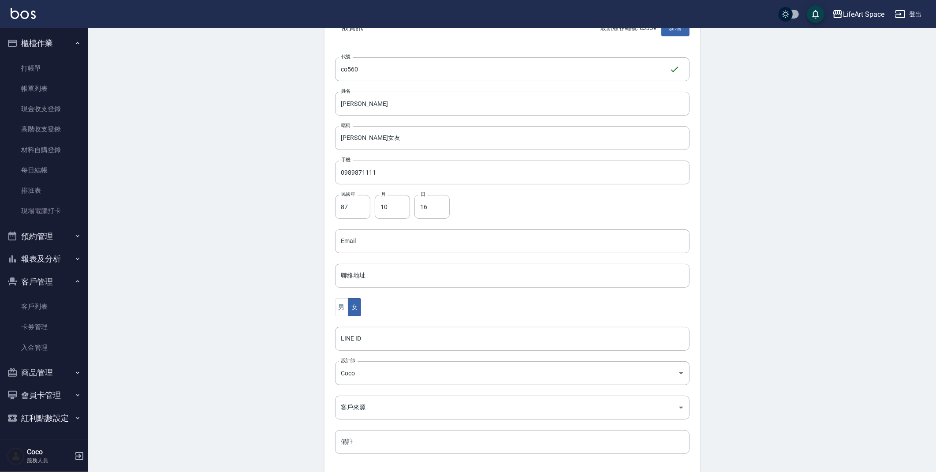
click at [204, 296] on div "None [PERSON_NAME]軒 [PERSON_NAME] Nikki [PERSON_NAME] [PERSON_NAME] Coco [PERSO…" at bounding box center [468, 236] width 936 height 472
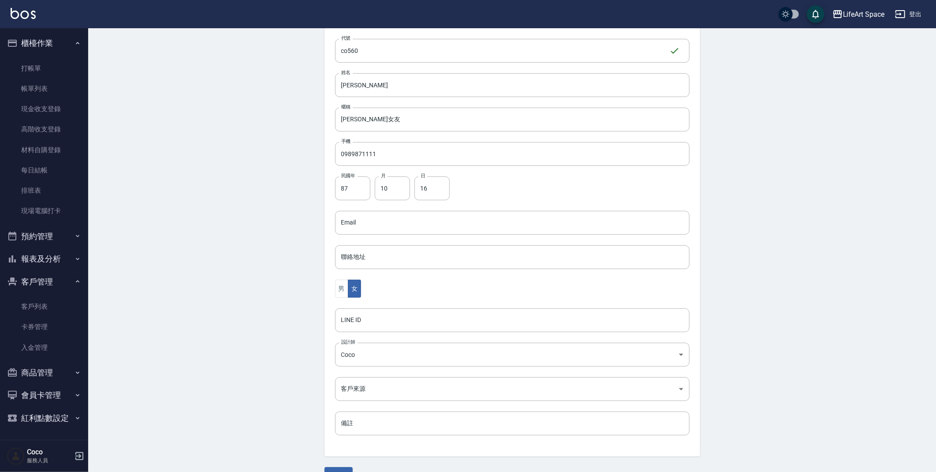
scroll to position [102, 0]
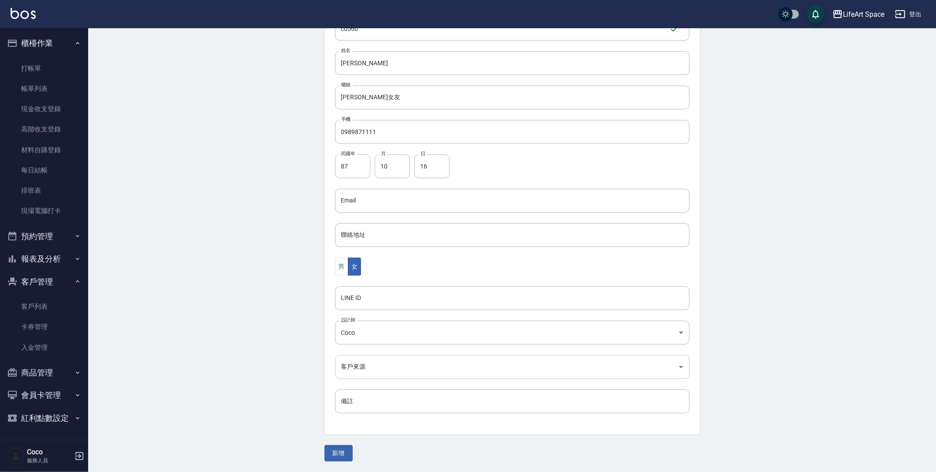
click at [349, 367] on body "LifeArt Space 登出 櫃檯作業 打帳單 帳單列表 現金收支登錄 高階收支登錄 材料自購登錄 每日結帳 排班表 現場電腦打卡 預約管理 預約管理 單…" at bounding box center [468, 185] width 936 height 574
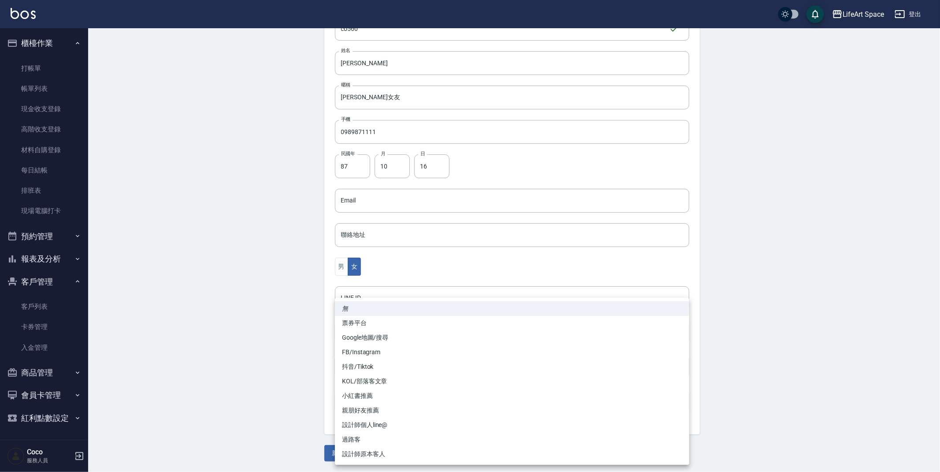
click at [377, 408] on li "親朋好友推薦" at bounding box center [512, 410] width 354 height 15
type input "親朋好友推薦"
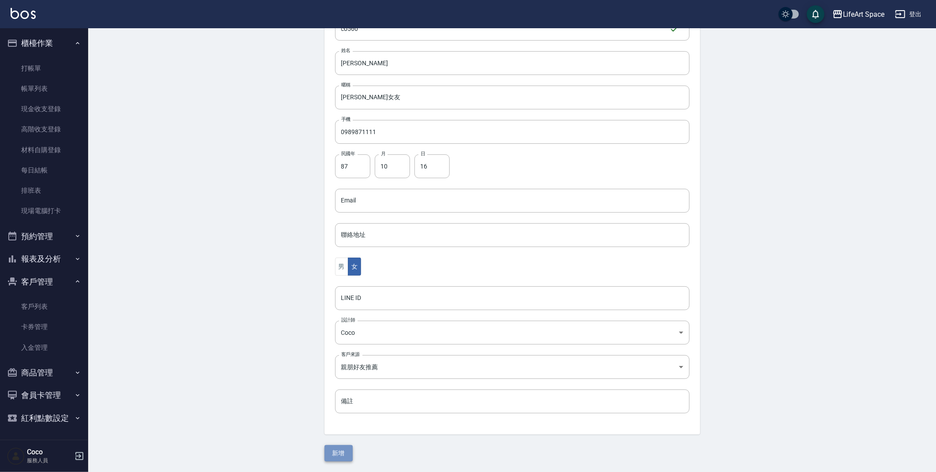
click at [330, 452] on button "新增" at bounding box center [338, 453] width 28 height 16
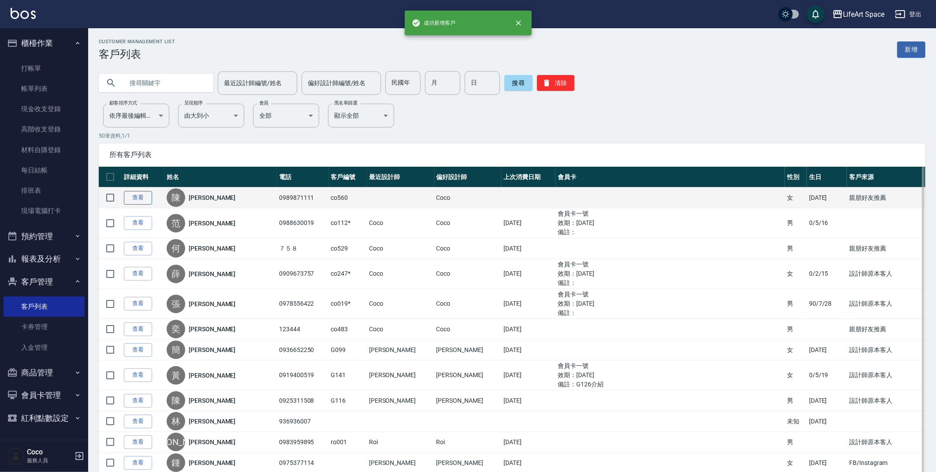
click at [146, 199] on link "查看" at bounding box center [138, 198] width 28 height 14
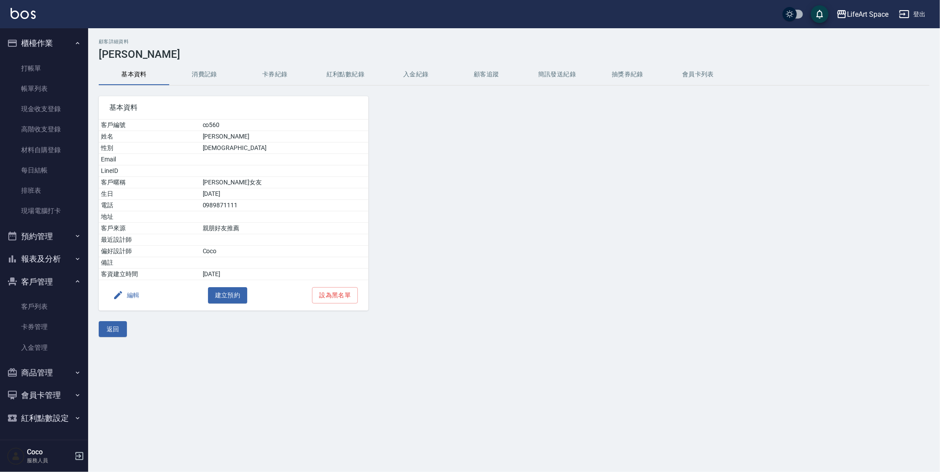
click at [123, 301] on button "編輯" at bounding box center [126, 295] width 34 height 16
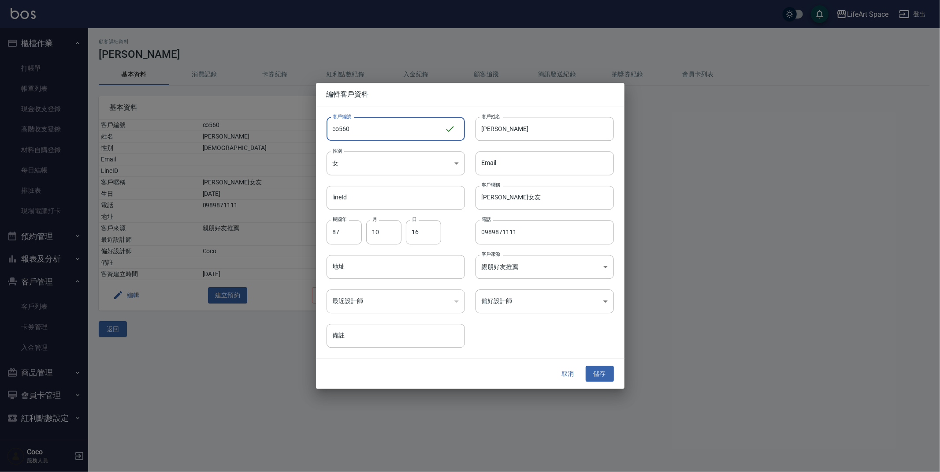
click at [385, 128] on input "co560" at bounding box center [386, 129] width 118 height 24
type input "co560*"
drag, startPoint x: 596, startPoint y: 372, endPoint x: 598, endPoint y: 367, distance: 5.5
click at [596, 372] on button "儲存" at bounding box center [600, 373] width 28 height 16
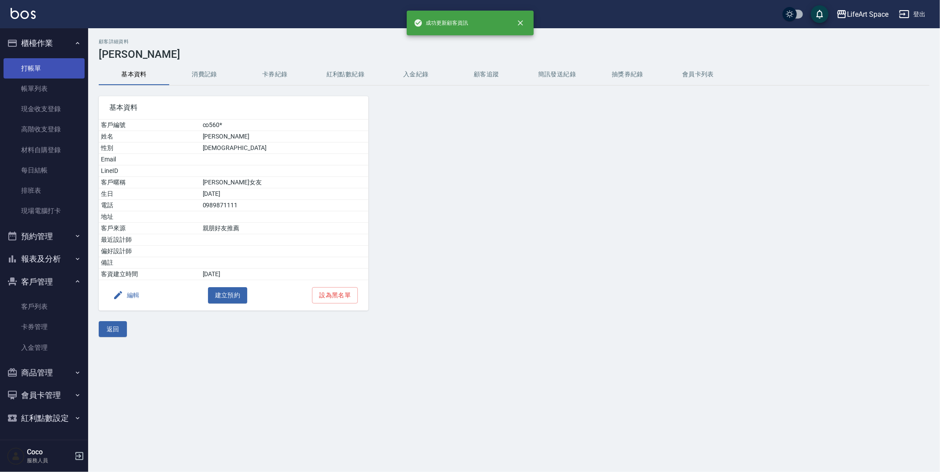
click at [17, 71] on link "打帳單" at bounding box center [44, 68] width 81 height 20
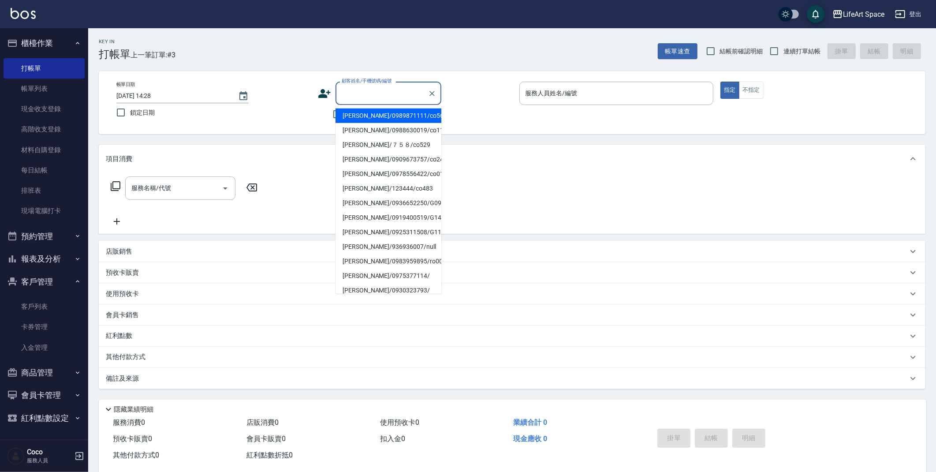
click at [356, 98] on input "顧客姓名/手機號碼/編號" at bounding box center [381, 92] width 85 height 15
drag, startPoint x: 371, startPoint y: 117, endPoint x: 181, endPoint y: 204, distance: 208.4
click at [371, 117] on li "[PERSON_NAME]/0989871111/co560*" at bounding box center [388, 115] width 106 height 15
type input "[PERSON_NAME]/0989871111/co560*"
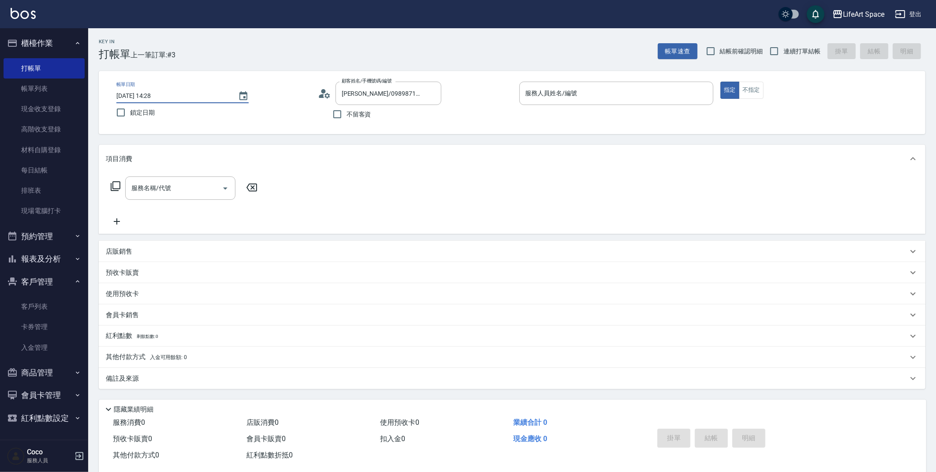
click at [148, 95] on input "[DATE] 14:28" at bounding box center [172, 96] width 113 height 15
type input "[DATE] 14:28"
click at [203, 184] on input "服務名稱/代號" at bounding box center [173, 187] width 89 height 15
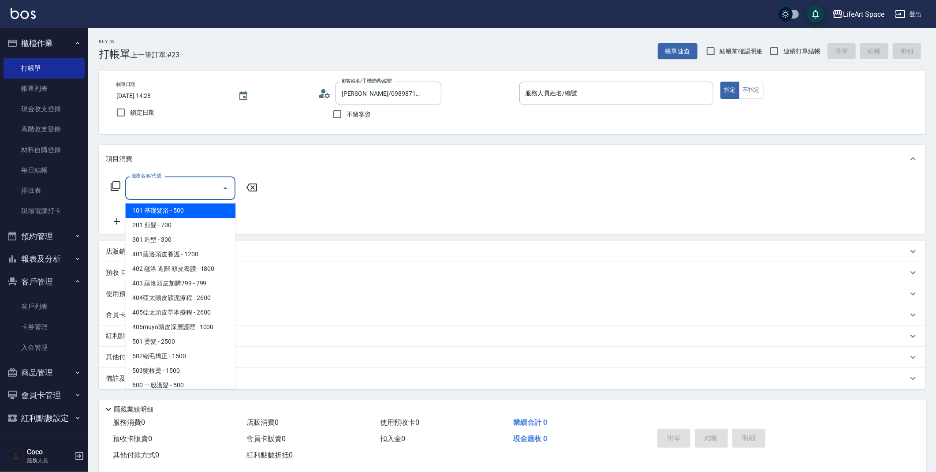
click at [181, 216] on span "101 基礎髮浴 - 500" at bounding box center [180, 210] width 110 height 15
type input "101 基礎髮浴 (101)"
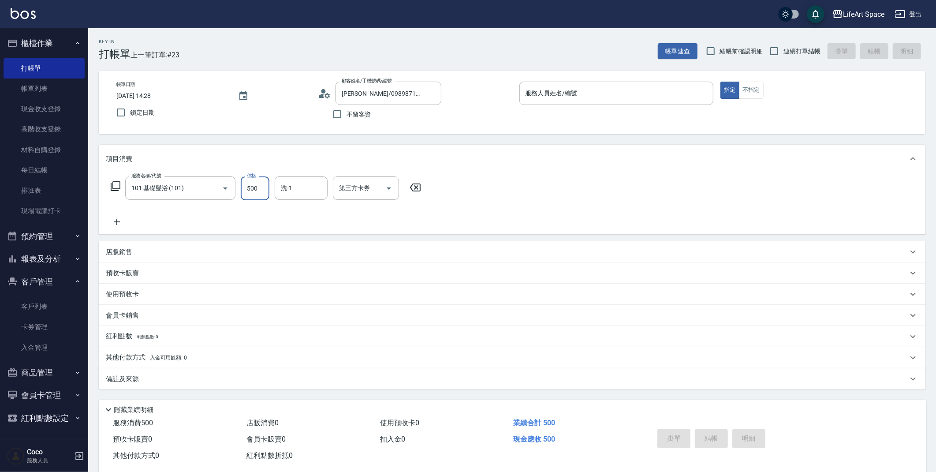
click at [246, 193] on input "500" at bounding box center [255, 188] width 29 height 24
type input "450"
click at [117, 220] on icon at bounding box center [117, 222] width 6 height 6
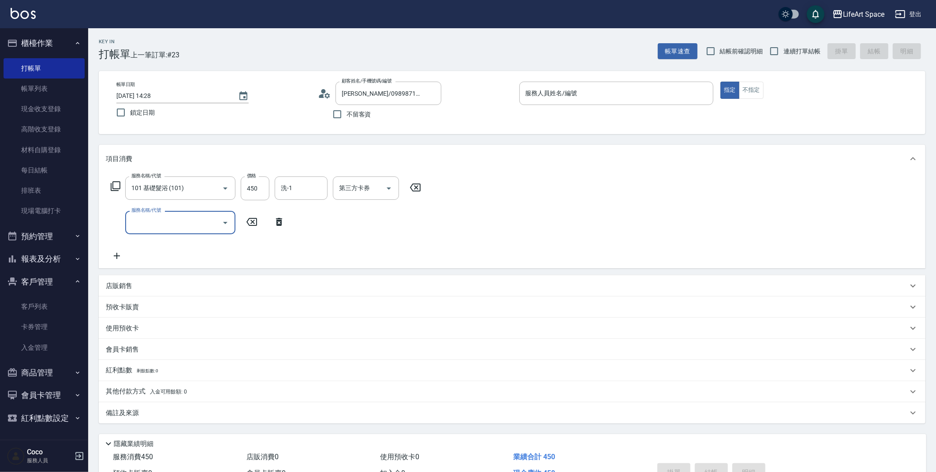
click at [168, 219] on input "服務名稱/代號" at bounding box center [173, 222] width 89 height 15
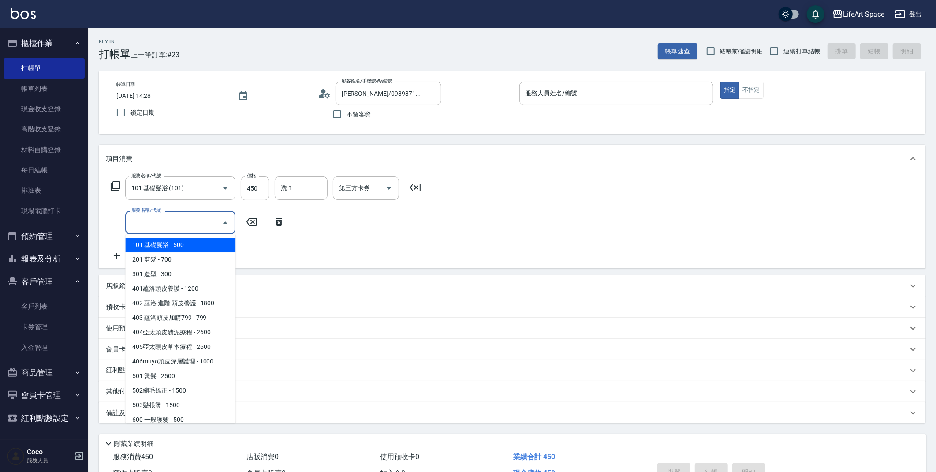
click at [167, 226] on input "服務名稱/代號" at bounding box center [173, 222] width 89 height 15
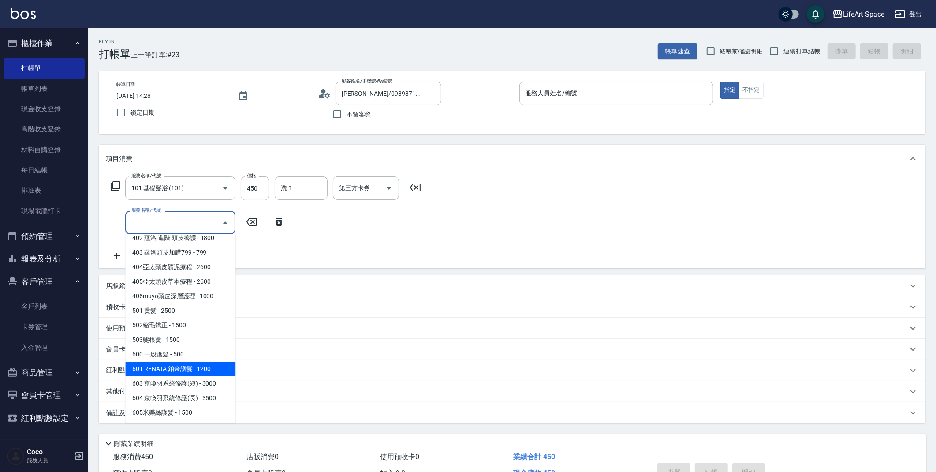
scroll to position [138, 0]
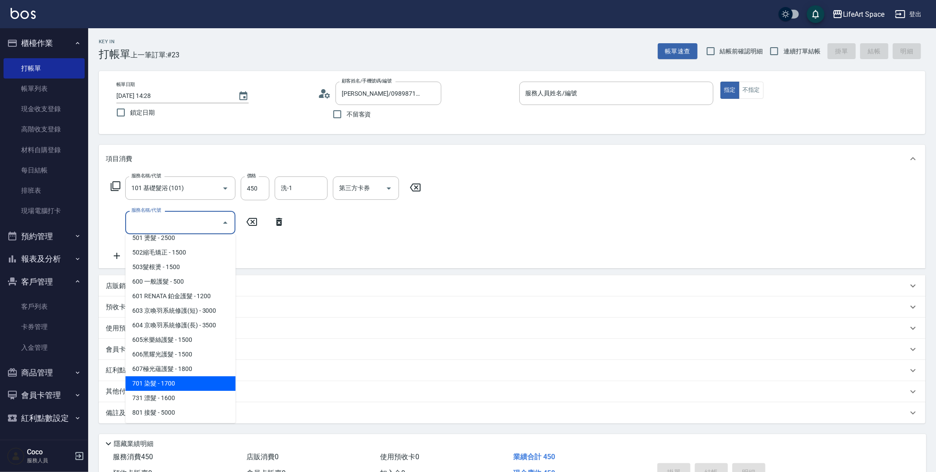
click at [165, 384] on span "701 染髮 - 1700" at bounding box center [180, 383] width 110 height 15
type input "701 染髮(701)"
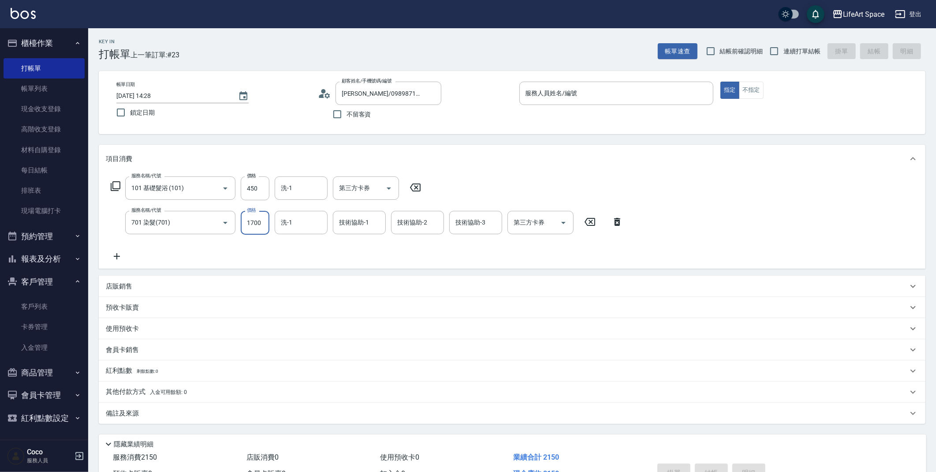
click at [263, 226] on input "1700" at bounding box center [255, 223] width 29 height 24
type input "2400"
drag, startPoint x: 188, startPoint y: 411, endPoint x: 205, endPoint y: 420, distance: 19.1
click at [189, 411] on div "備註及來源" at bounding box center [507, 413] width 802 height 9
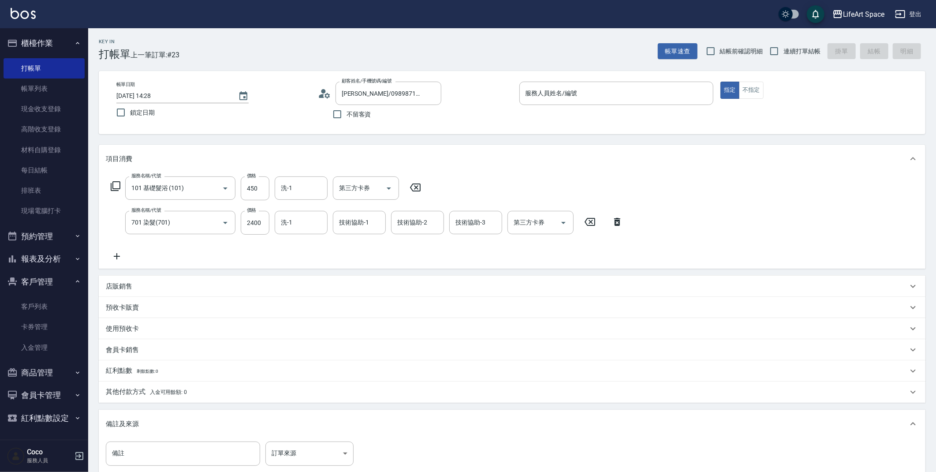
click at [275, 429] on div "備註及來源" at bounding box center [512, 423] width 826 height 28
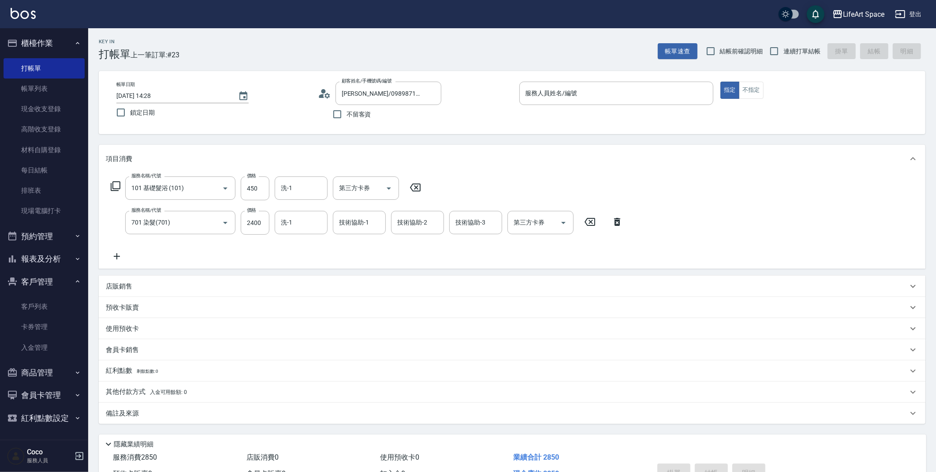
click at [286, 446] on div "隱藏業績明細" at bounding box center [514, 443] width 823 height 11
click at [276, 414] on div "備註及來源" at bounding box center [507, 413] width 802 height 9
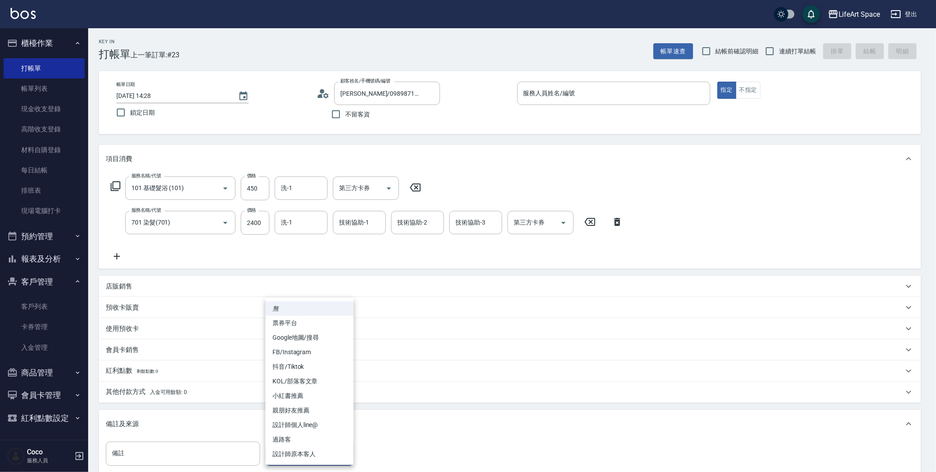
click at [316, 463] on body "LifeArt Space 登出 櫃檯作業 打帳單 帳單列表 現金收支登錄 高階收支登錄 材料自購登錄 每日結帳 排班表 現場電腦打卡 預約管理 預約管理 單…" at bounding box center [468, 273] width 936 height 546
click at [301, 449] on li "設計師原本客人" at bounding box center [309, 453] width 88 height 15
type input "設計師原本客人"
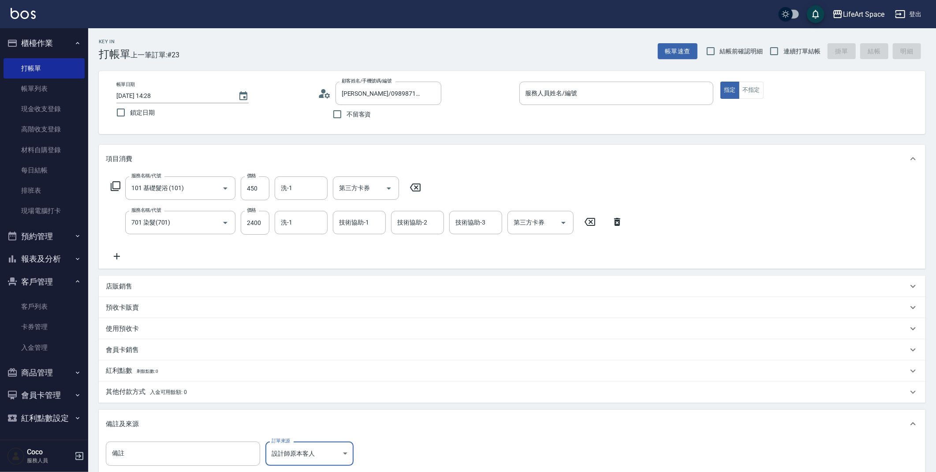
click at [120, 354] on div "會員卡銷售" at bounding box center [512, 349] width 826 height 21
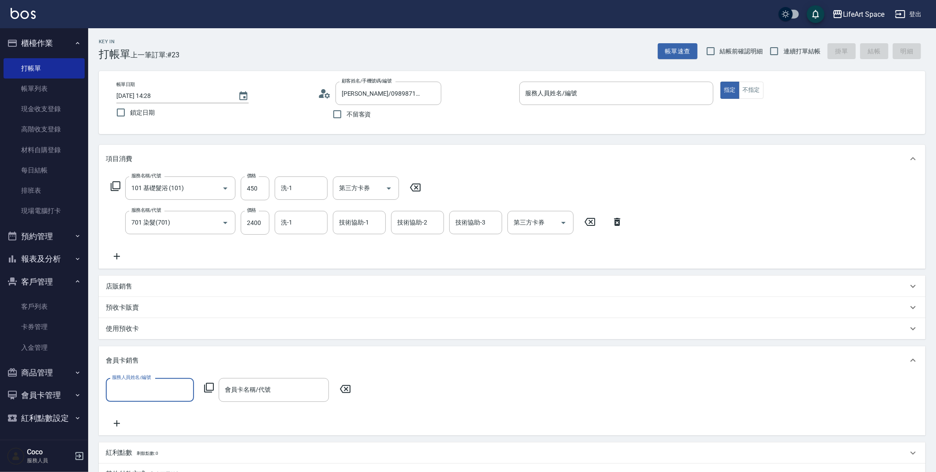
scroll to position [0, 0]
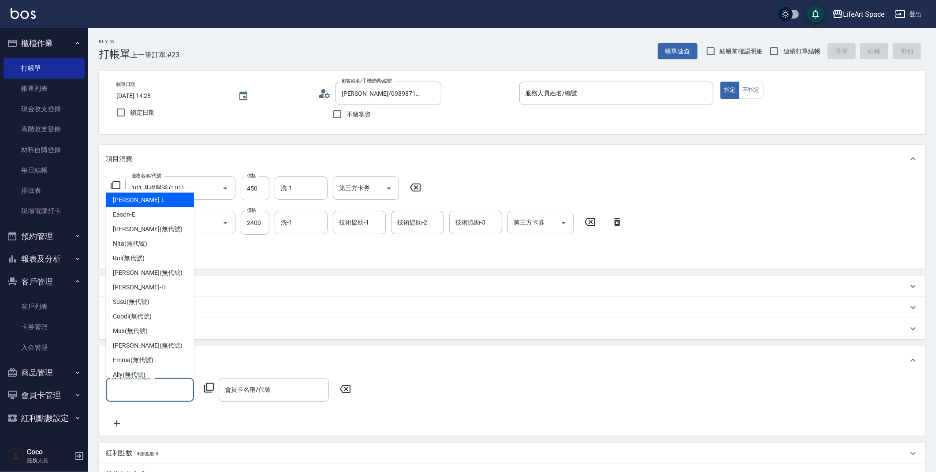
click at [131, 384] on input "服務人員姓名/編號" at bounding box center [150, 389] width 80 height 15
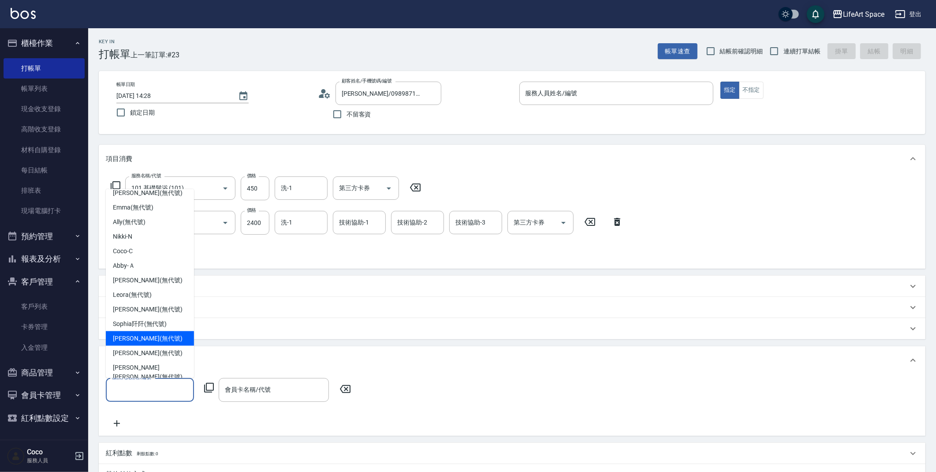
scroll to position [156, 0]
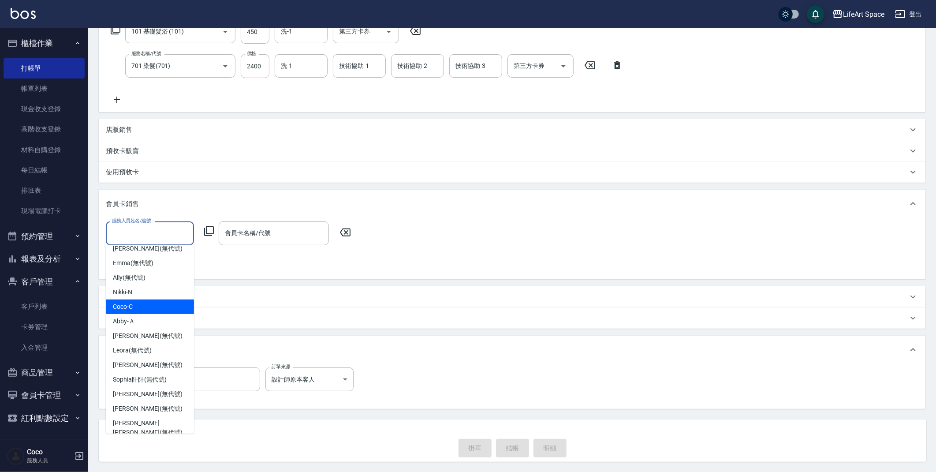
click at [146, 301] on div "Coco -C" at bounding box center [150, 306] width 88 height 15
type input "Coco-C"
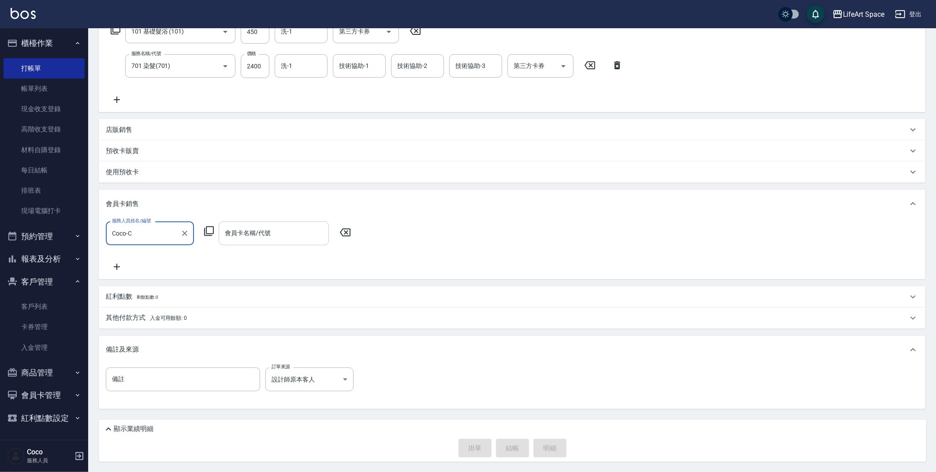
click at [257, 238] on input "會員卡名稱/代號" at bounding box center [274, 232] width 102 height 15
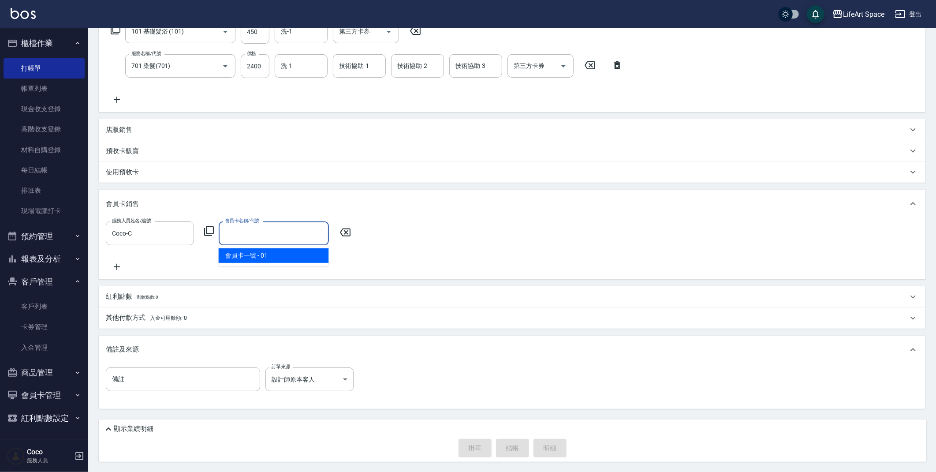
click at [259, 258] on span "會員卡一號 - 01" at bounding box center [274, 255] width 110 height 15
type input "會員卡一號-0天"
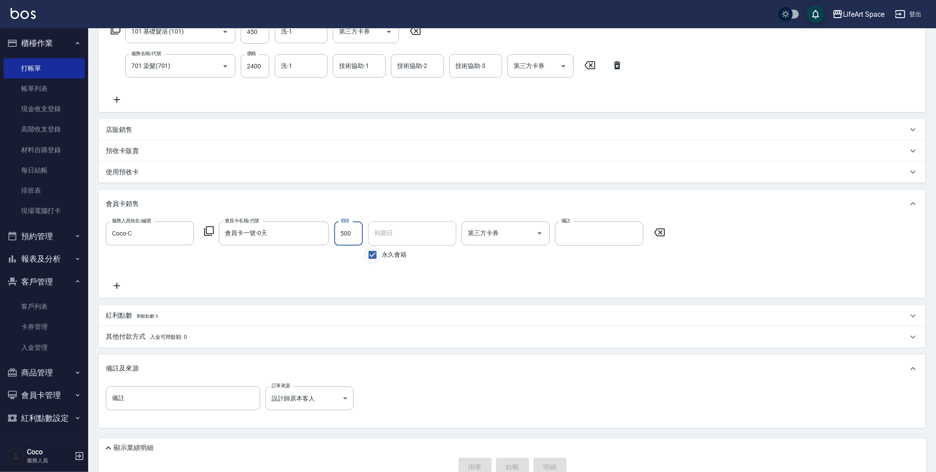
type input "500"
click at [367, 249] on input "永久會籍" at bounding box center [372, 254] width 19 height 19
checkbox input "false"
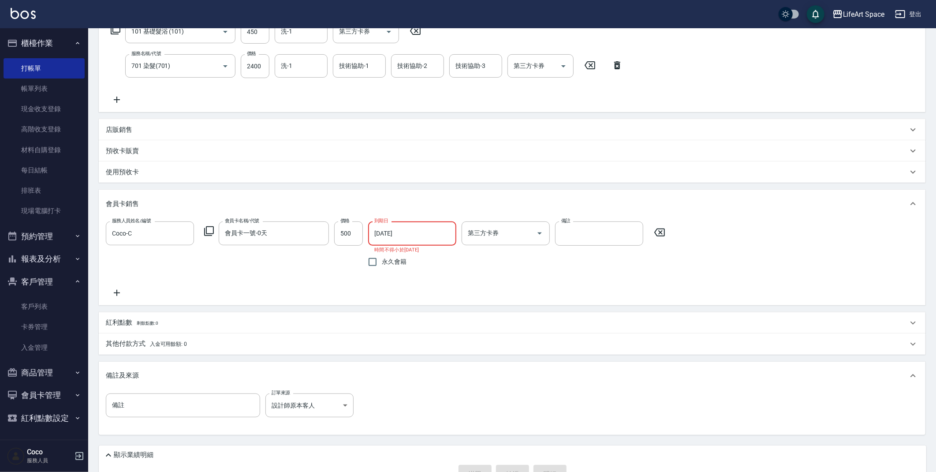
click at [389, 237] on input "[DATE]" at bounding box center [409, 233] width 82 height 24
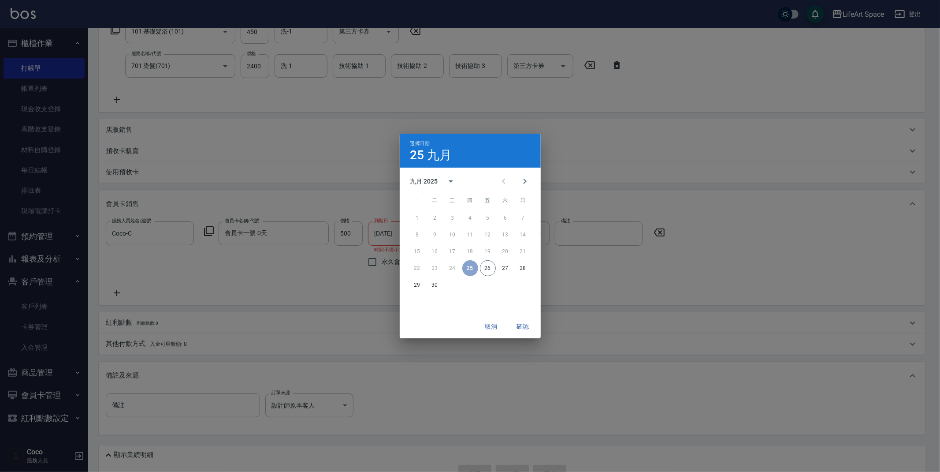
click at [435, 186] on div "九月 2025" at bounding box center [436, 181] width 52 height 21
click at [465, 199] on button "2026" at bounding box center [470, 202] width 32 height 16
type input "[DATE]"
click at [520, 317] on div "取消 確認" at bounding box center [470, 326] width 141 height 23
click at [520, 322] on button "確認" at bounding box center [523, 326] width 28 height 16
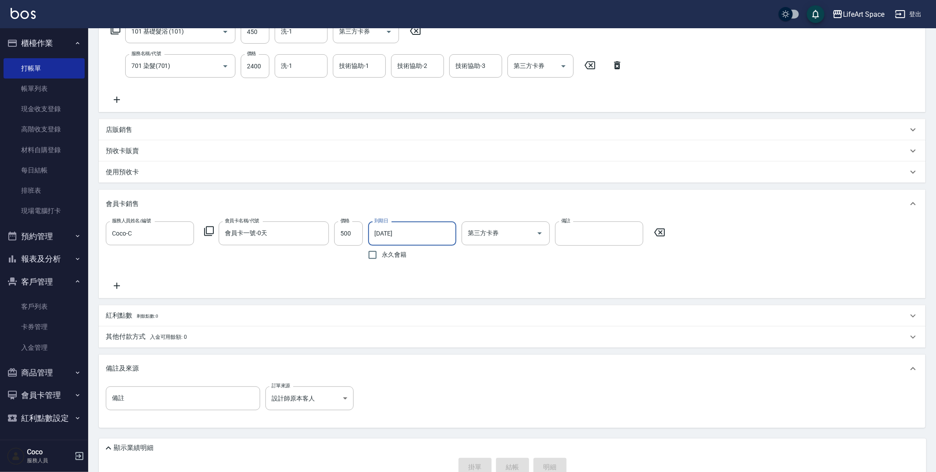
scroll to position [0, 0]
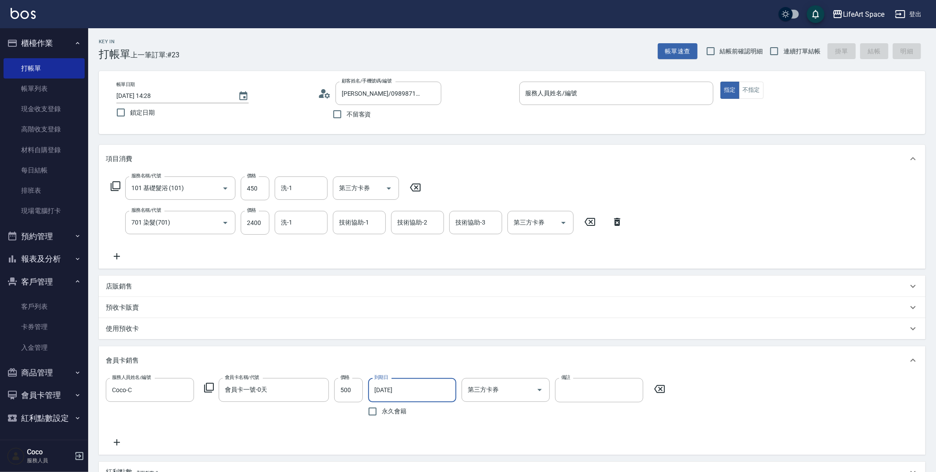
click at [539, 93] on div "服務人員姓名/編號 服務人員姓名/編號" at bounding box center [616, 93] width 194 height 23
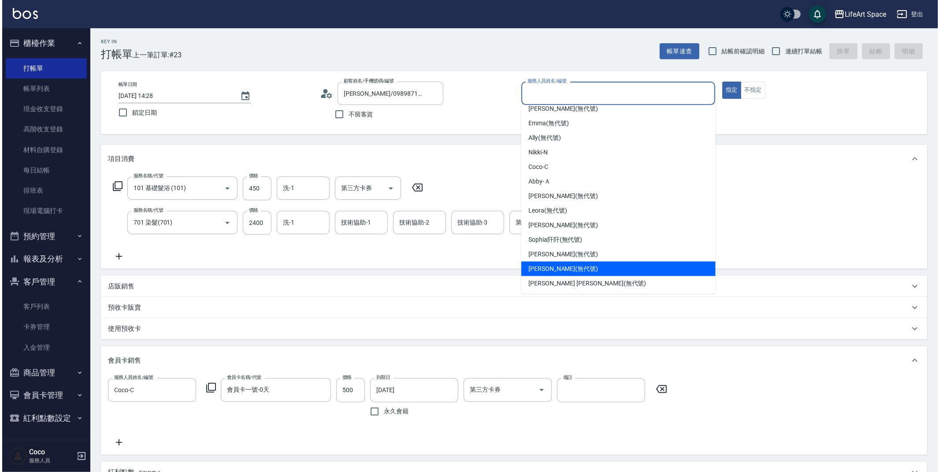
scroll to position [33, 0]
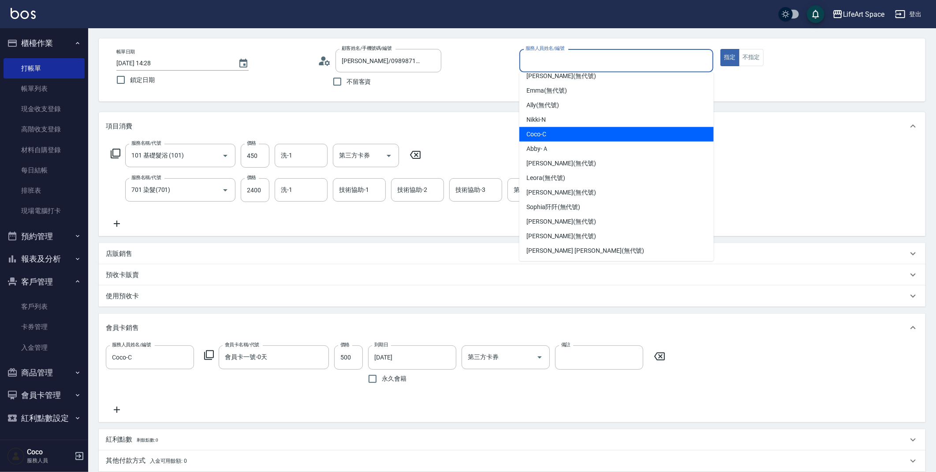
click at [536, 131] on span "Coco -C" at bounding box center [536, 134] width 20 height 9
type input "Coco-C"
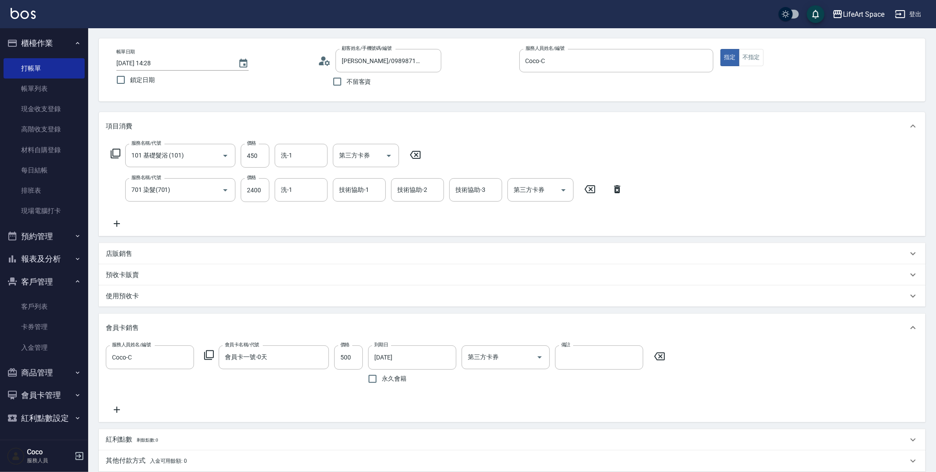
click at [322, 62] on icon at bounding box center [321, 63] width 5 height 4
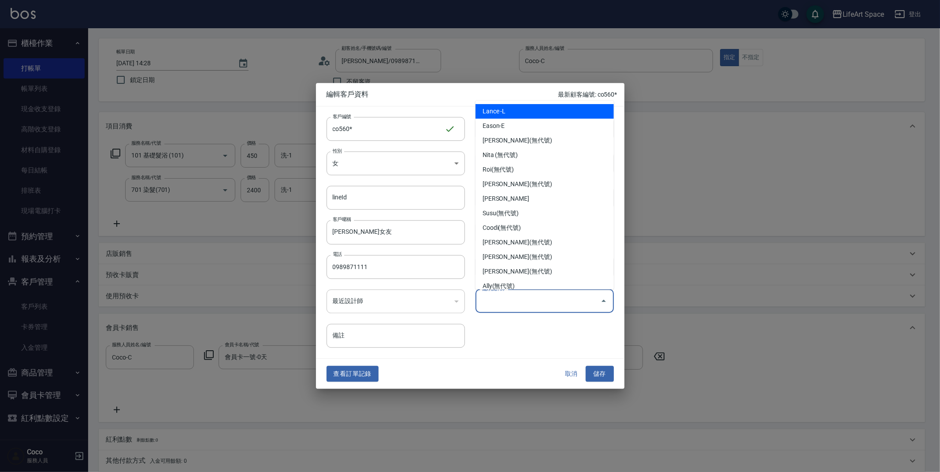
click at [504, 301] on input "偏好設計師" at bounding box center [537, 300] width 117 height 15
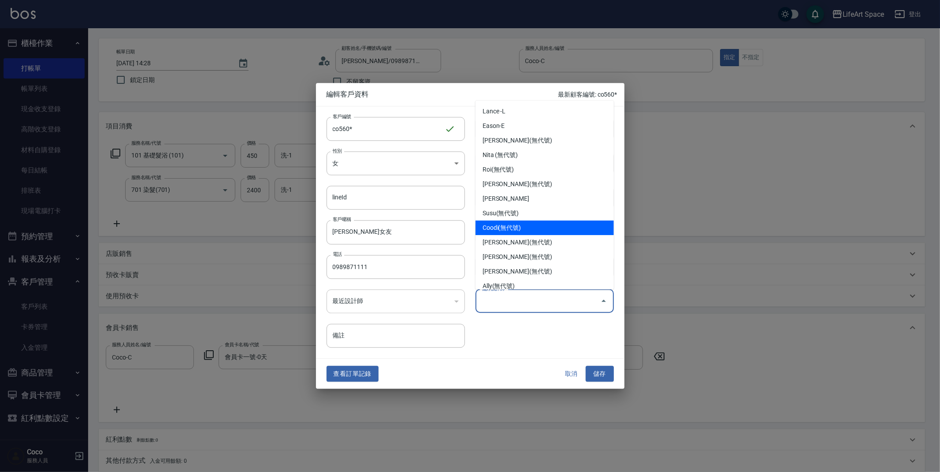
click at [498, 224] on li "Coodi(無代號)" at bounding box center [545, 227] width 138 height 15
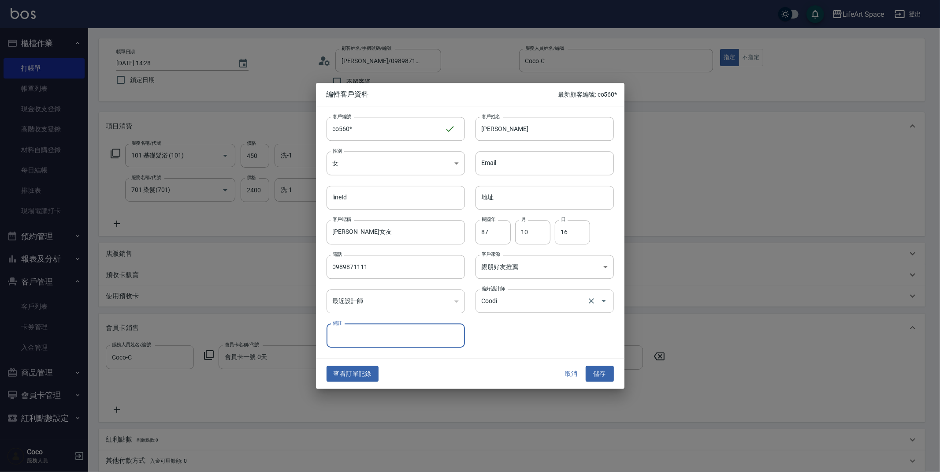
click at [506, 297] on input "Coodi" at bounding box center [532, 300] width 106 height 15
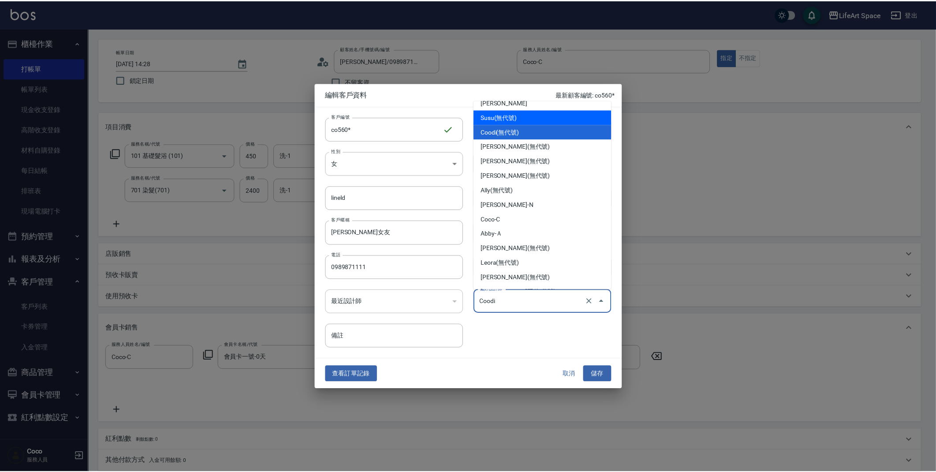
scroll to position [152, 0]
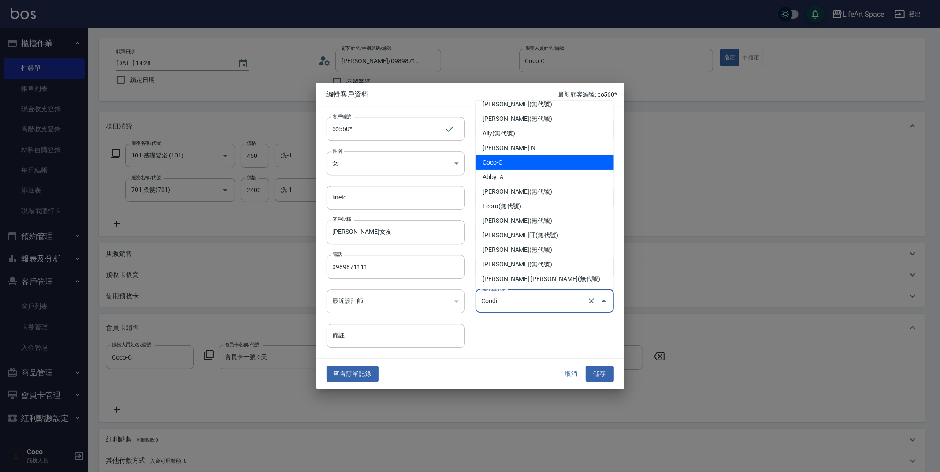
click at [499, 163] on li "Coco-C" at bounding box center [545, 162] width 138 height 15
type input "Coco"
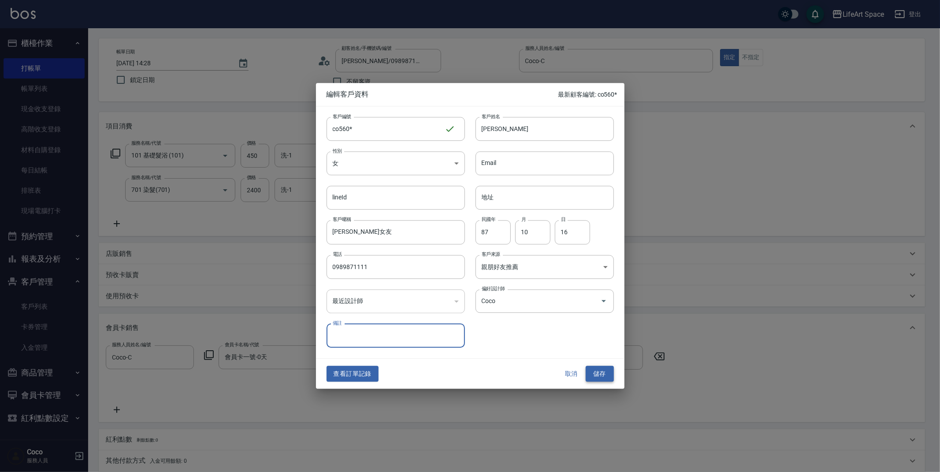
click at [608, 375] on button "儲存" at bounding box center [600, 373] width 28 height 16
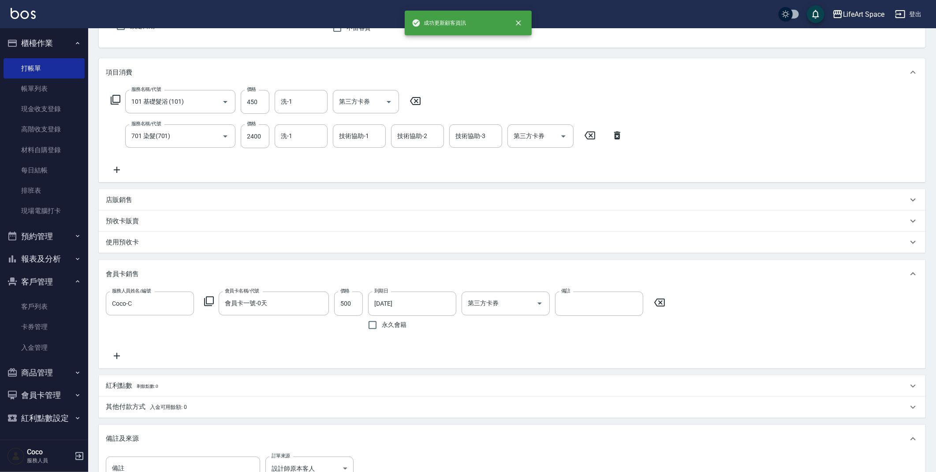
scroll to position [175, 0]
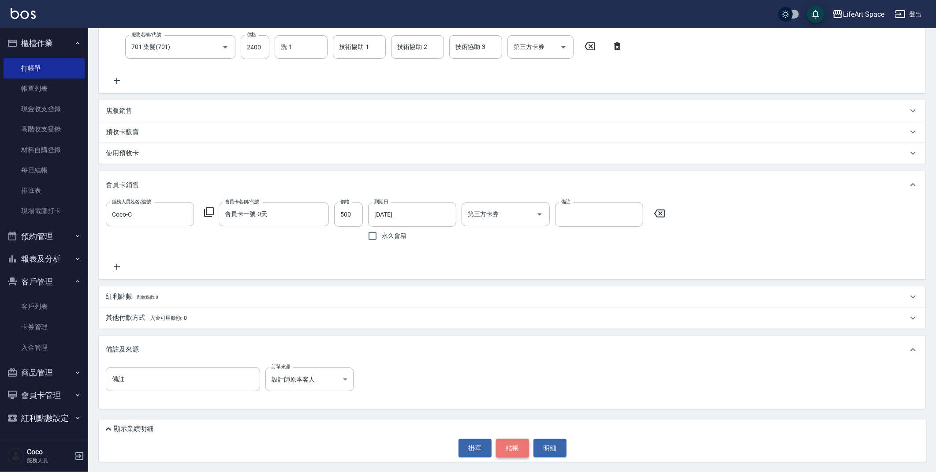
click at [517, 446] on button "結帳" at bounding box center [512, 447] width 33 height 19
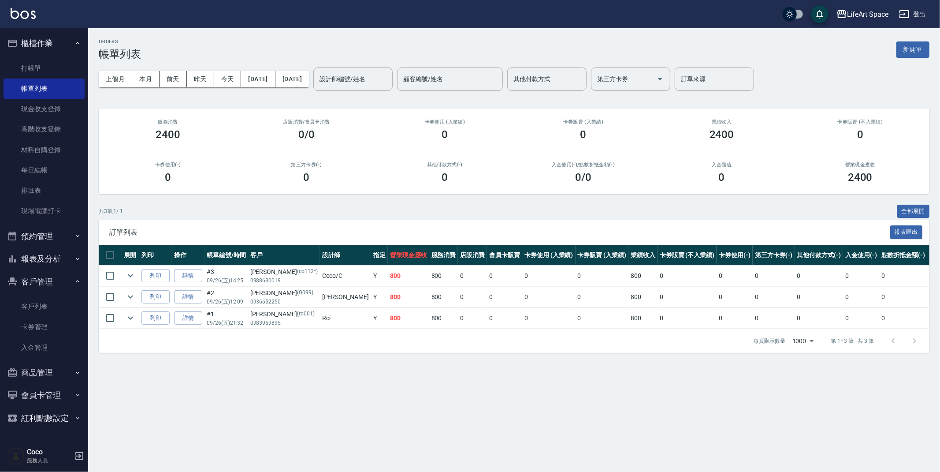
click at [377, 83] on input "設計師編號/姓名" at bounding box center [352, 78] width 71 height 15
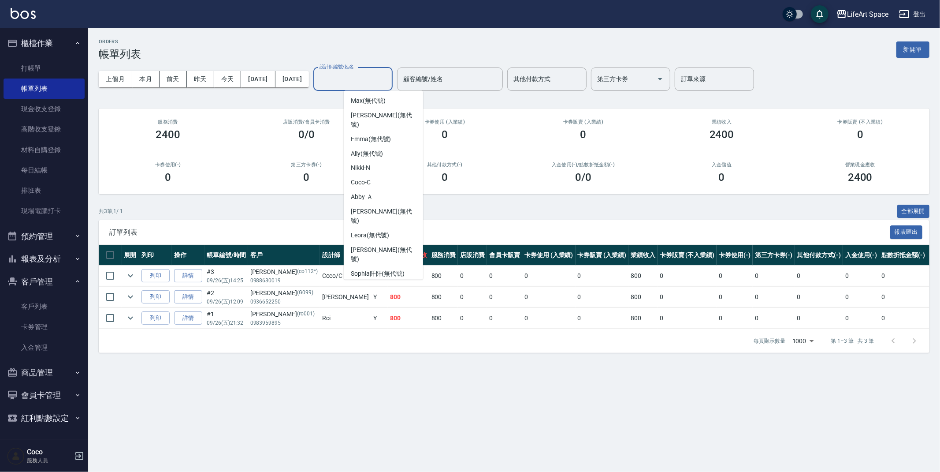
scroll to position [152, 0]
click at [363, 176] on span "Coco -C" at bounding box center [361, 180] width 20 height 9
type input "Coco-C"
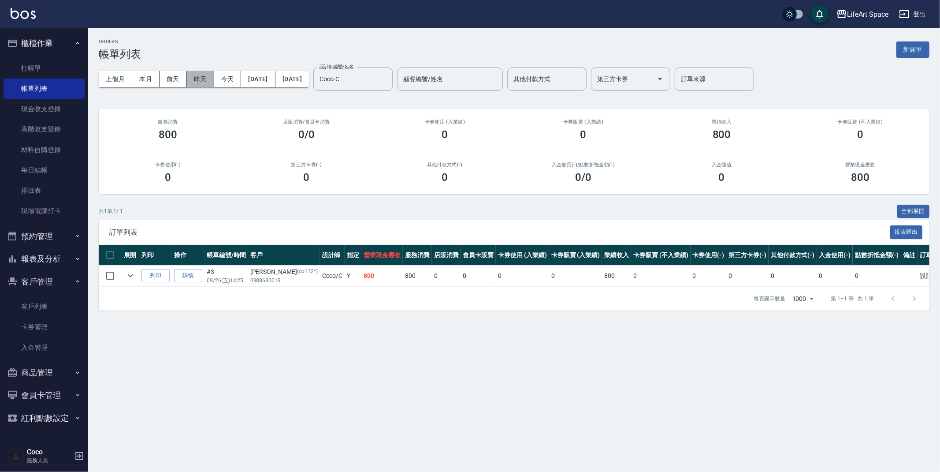
click at [204, 84] on button "昨天" at bounding box center [200, 79] width 27 height 16
